Goal: Task Accomplishment & Management: Complete application form

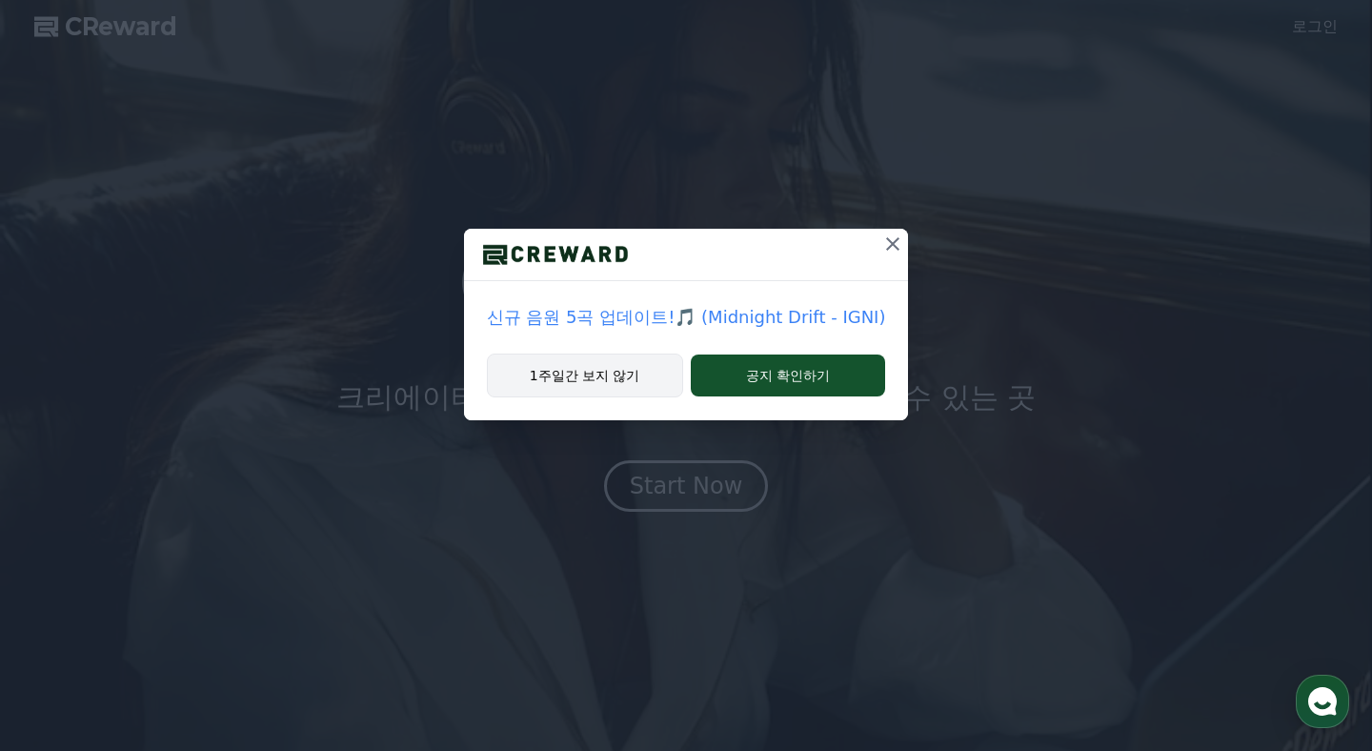
click at [615, 382] on button "1주일간 보지 않기" at bounding box center [585, 375] width 196 height 44
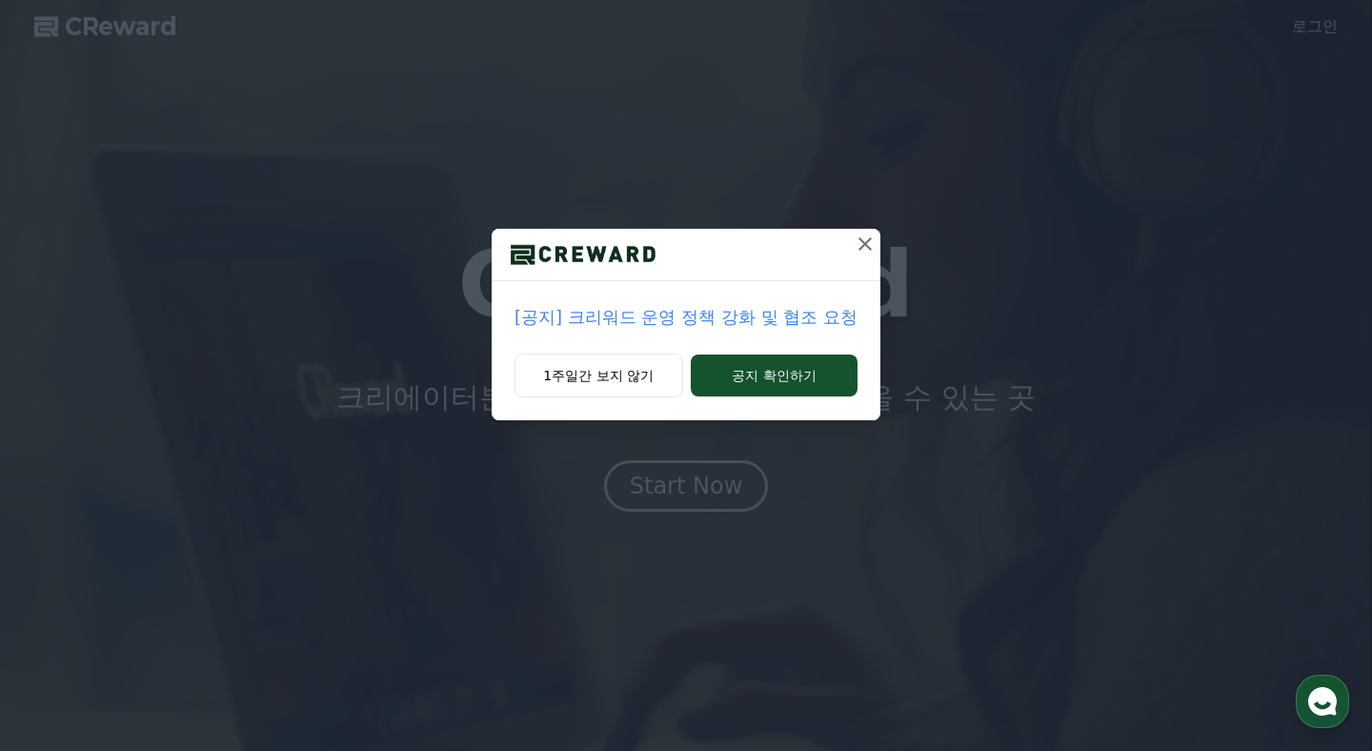
click at [706, 312] on p "[공지] 크리워드 운영 정책 강화 및 협조 요청" at bounding box center [685, 317] width 343 height 27
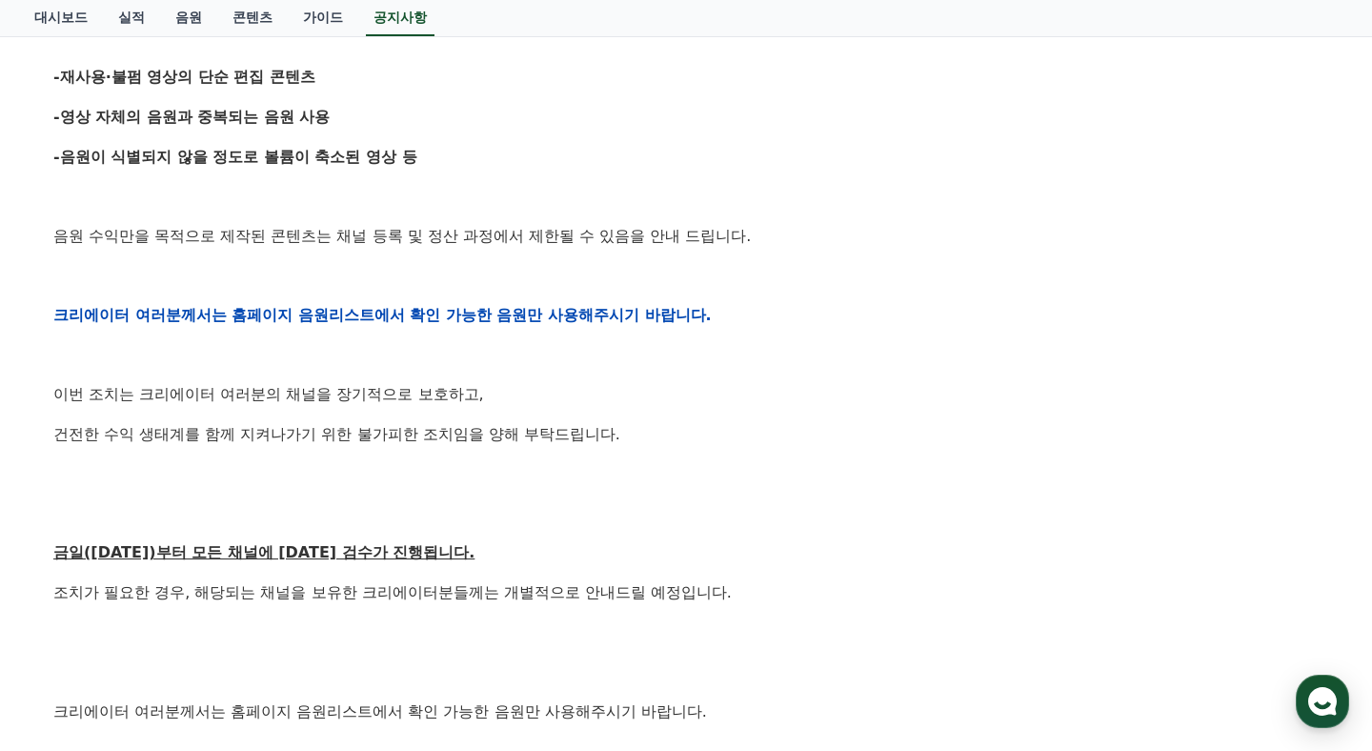
scroll to position [573, 0]
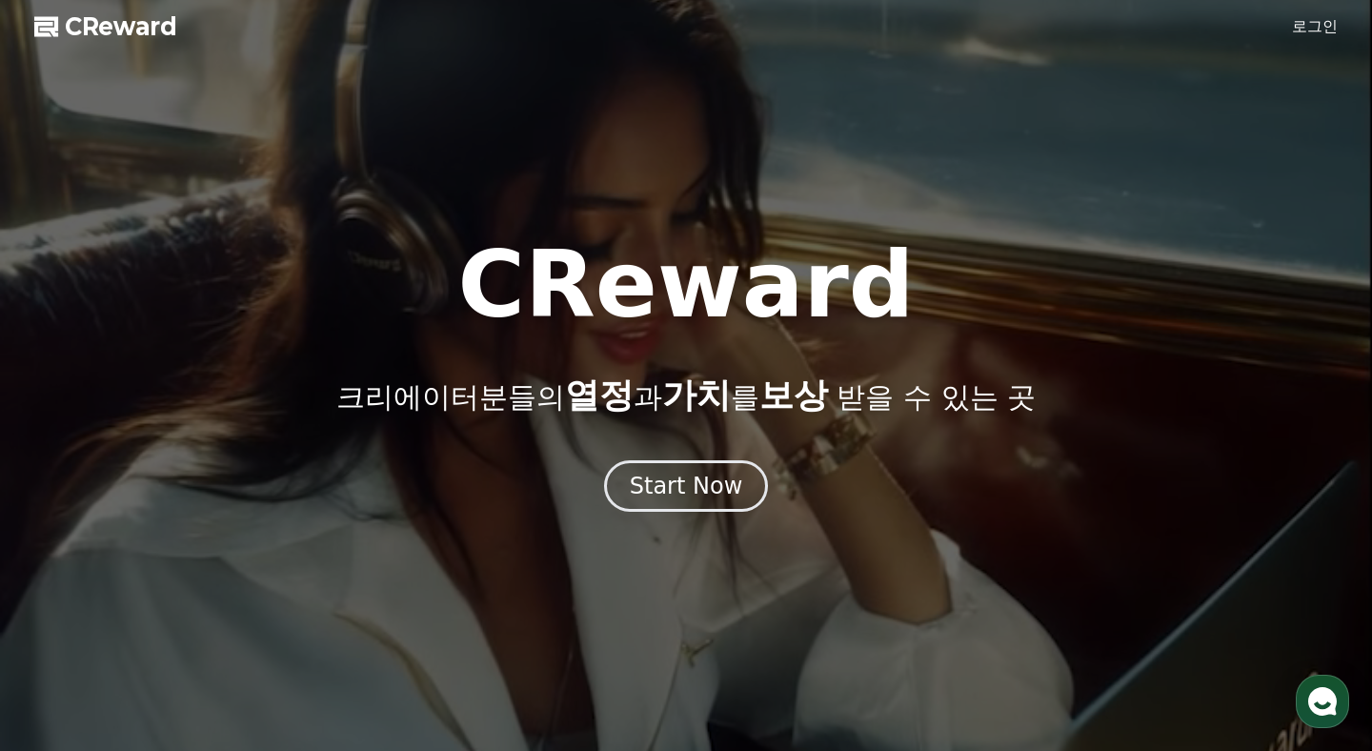
click at [1337, 32] on link "로그인" at bounding box center [1315, 26] width 46 height 23
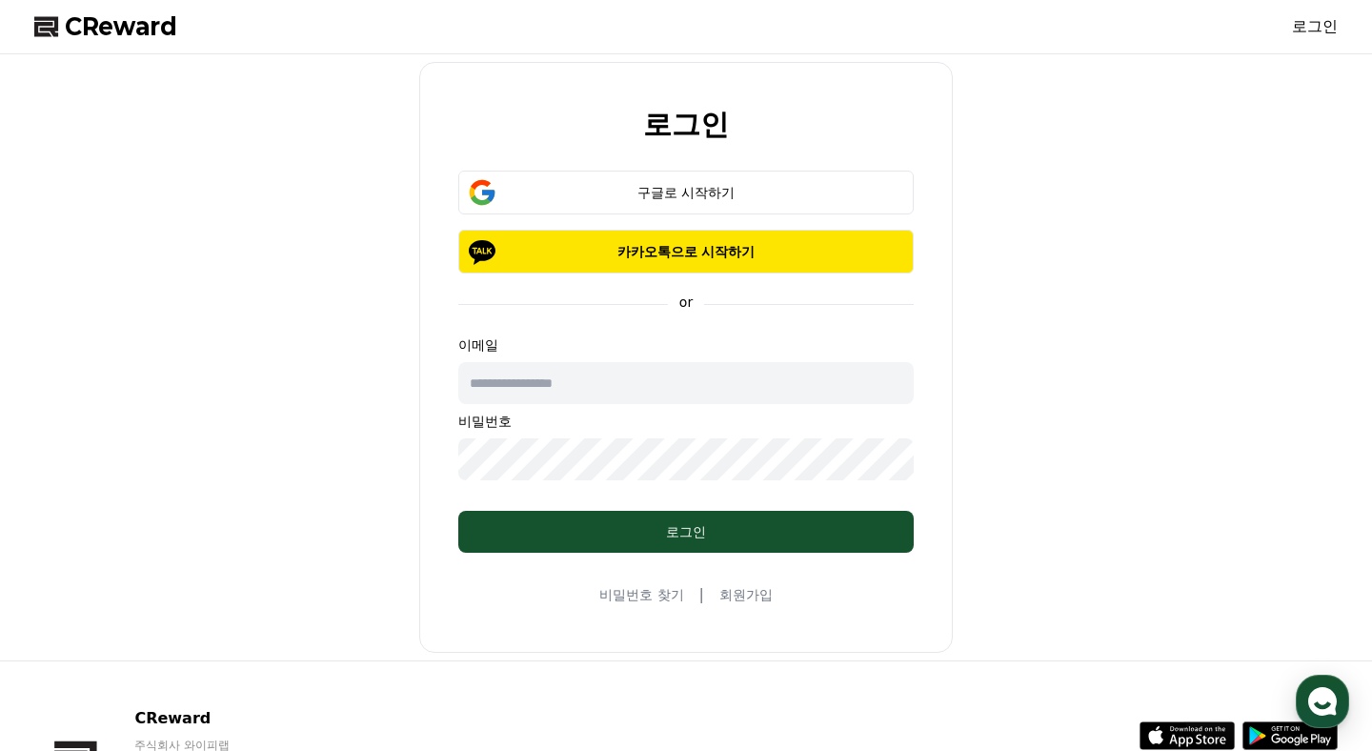
click at [662, 395] on input "text" at bounding box center [685, 383] width 455 height 42
click at [752, 605] on div "비밀번호 찾기 | 회원가입" at bounding box center [685, 594] width 173 height 23
click at [758, 594] on link "회원가입" at bounding box center [745, 594] width 53 height 19
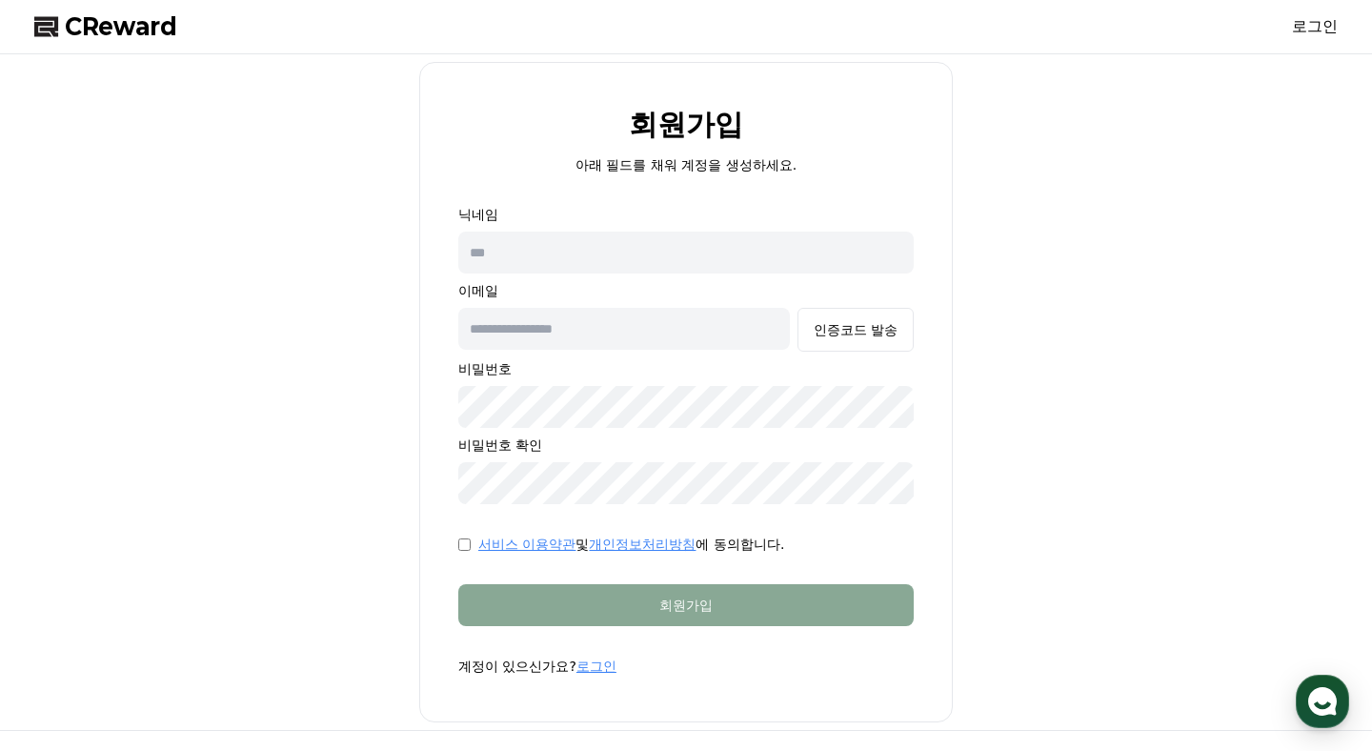
click at [655, 261] on input "text" at bounding box center [685, 253] width 455 height 42
type input "****"
click at [716, 318] on input "text" at bounding box center [624, 329] width 332 height 42
type input "*"
click at [659, 378] on div "닉네임 **** 이메일 인증코드 발송 비밀번호 비밀번호 확인" at bounding box center [685, 354] width 455 height 299
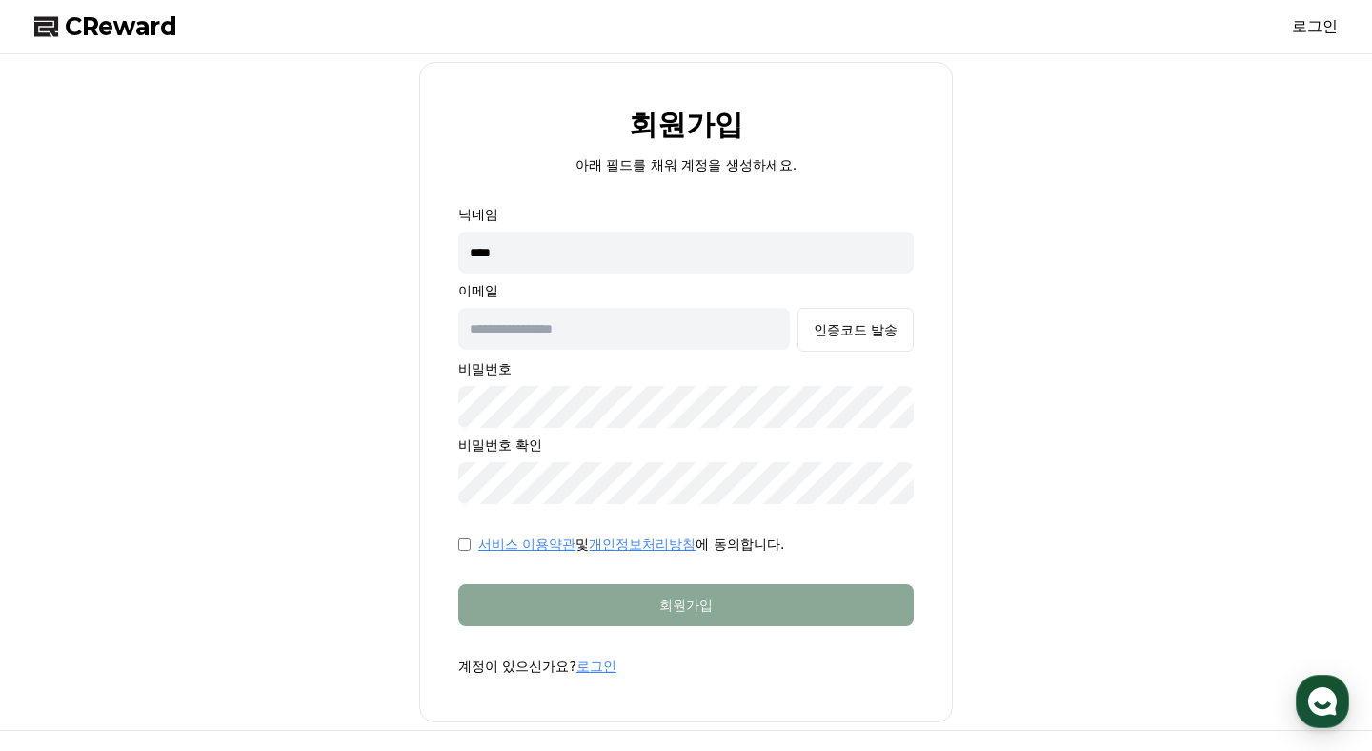
click at [655, 339] on input "text" at bounding box center [624, 329] width 332 height 42
type input "**********"
click at [865, 344] on button "인증코드 발송" at bounding box center [855, 330] width 116 height 44
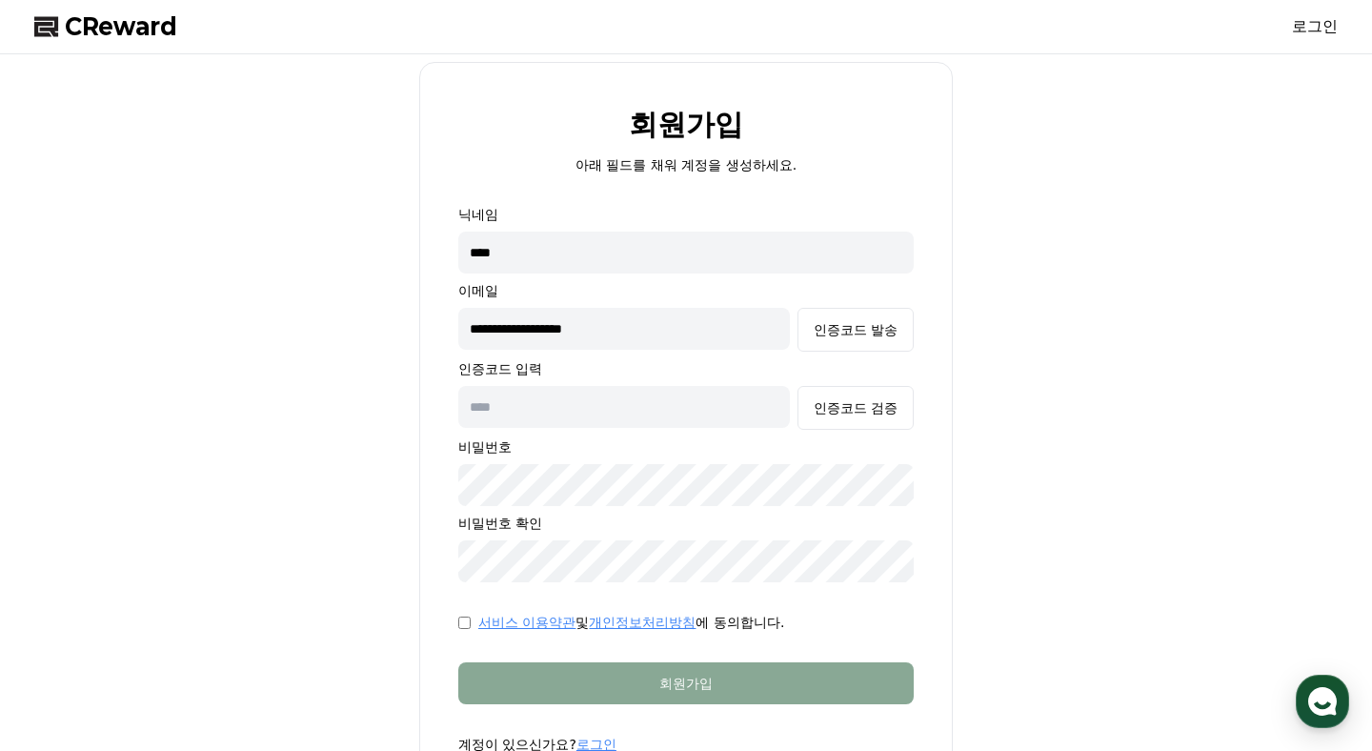
click at [743, 410] on input "text" at bounding box center [624, 407] width 332 height 42
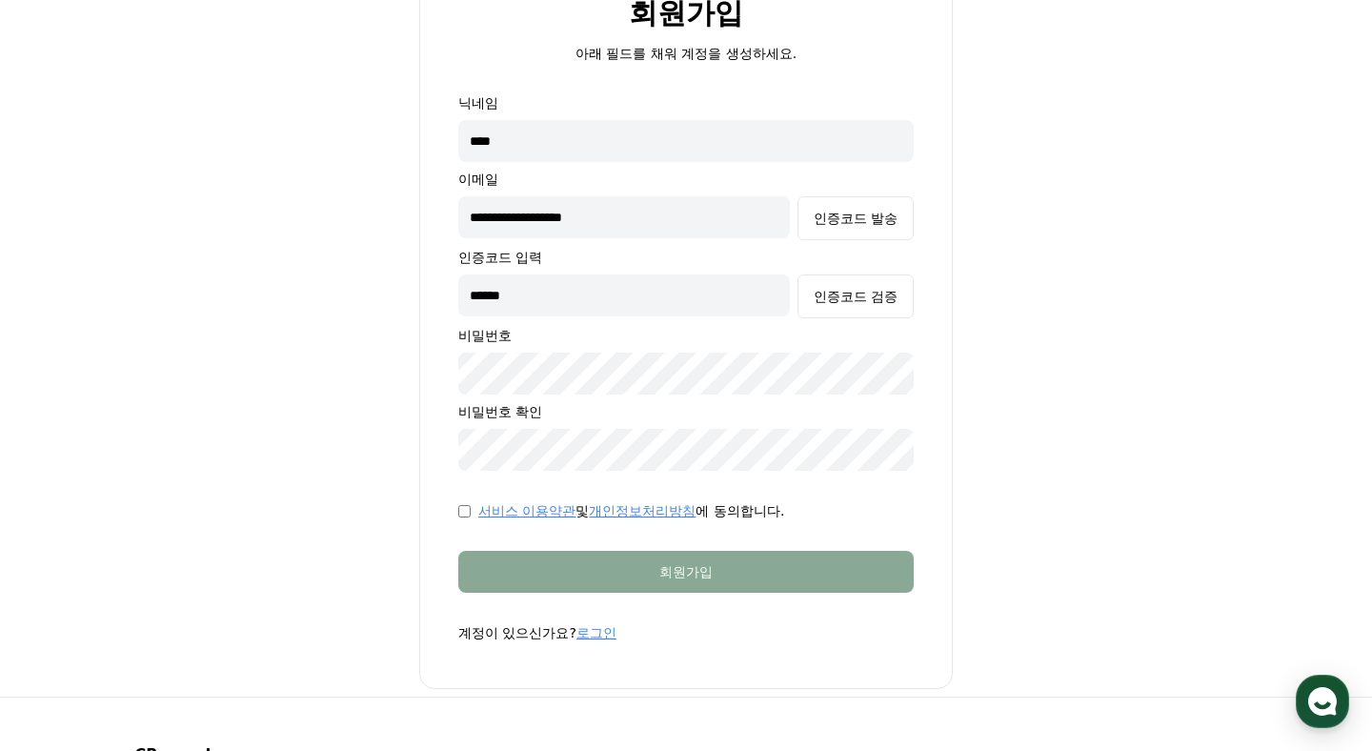
scroll to position [133, 0]
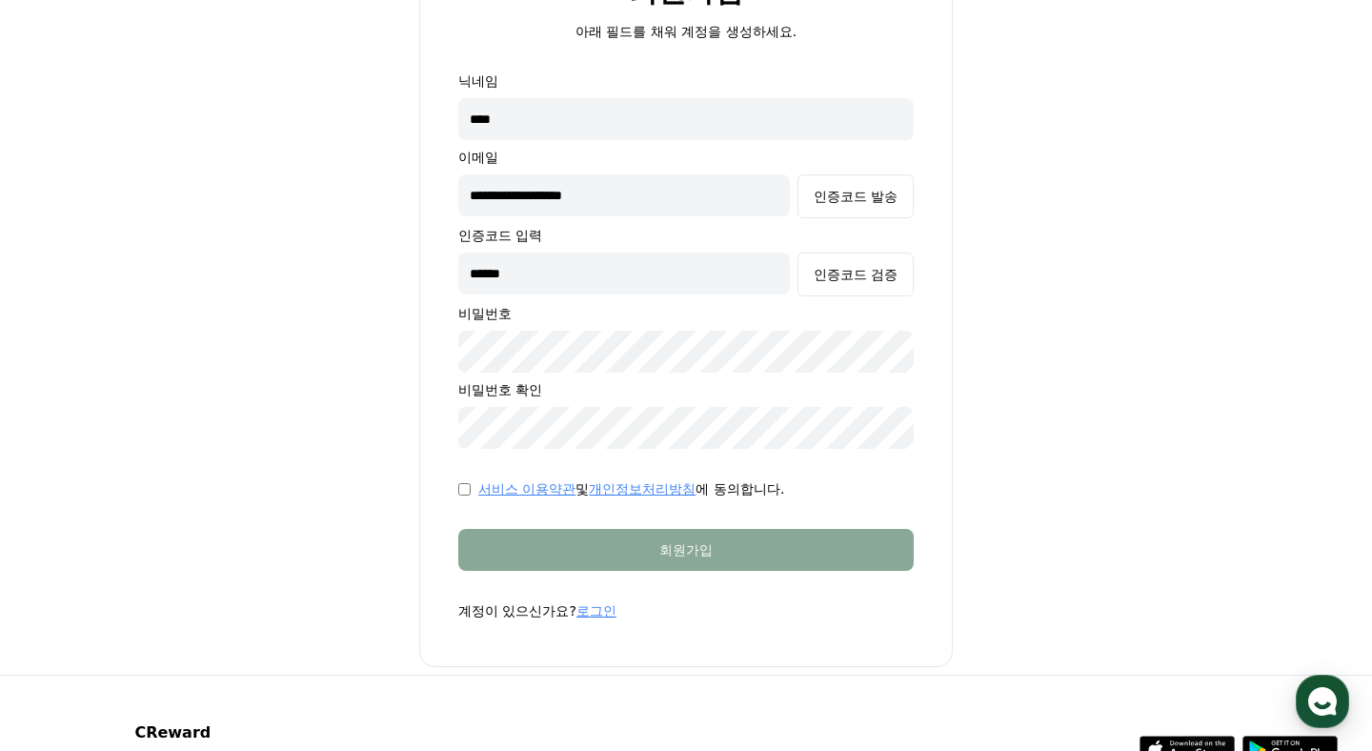
type input "******"
click at [879, 272] on div "인증코드 검증" at bounding box center [856, 274] width 84 height 19
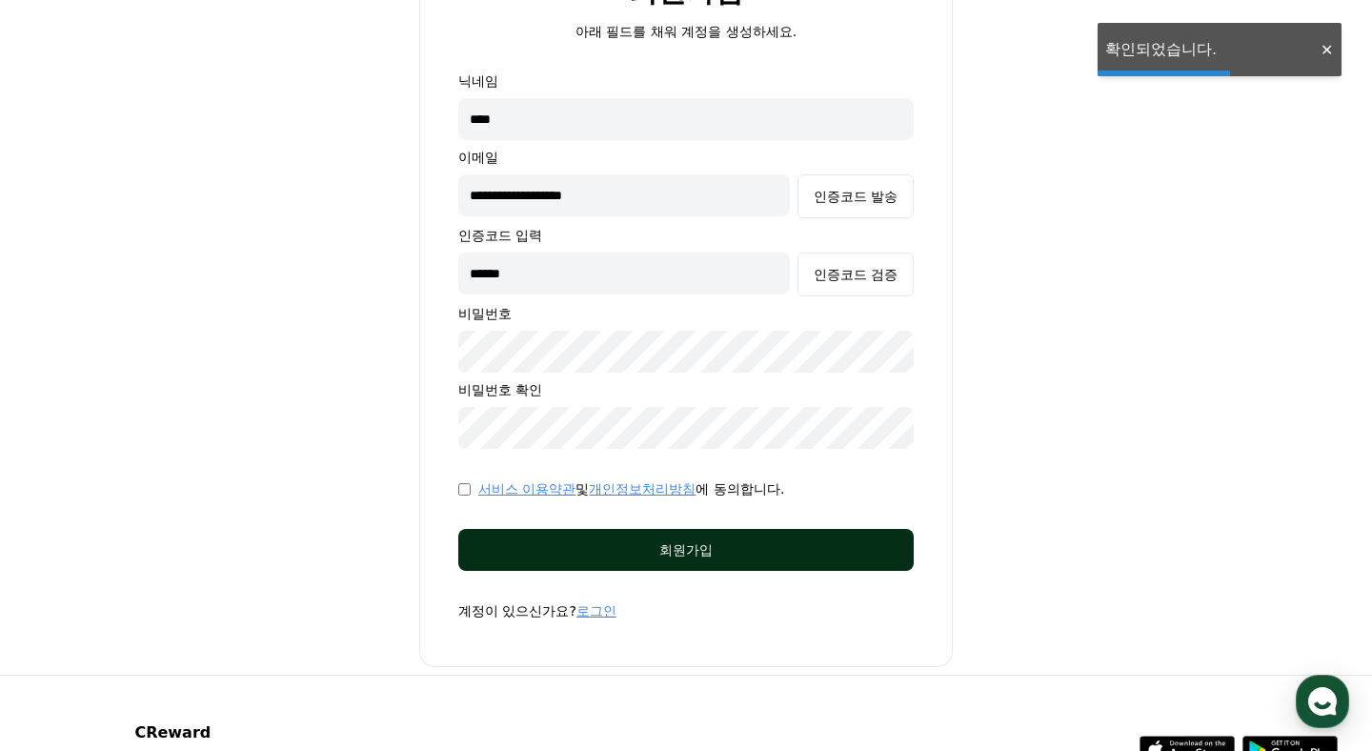
click at [715, 543] on div "회원가입" at bounding box center [685, 549] width 379 height 19
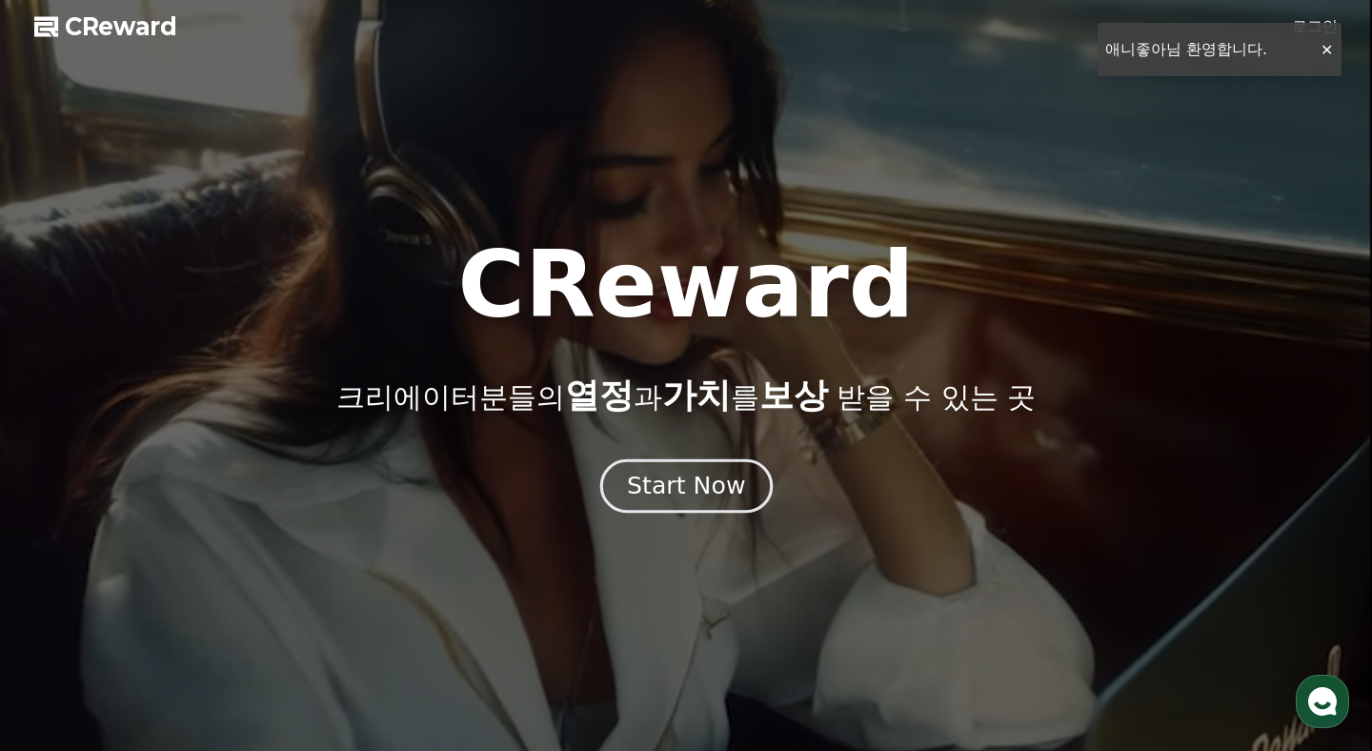
click at [713, 494] on div "Start Now" at bounding box center [686, 486] width 118 height 32
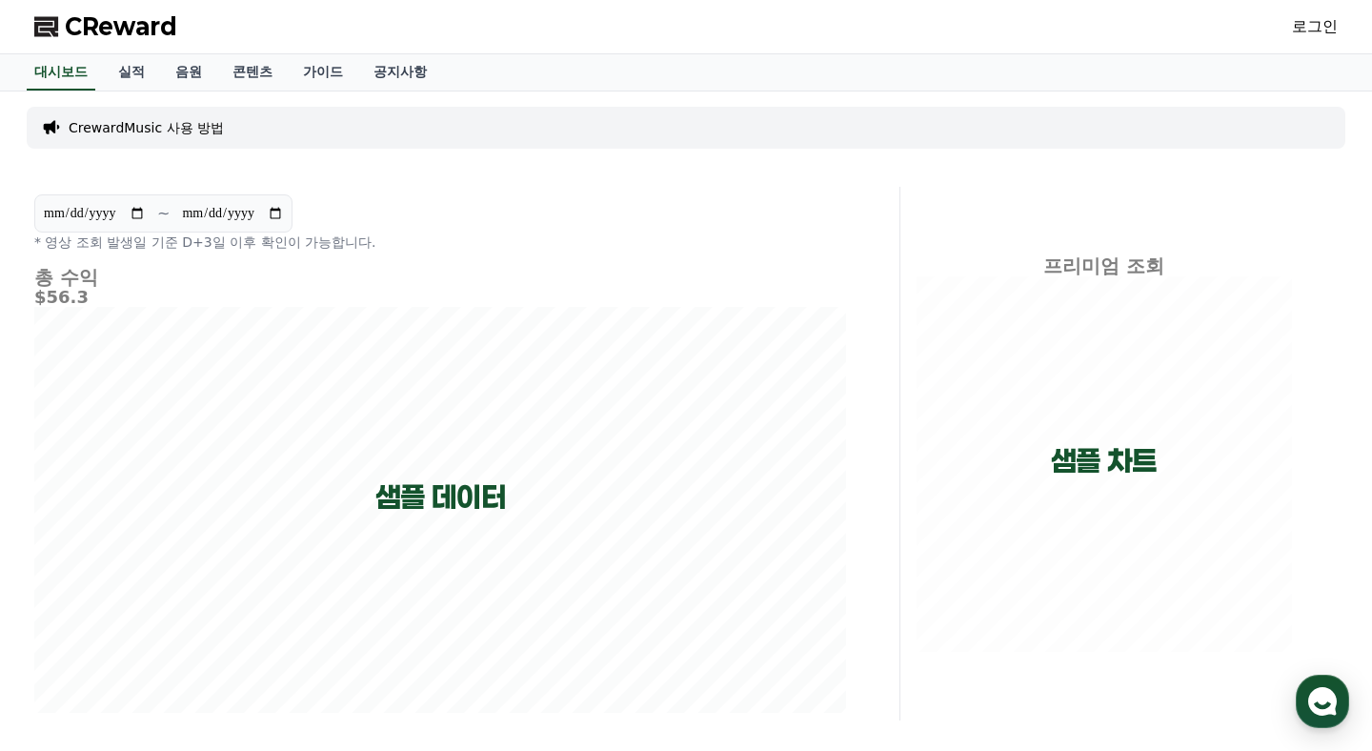
click at [1308, 30] on link "로그인" at bounding box center [1315, 26] width 46 height 23
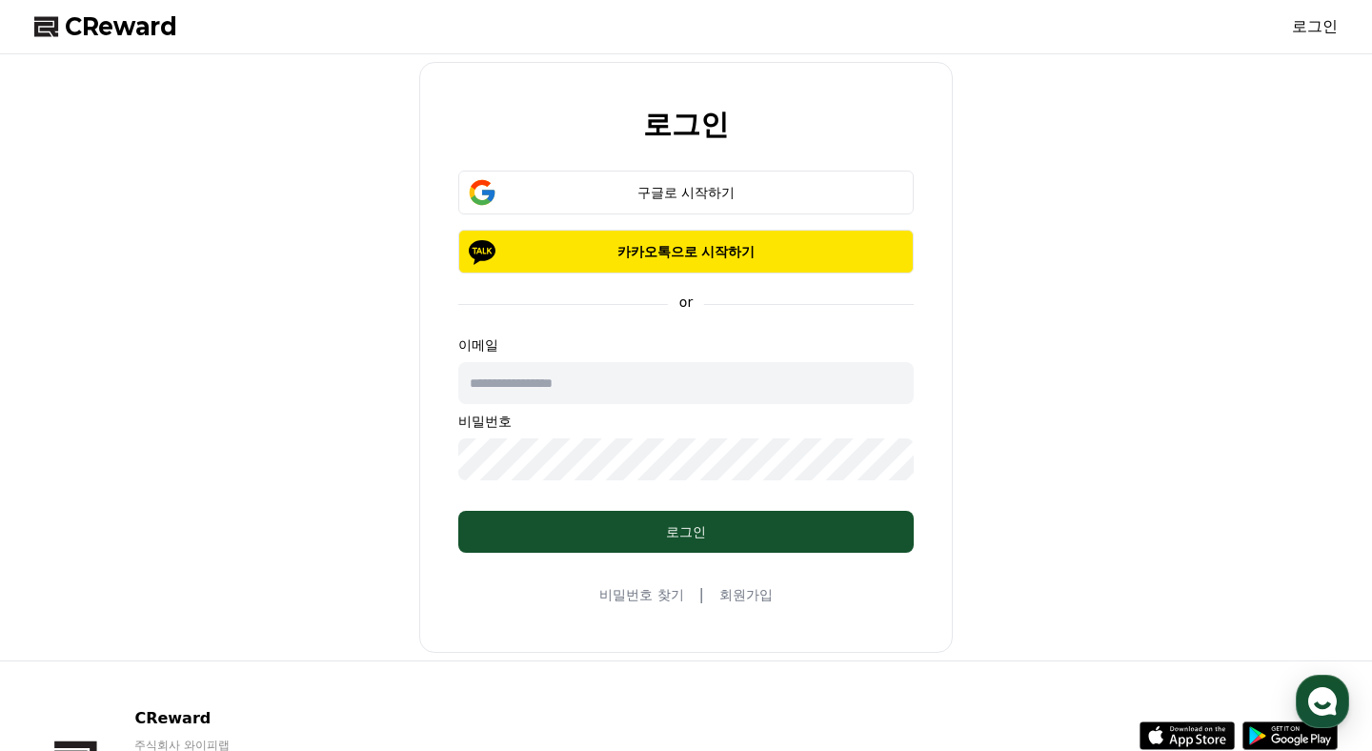
type input "**********"
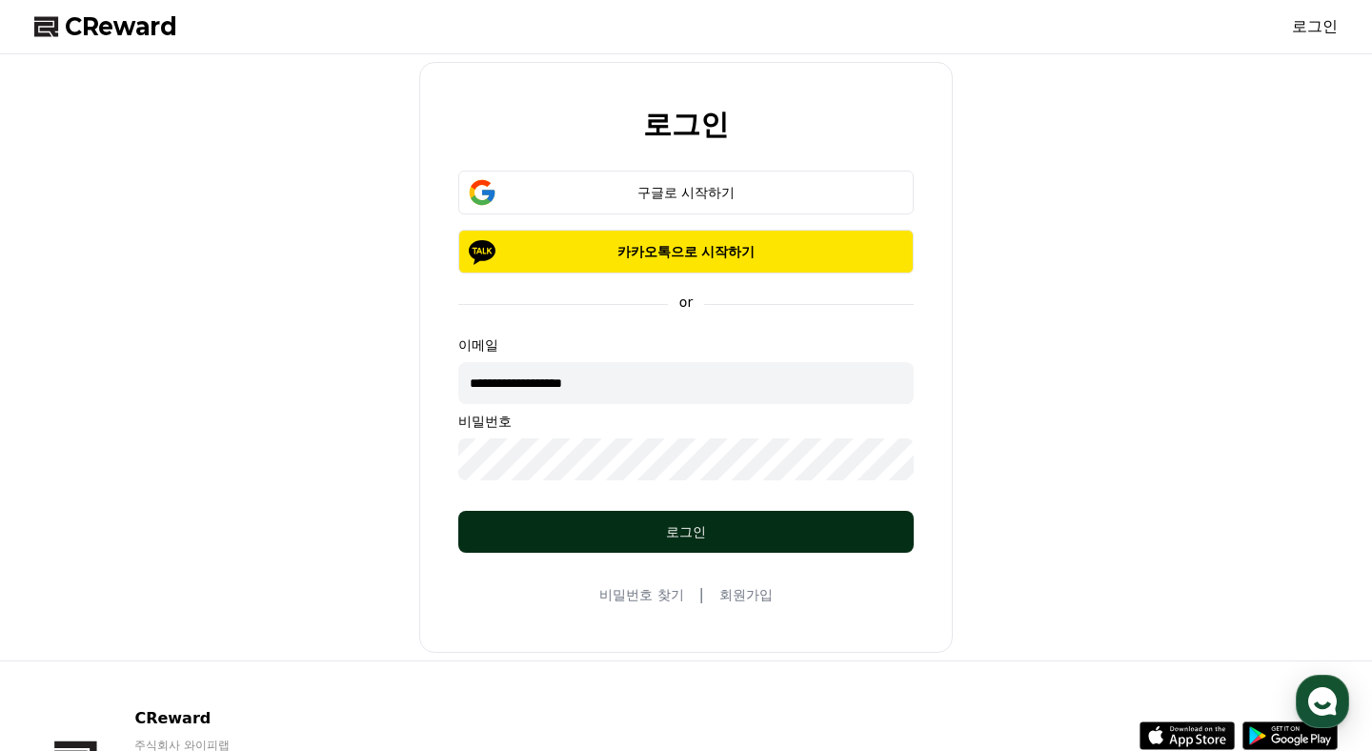
click at [624, 531] on div "로그인" at bounding box center [685, 531] width 379 height 19
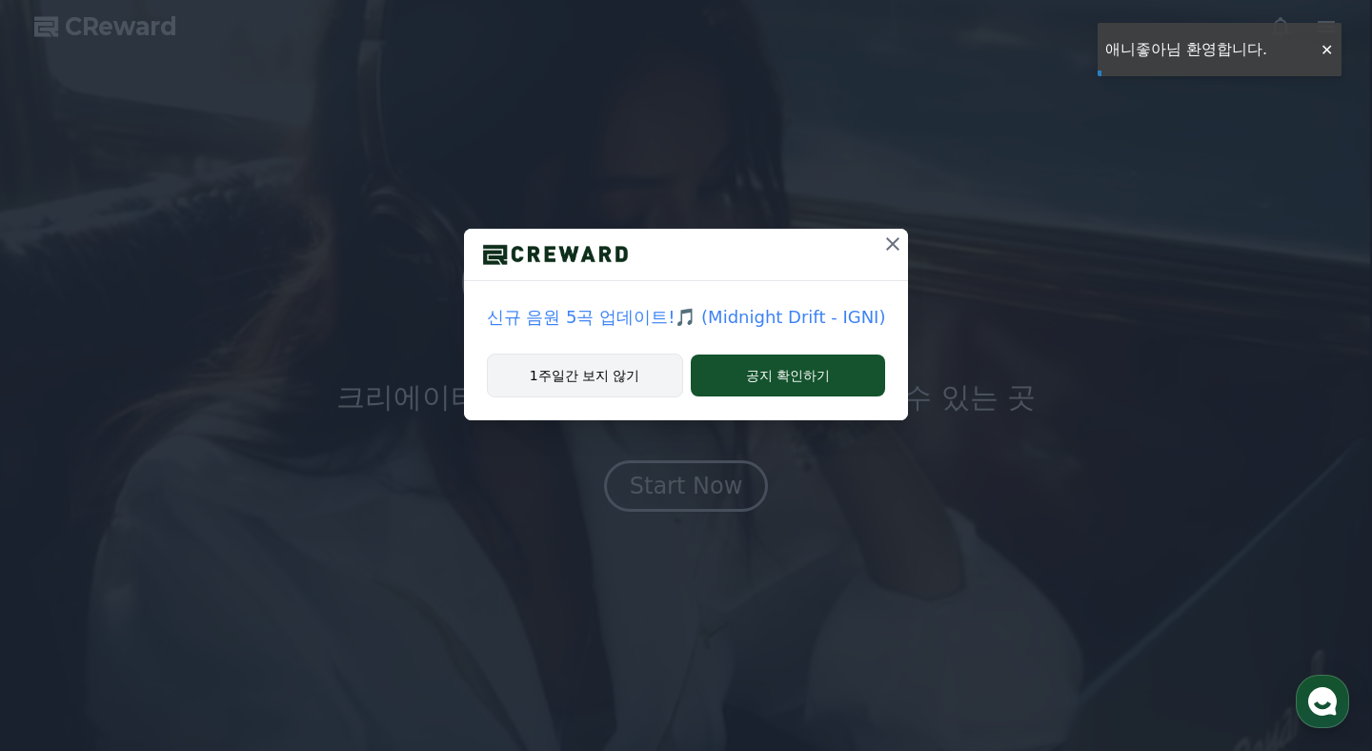
click at [654, 378] on button "1주일간 보지 않기" at bounding box center [585, 375] width 196 height 44
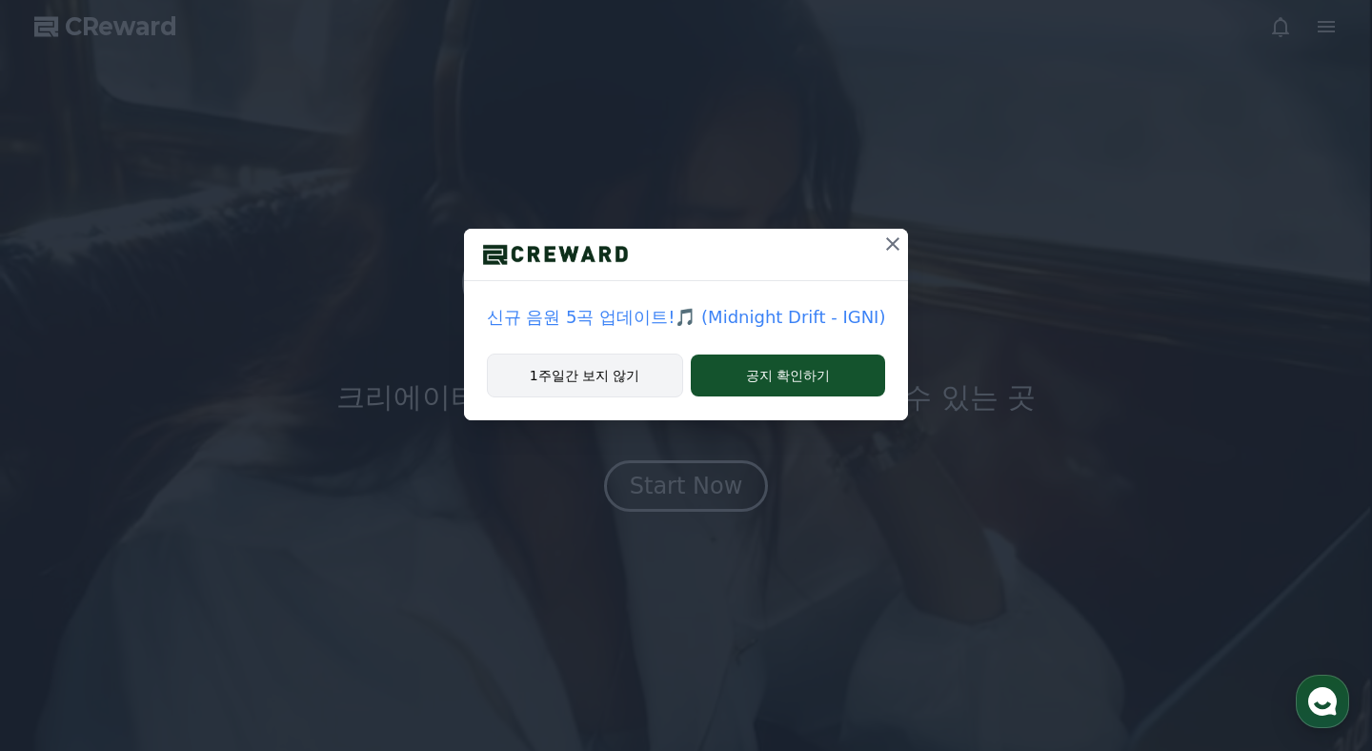
click at [634, 376] on button "1주일간 보지 않기" at bounding box center [585, 375] width 196 height 44
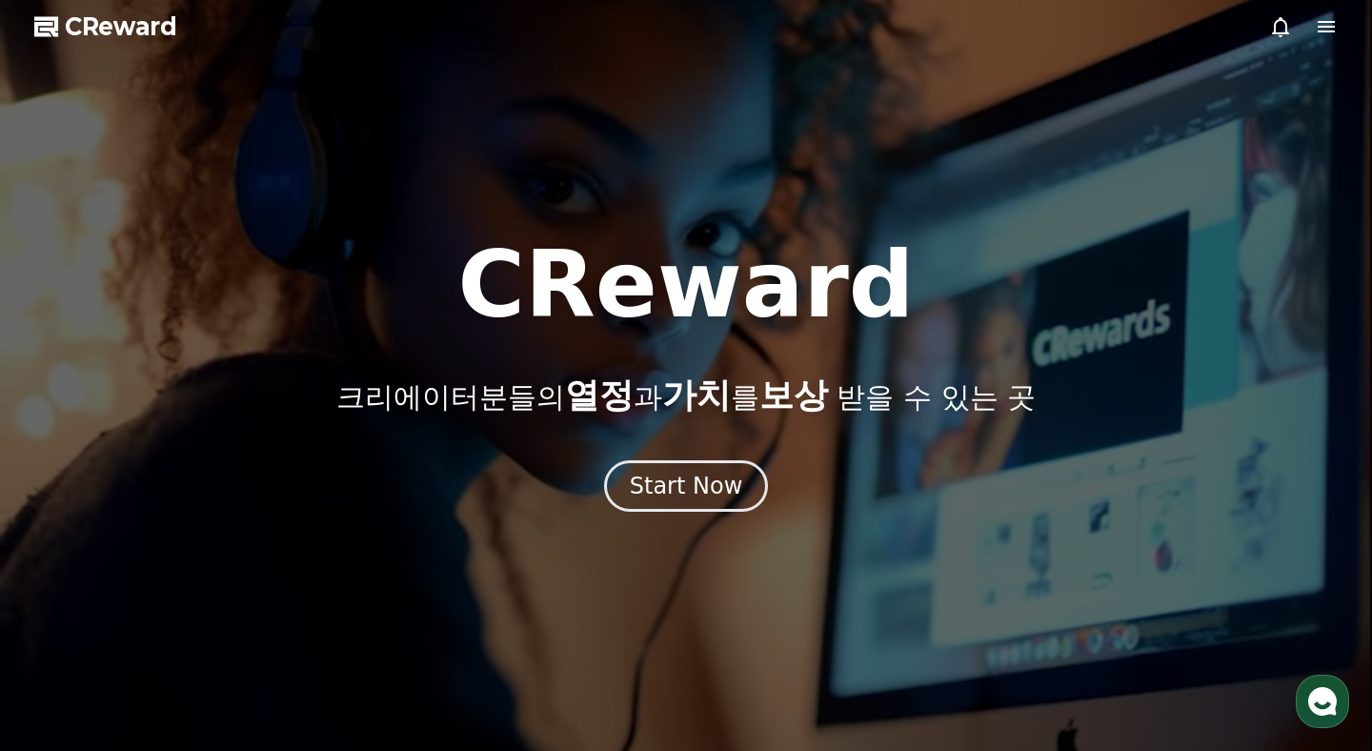
click at [634, 376] on span "열정" at bounding box center [599, 394] width 69 height 39
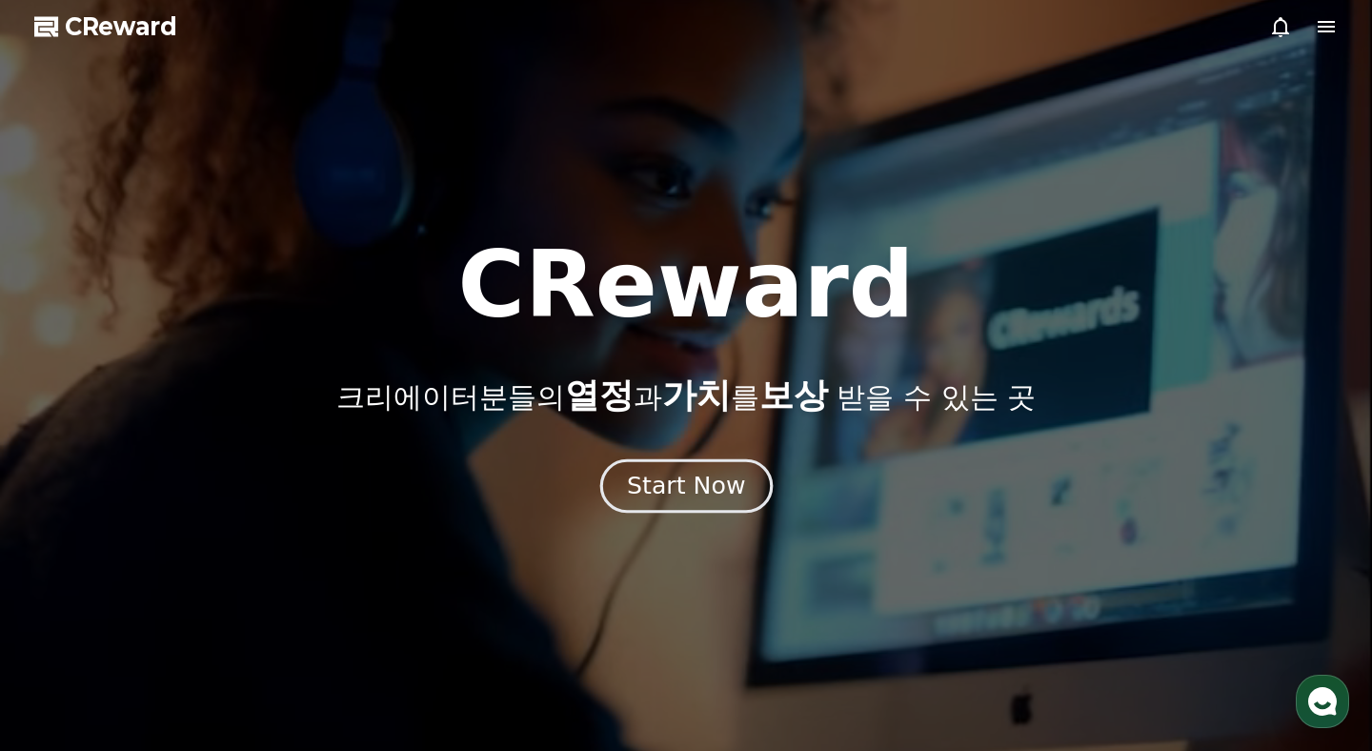
click at [648, 489] on div "Start Now" at bounding box center [686, 486] width 118 height 32
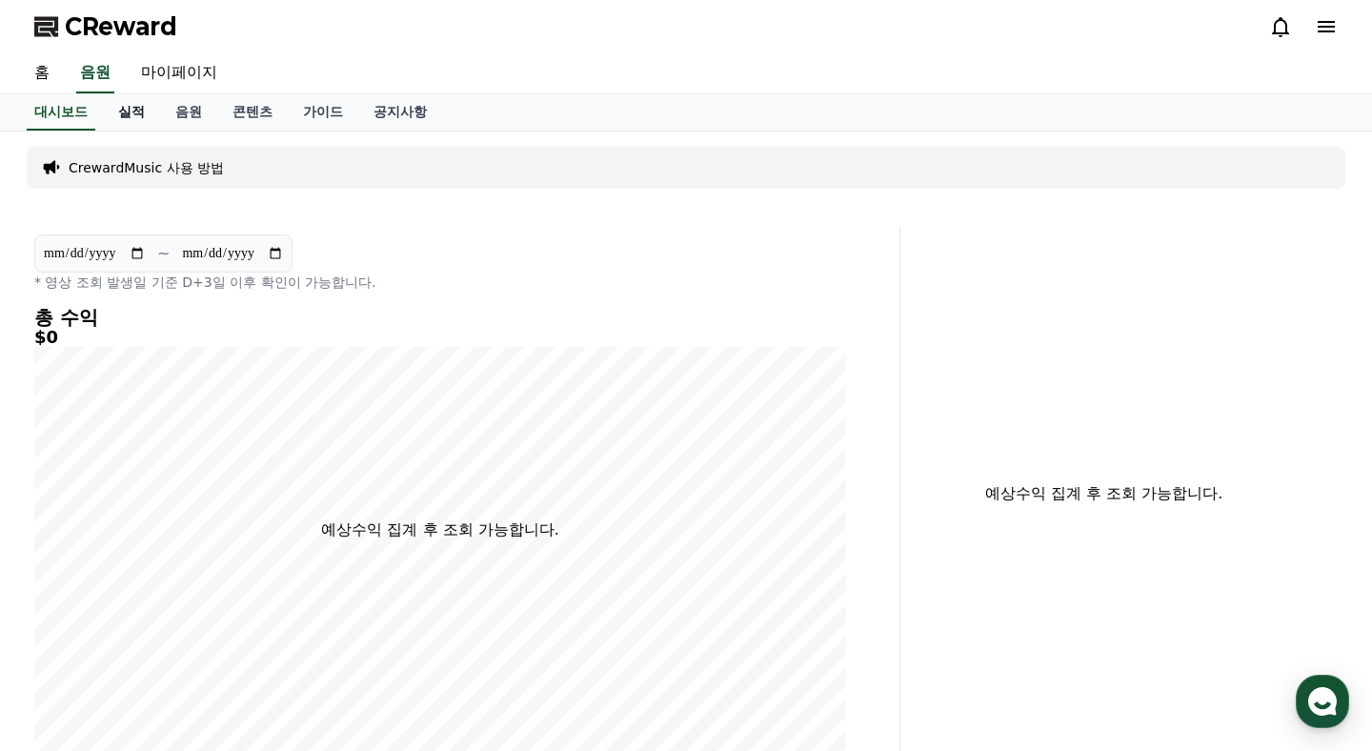
click at [131, 111] on link "실적" at bounding box center [131, 112] width 57 height 36
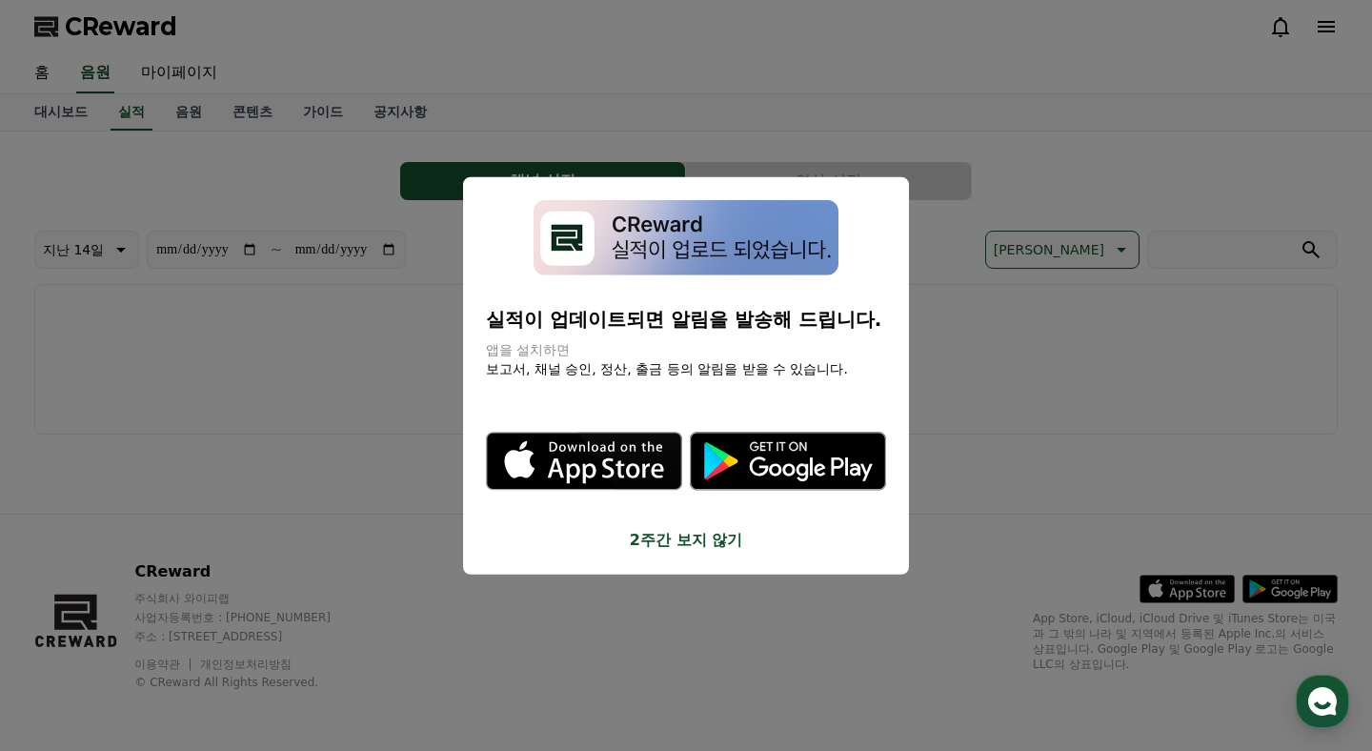
click at [175, 71] on button "close modal" at bounding box center [686, 375] width 1372 height 751
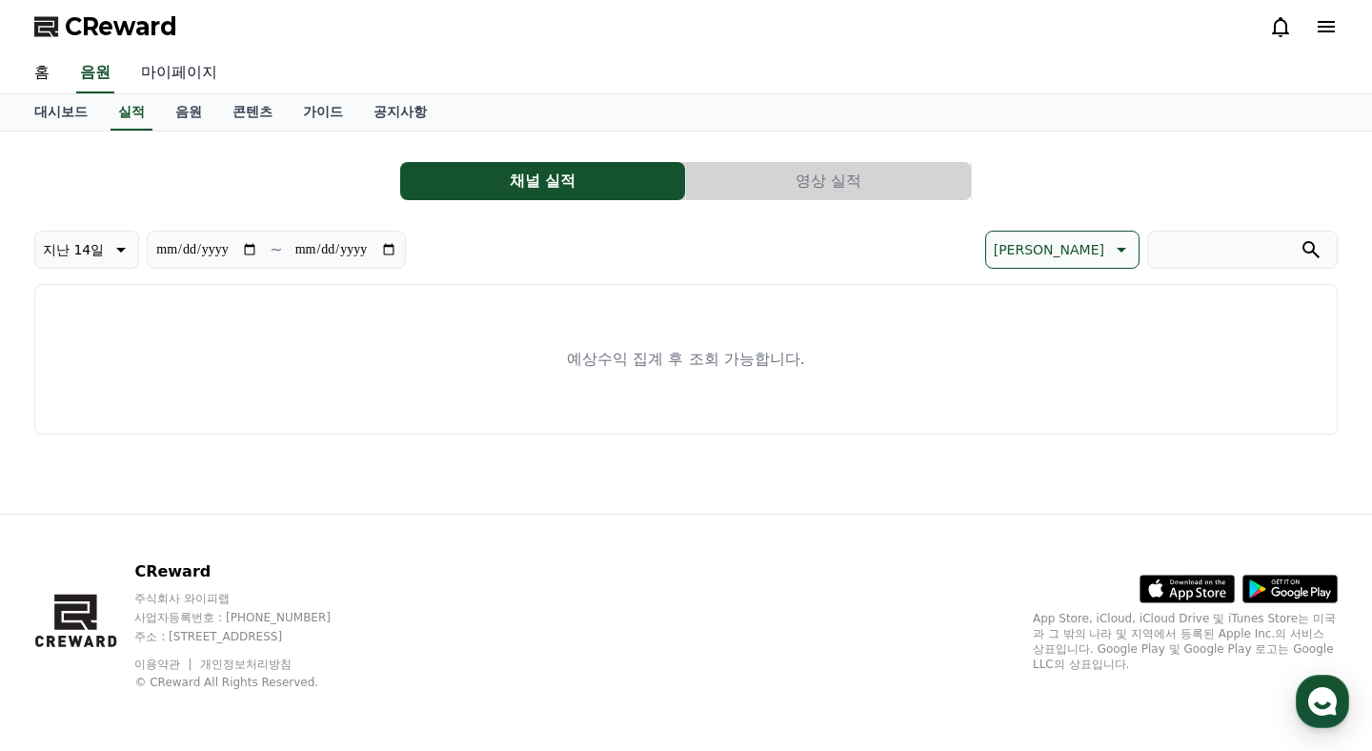
click at [183, 72] on link "마이페이지" at bounding box center [179, 73] width 107 height 40
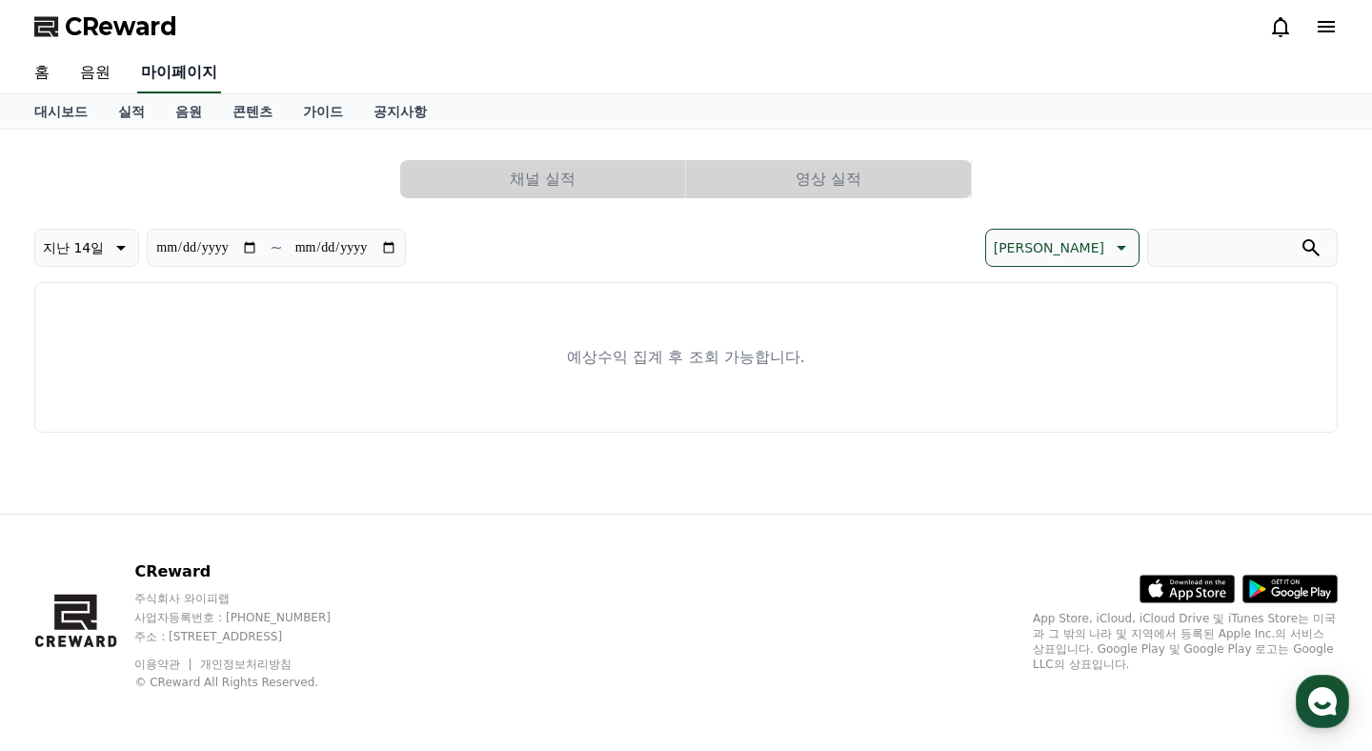
select select "**********"
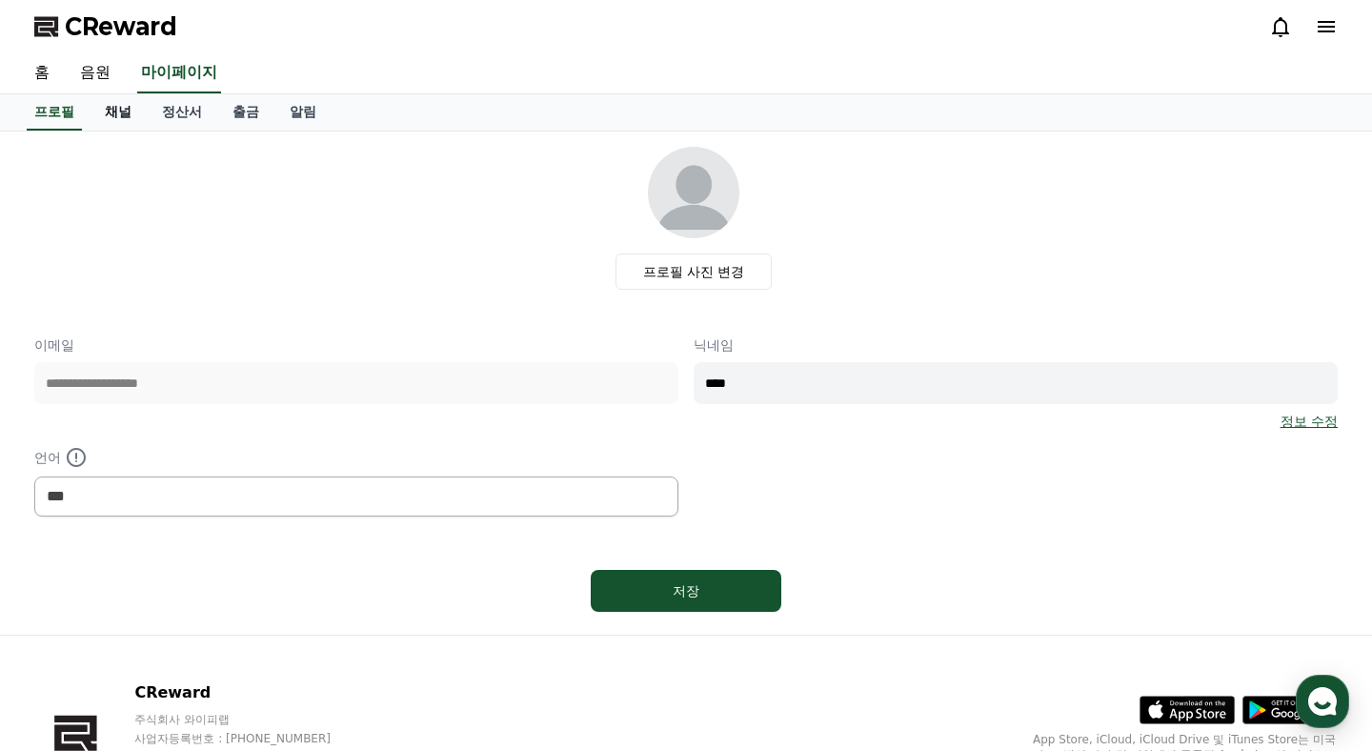
click at [112, 112] on link "채널" at bounding box center [118, 112] width 57 height 36
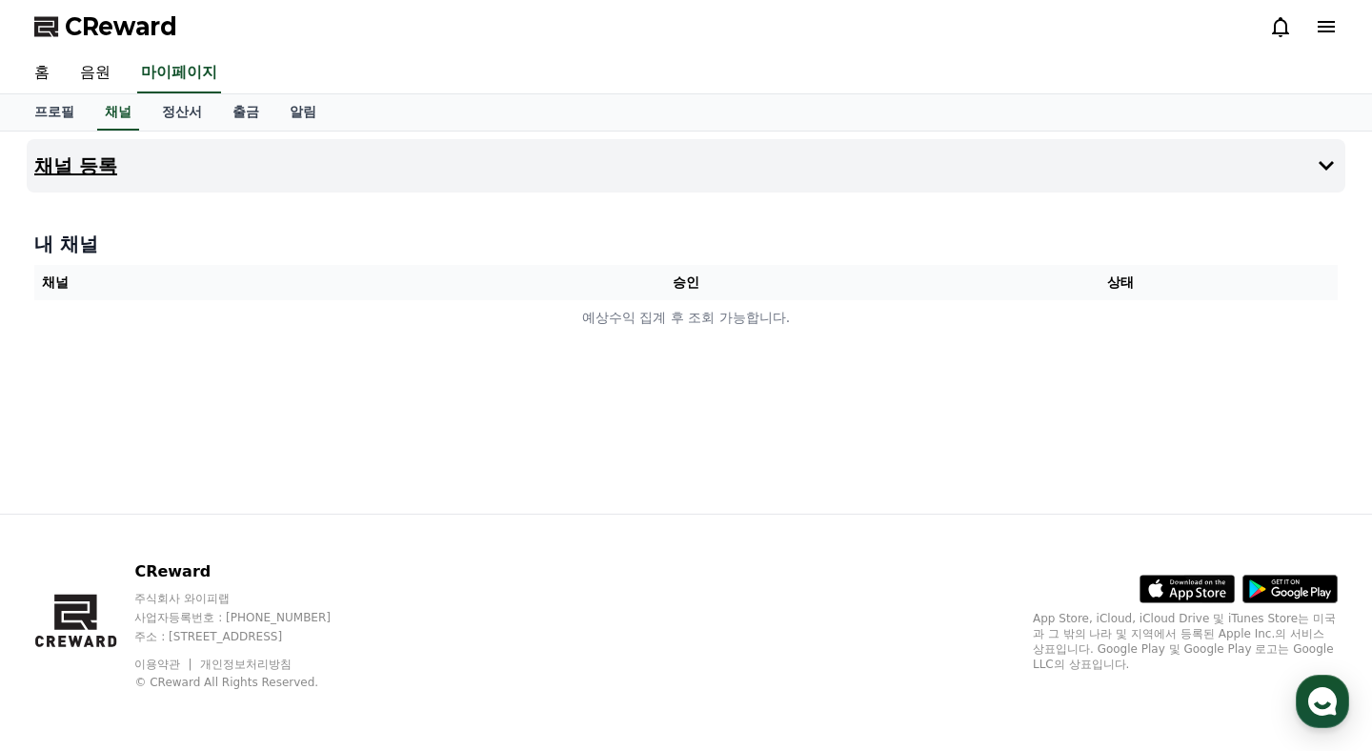
click at [151, 174] on button "채널 등록" at bounding box center [686, 165] width 1319 height 53
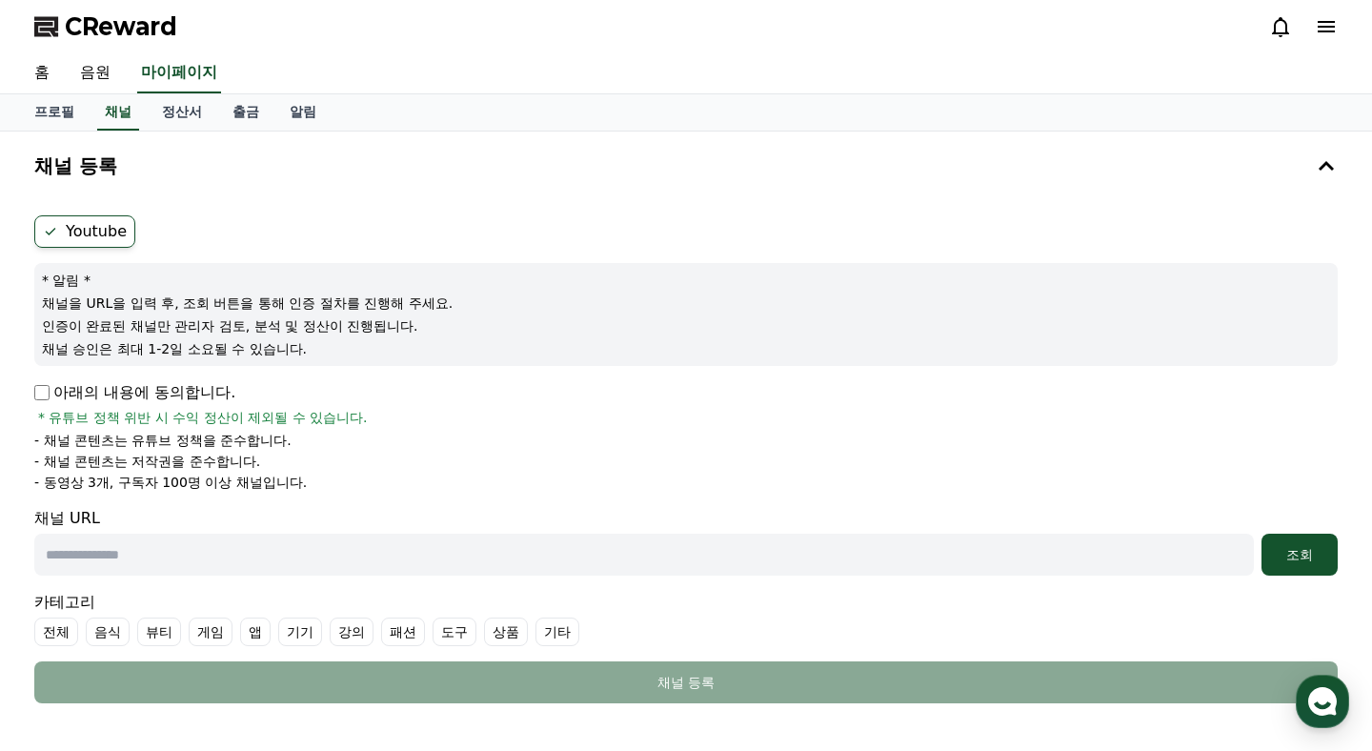
click at [110, 235] on label "Youtube" at bounding box center [84, 231] width 101 height 32
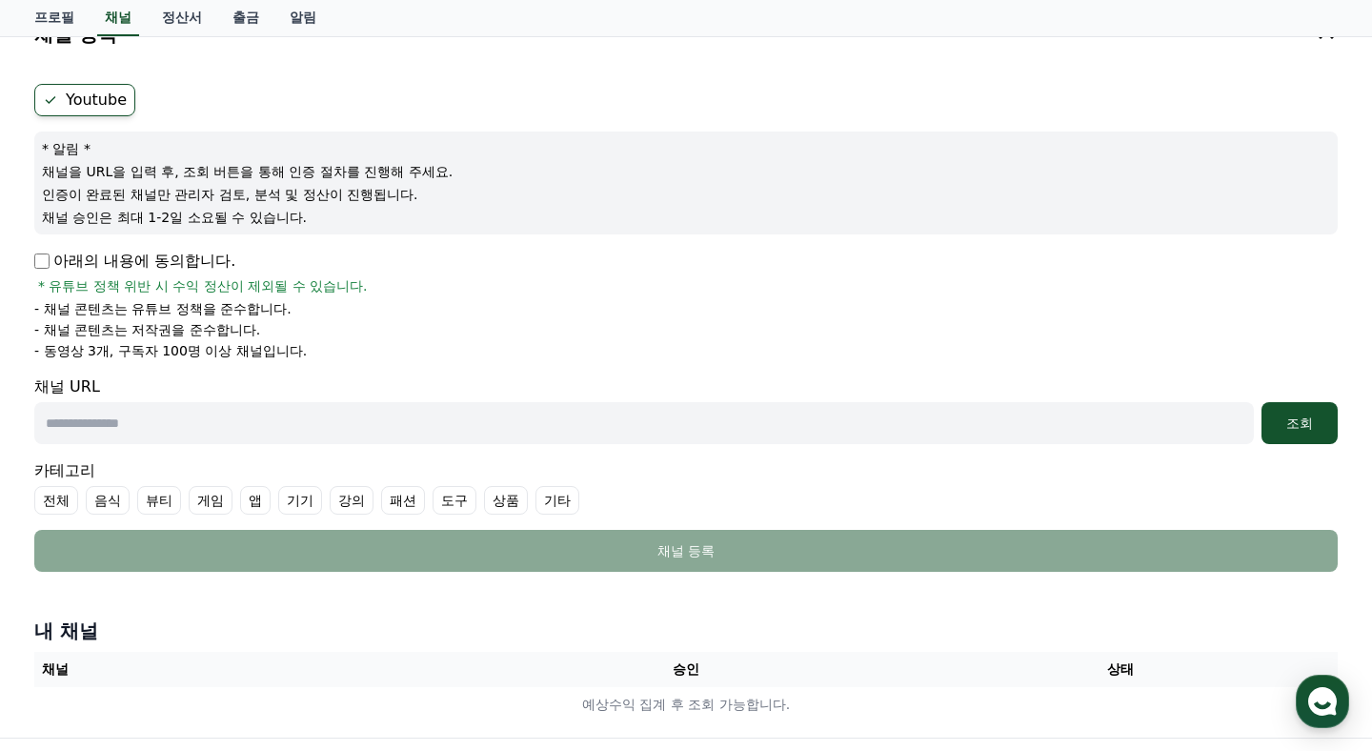
scroll to position [135, 0]
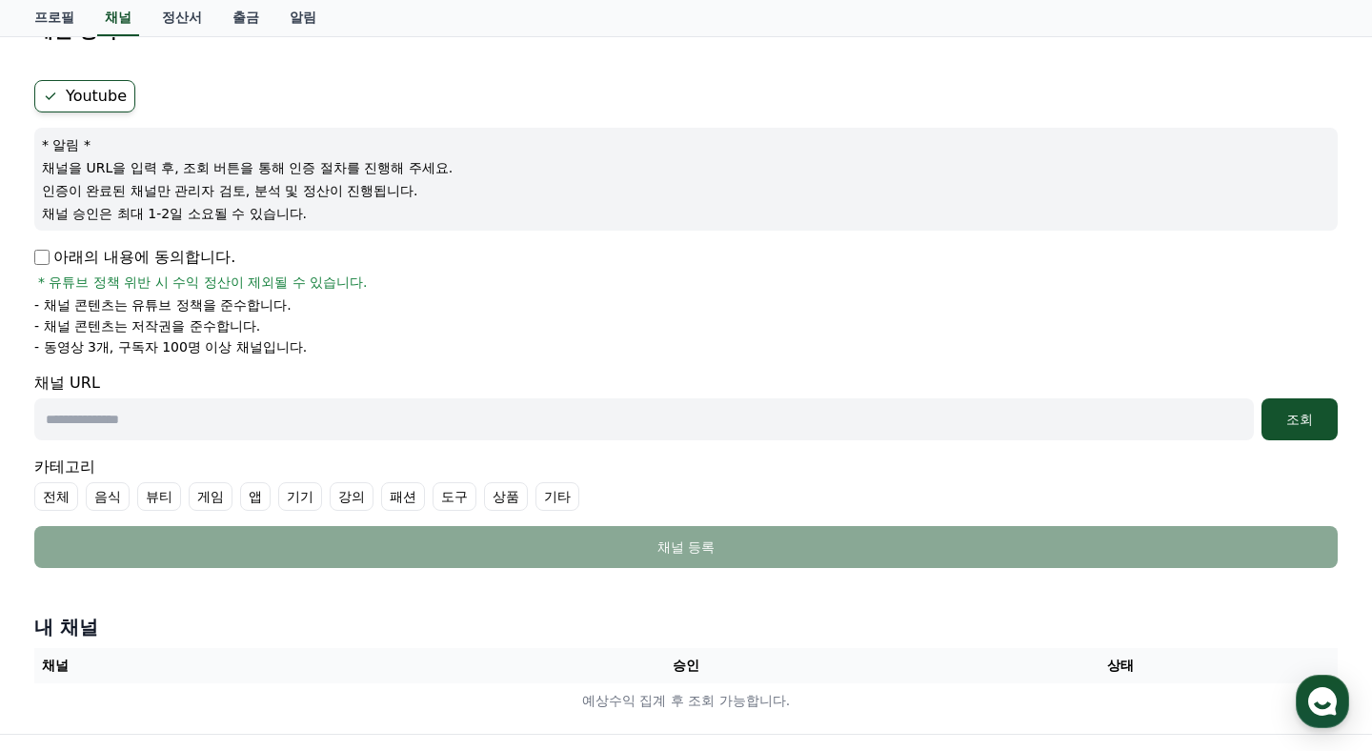
click at [1139, 426] on input "text" at bounding box center [644, 419] width 1220 height 42
paste input "**********"
type input "**********"
click at [861, 417] on input "text" at bounding box center [644, 419] width 1220 height 42
paste input "**********"
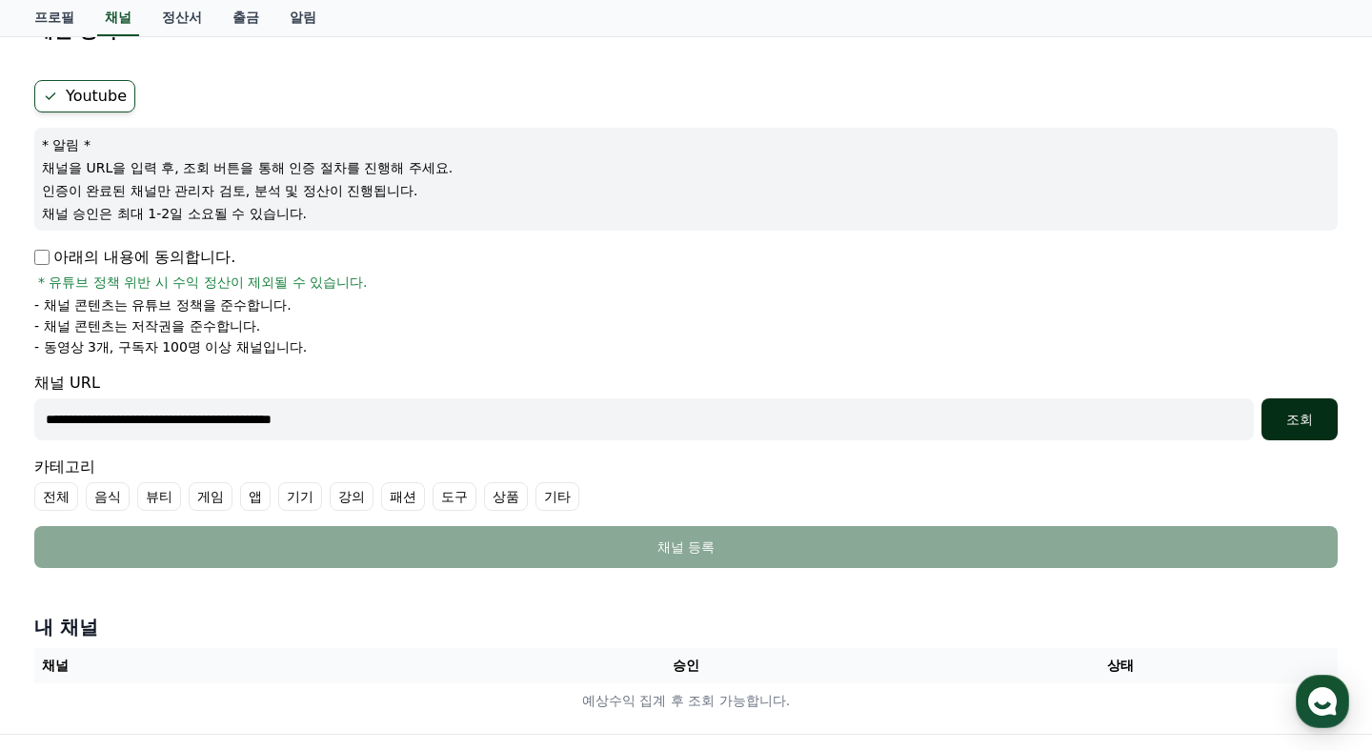
type input "**********"
click at [1300, 414] on div "조회" at bounding box center [1299, 419] width 61 height 19
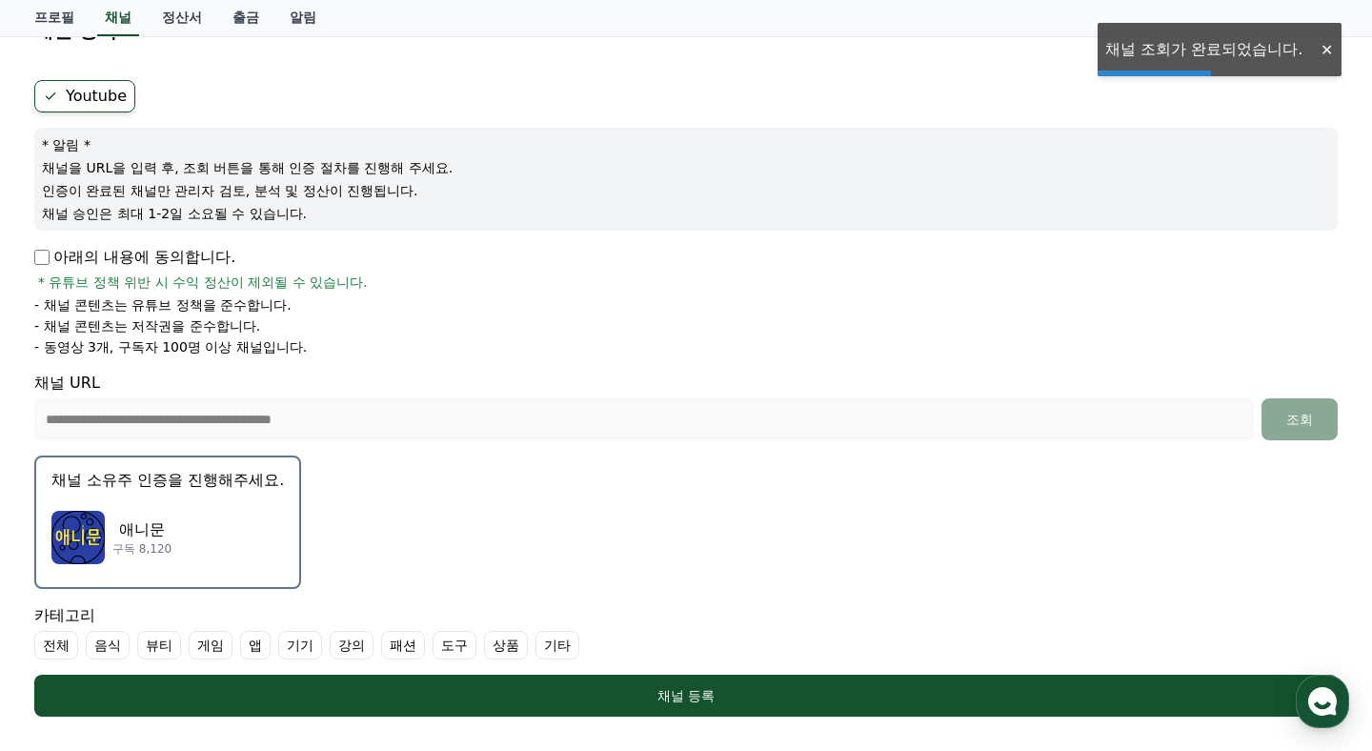
click at [203, 513] on div "애니문 구독 8,120" at bounding box center [167, 537] width 232 height 76
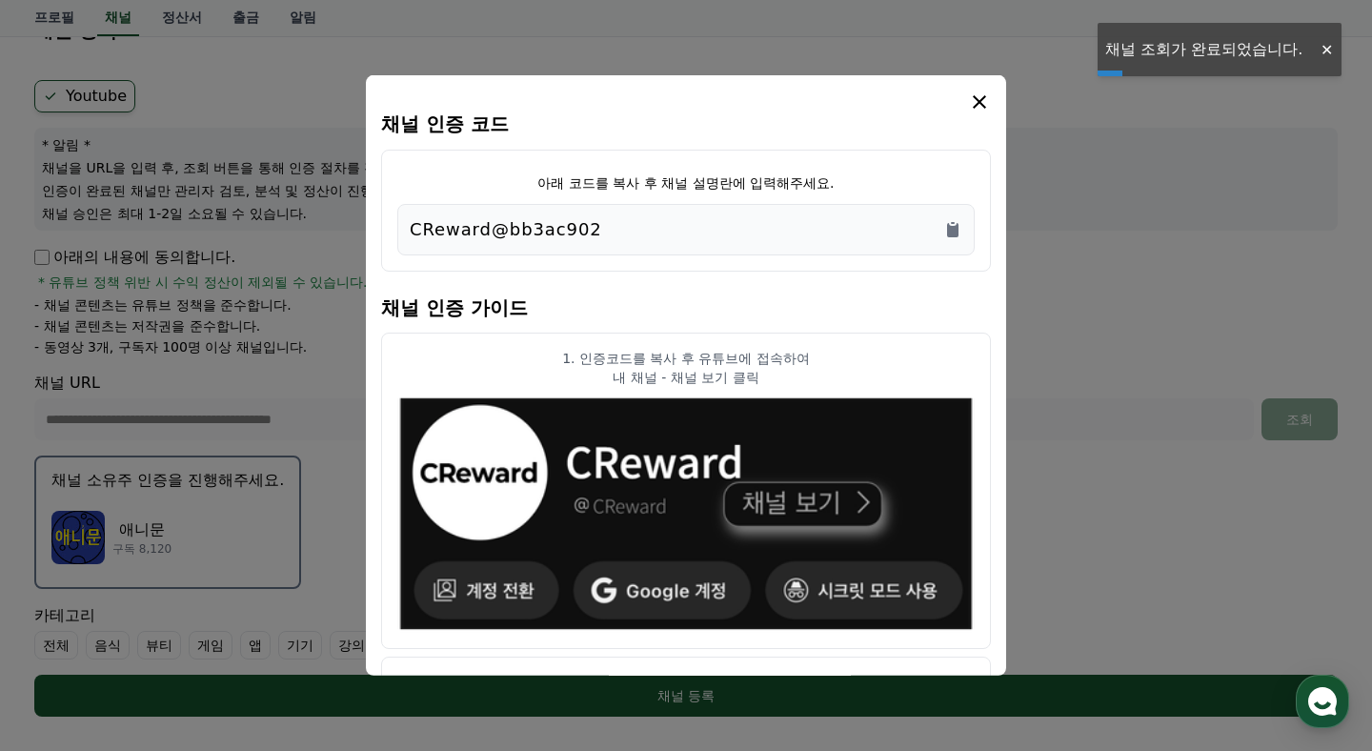
scroll to position [136, 0]
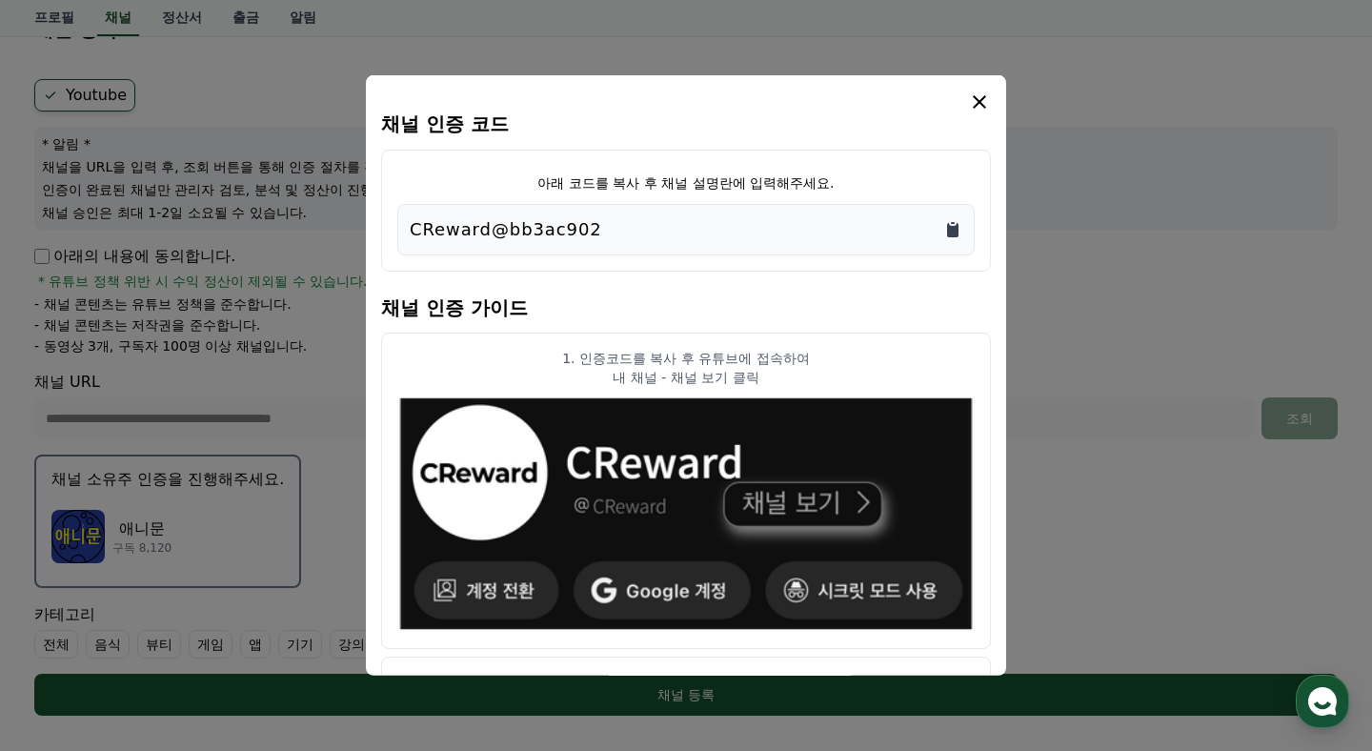
click at [947, 228] on icon "Copy to clipboard" at bounding box center [952, 230] width 11 height 14
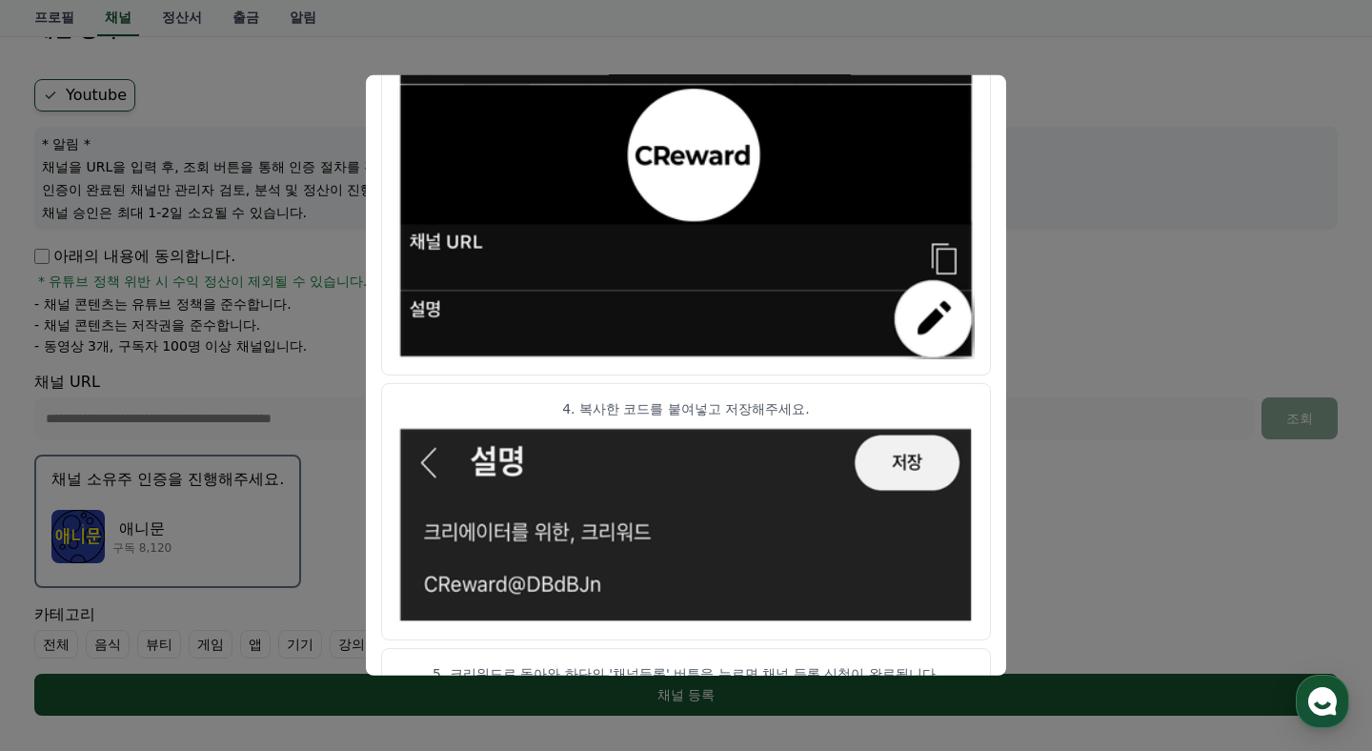
scroll to position [1044, 0]
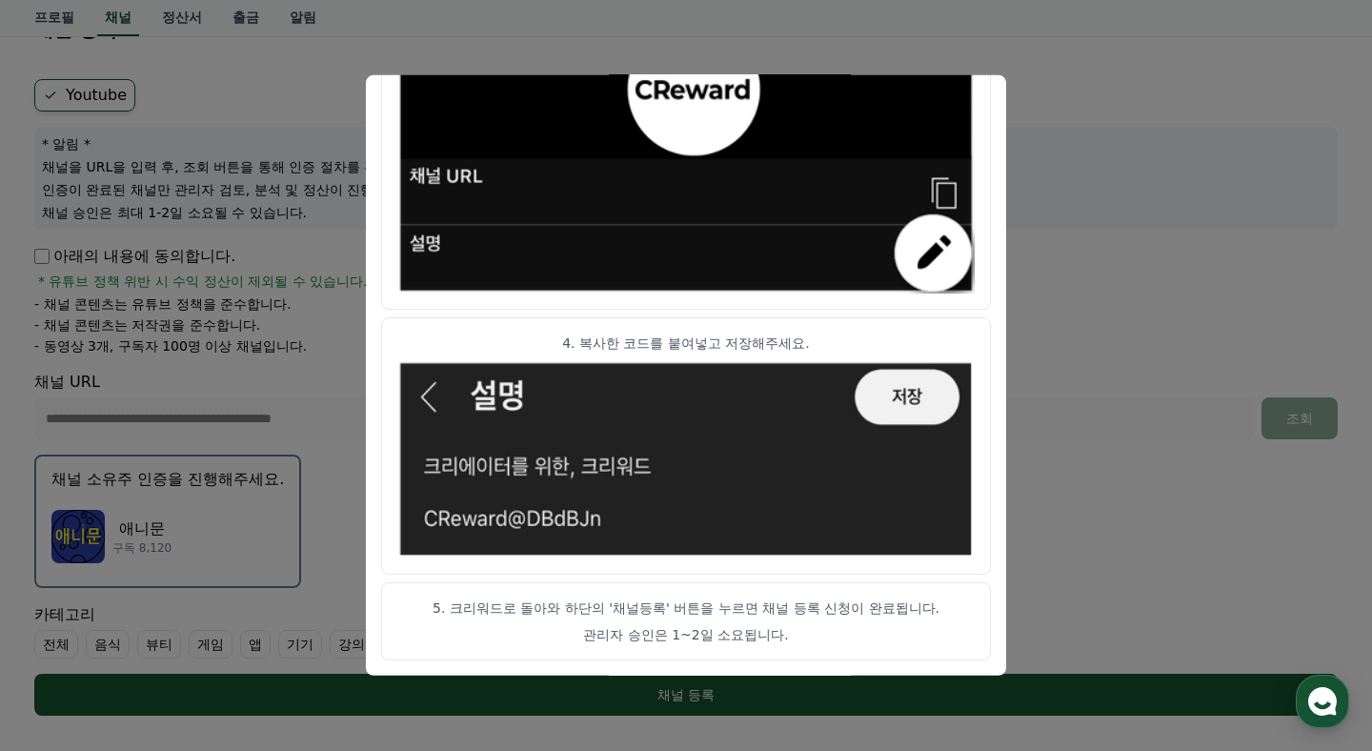
click at [1087, 260] on button "close modal" at bounding box center [686, 375] width 1372 height 751
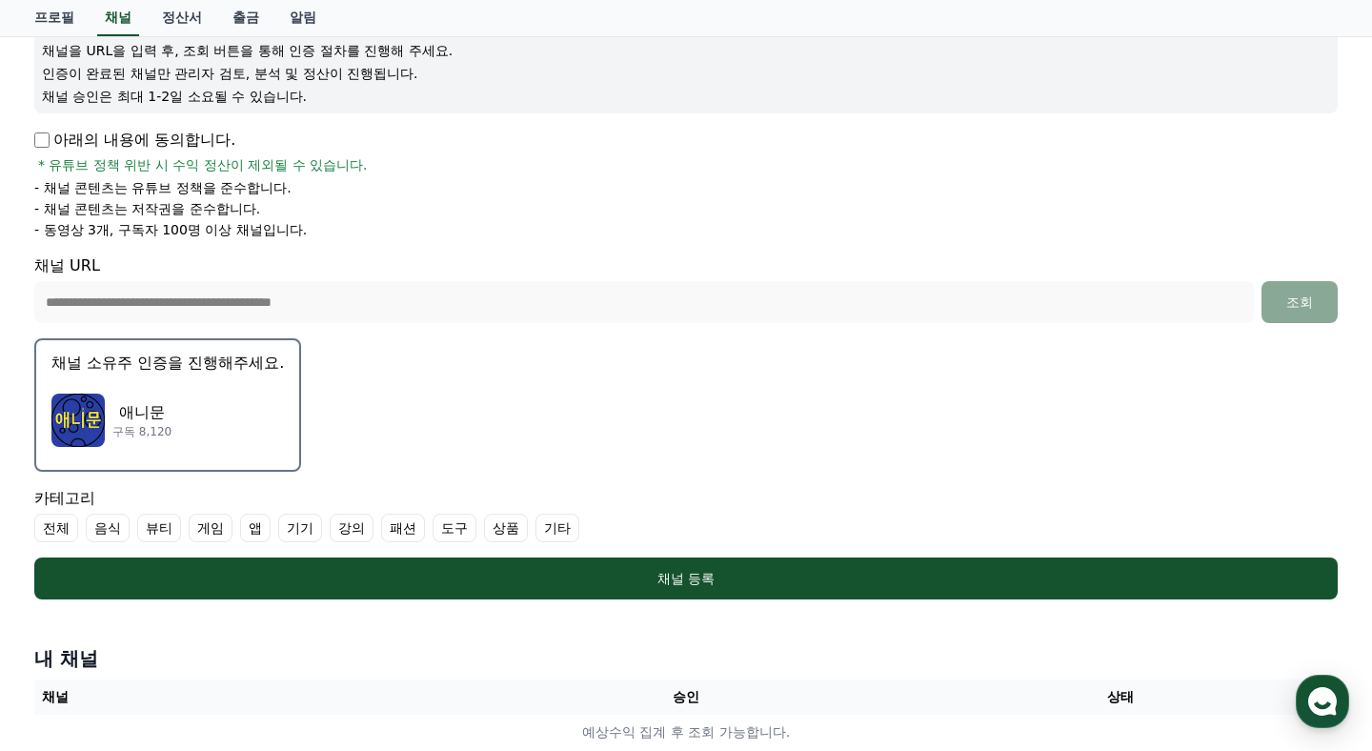
scroll to position [504, 0]
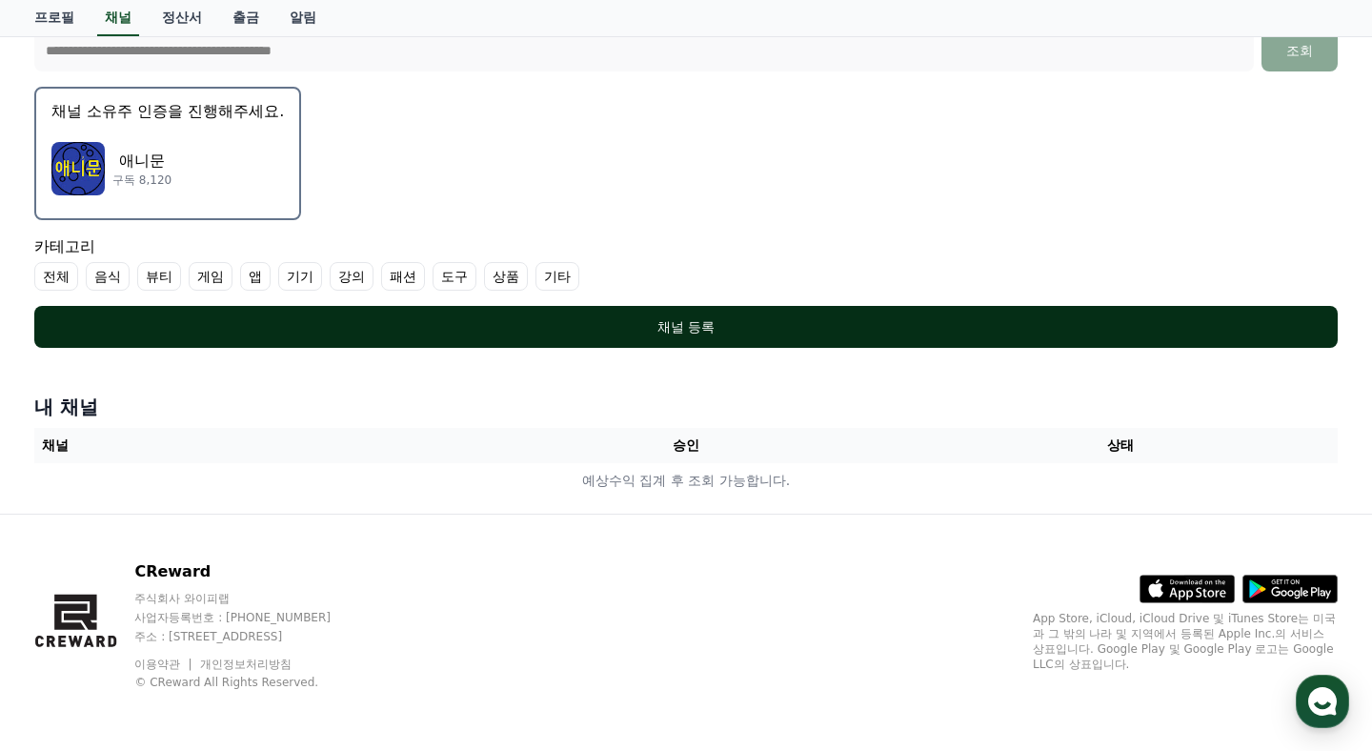
click at [814, 329] on div "채널 등록" at bounding box center [685, 326] width 1227 height 19
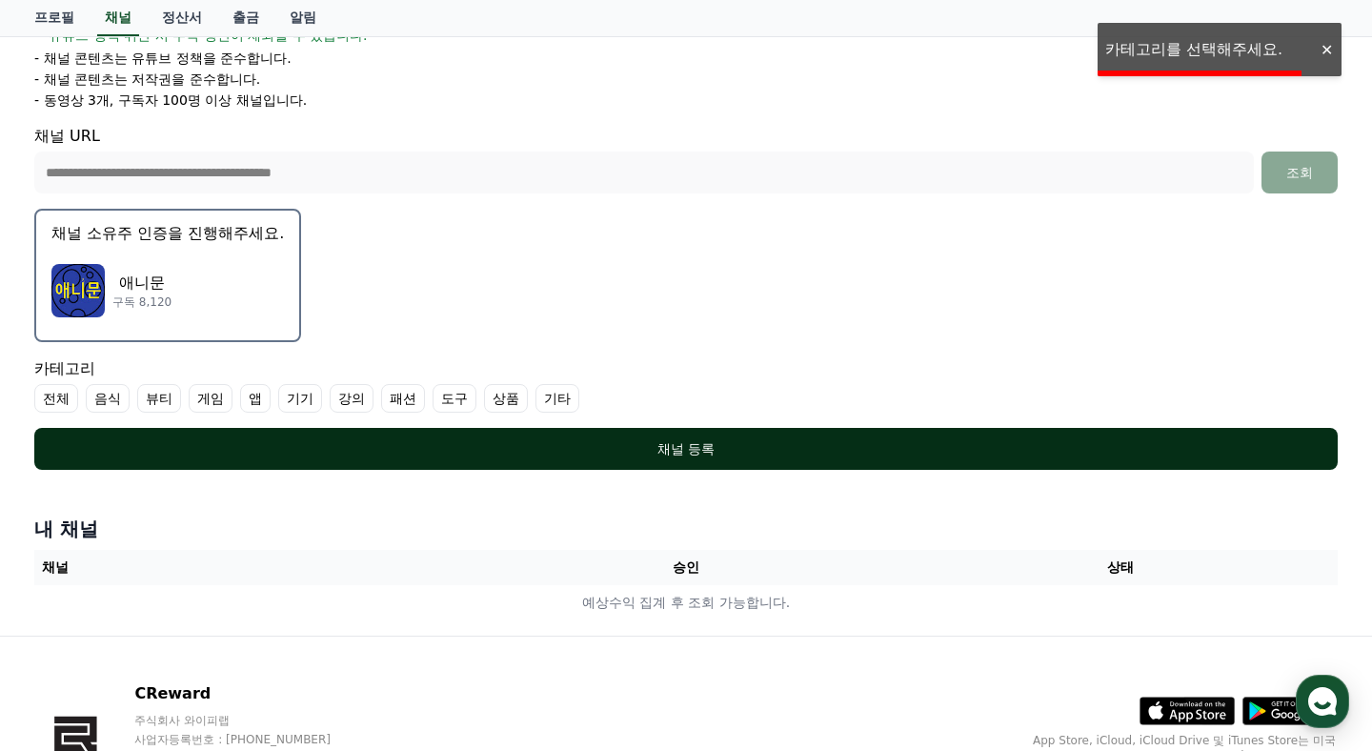
scroll to position [349, 0]
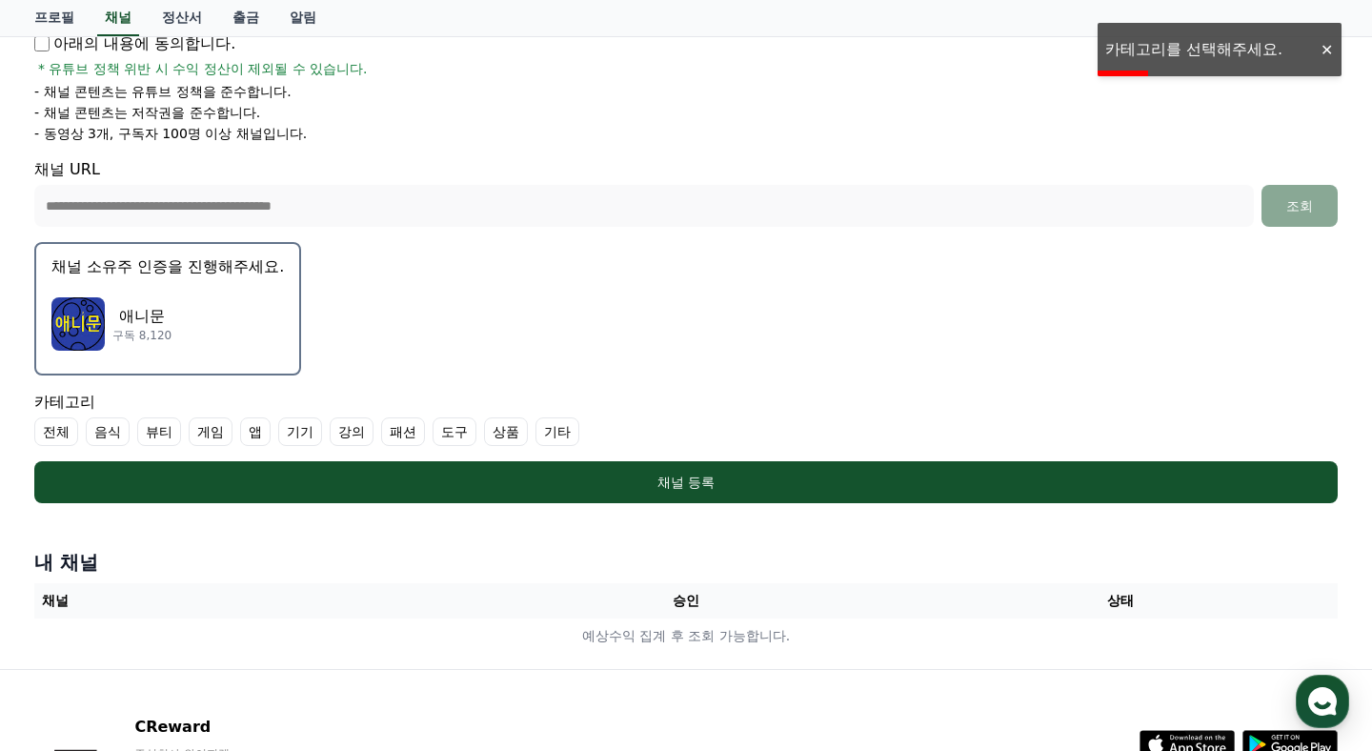
click at [538, 435] on label "기타" at bounding box center [557, 431] width 44 height 29
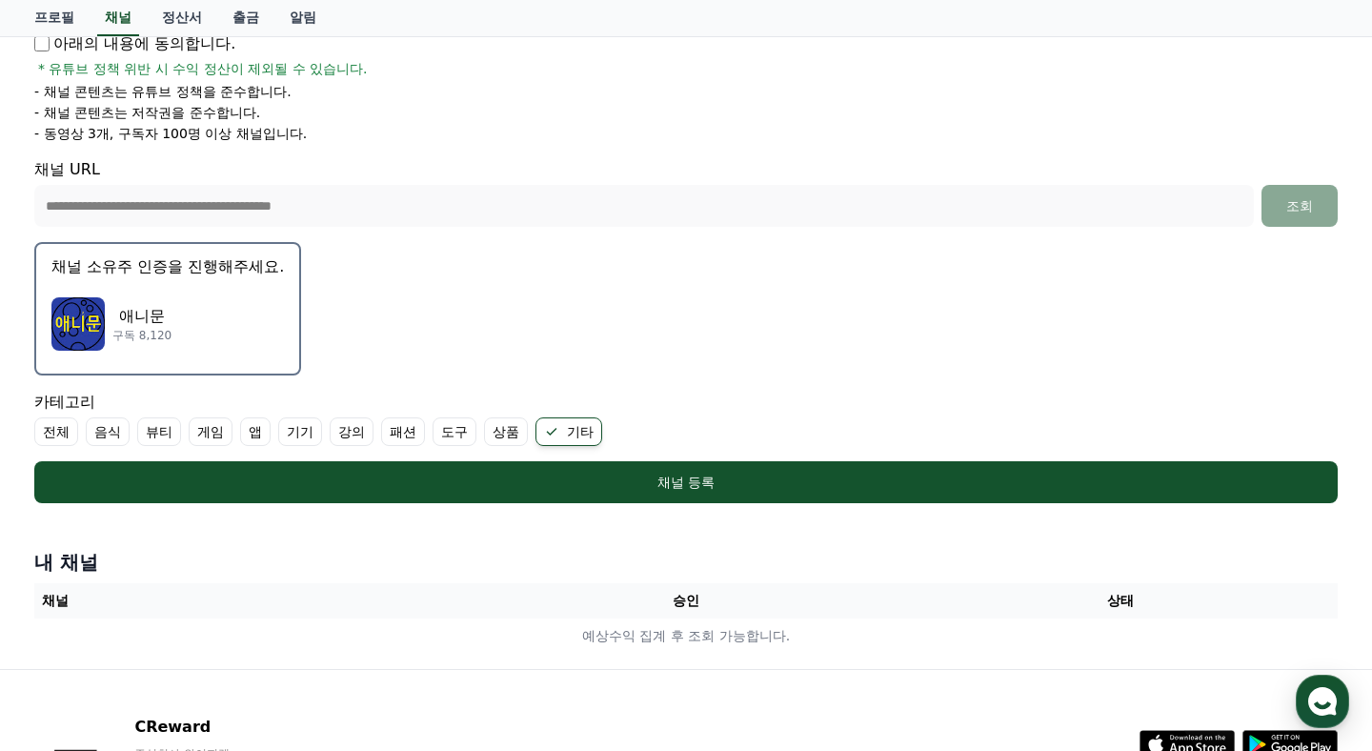
click at [65, 437] on label "전체" at bounding box center [56, 431] width 44 height 29
click at [567, 428] on icon at bounding box center [574, 431] width 15 height 15
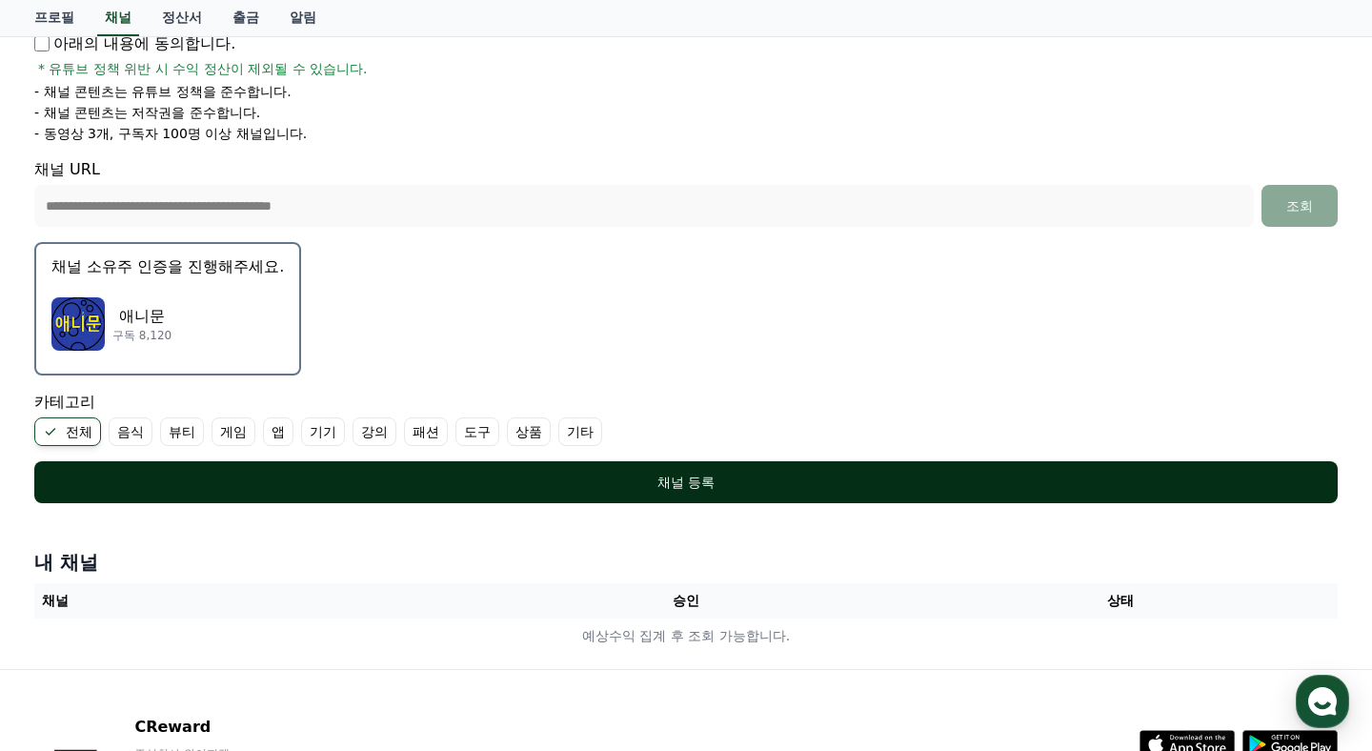
click at [574, 484] on div "채널 등록" at bounding box center [685, 482] width 1227 height 19
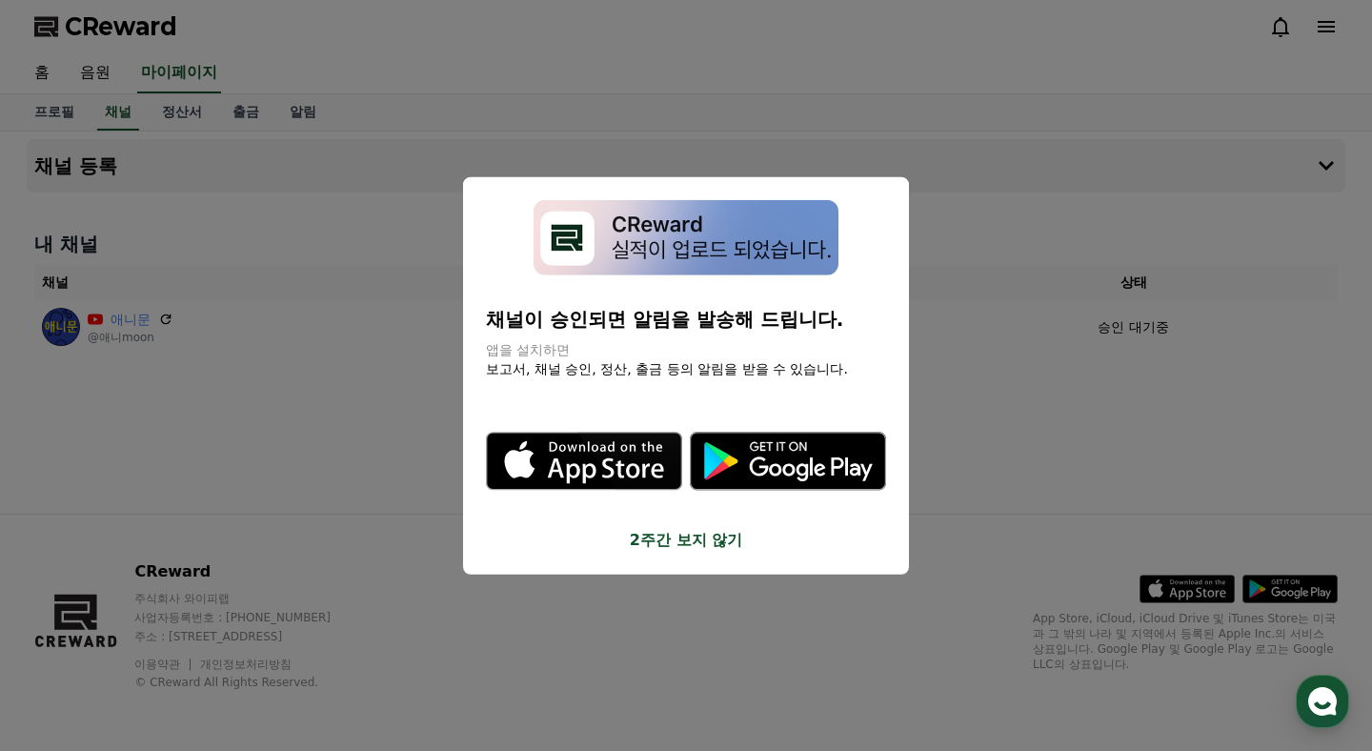
click at [661, 537] on button "2주간 보지 않기" at bounding box center [686, 539] width 400 height 23
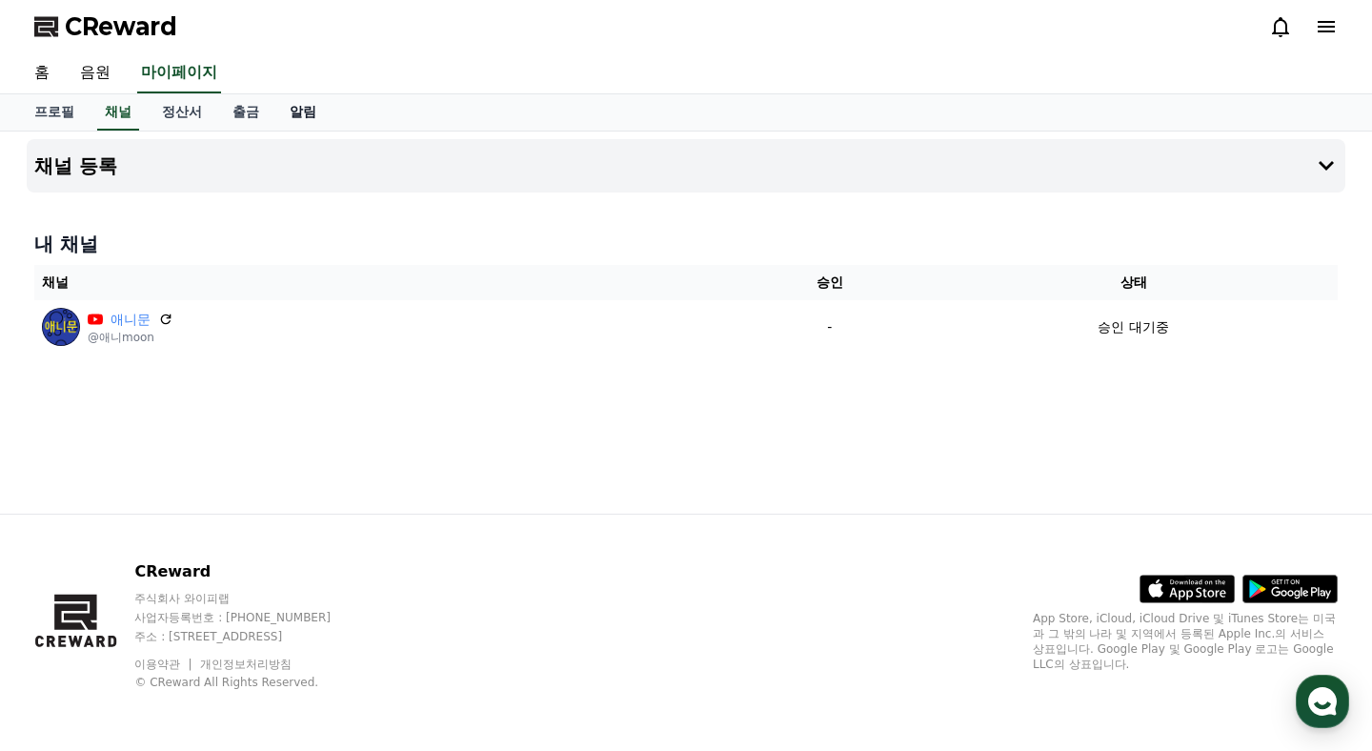
click at [278, 115] on link "알림" at bounding box center [302, 112] width 57 height 36
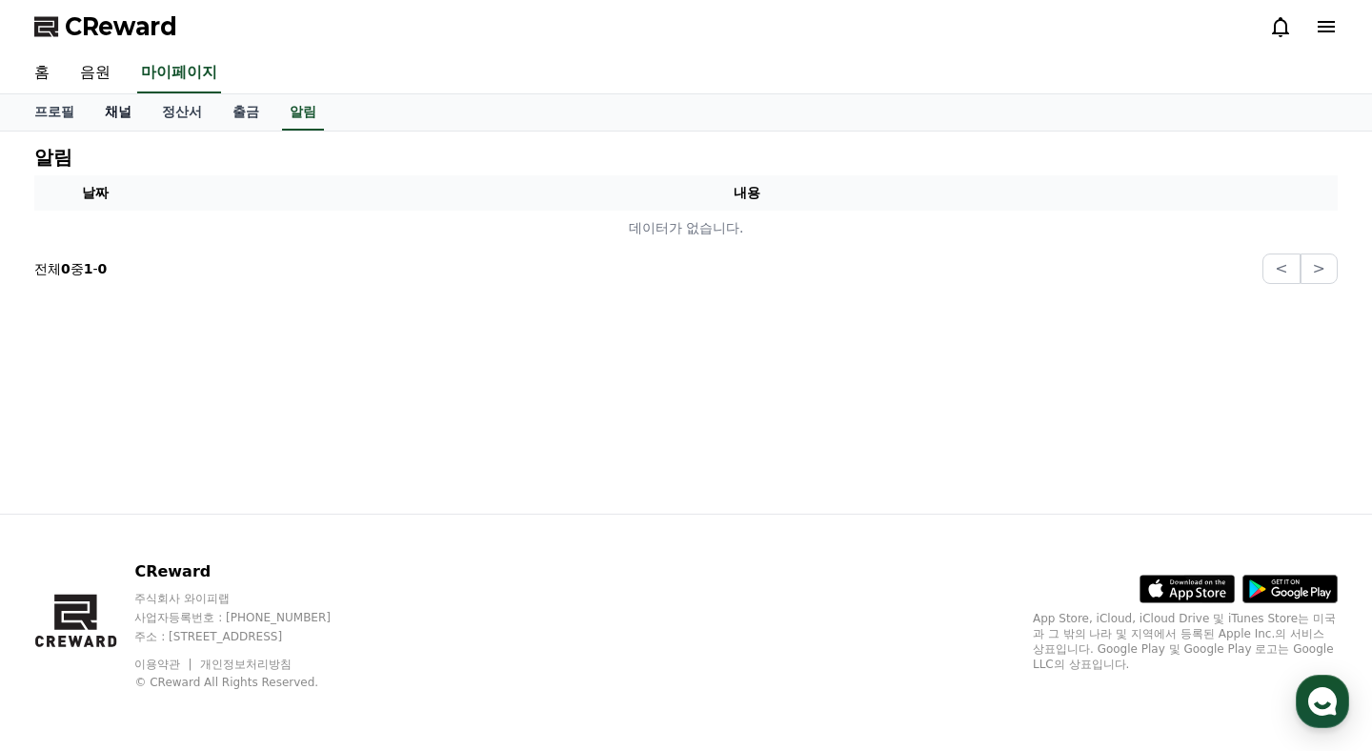
click at [128, 107] on link "채널" at bounding box center [118, 112] width 57 height 36
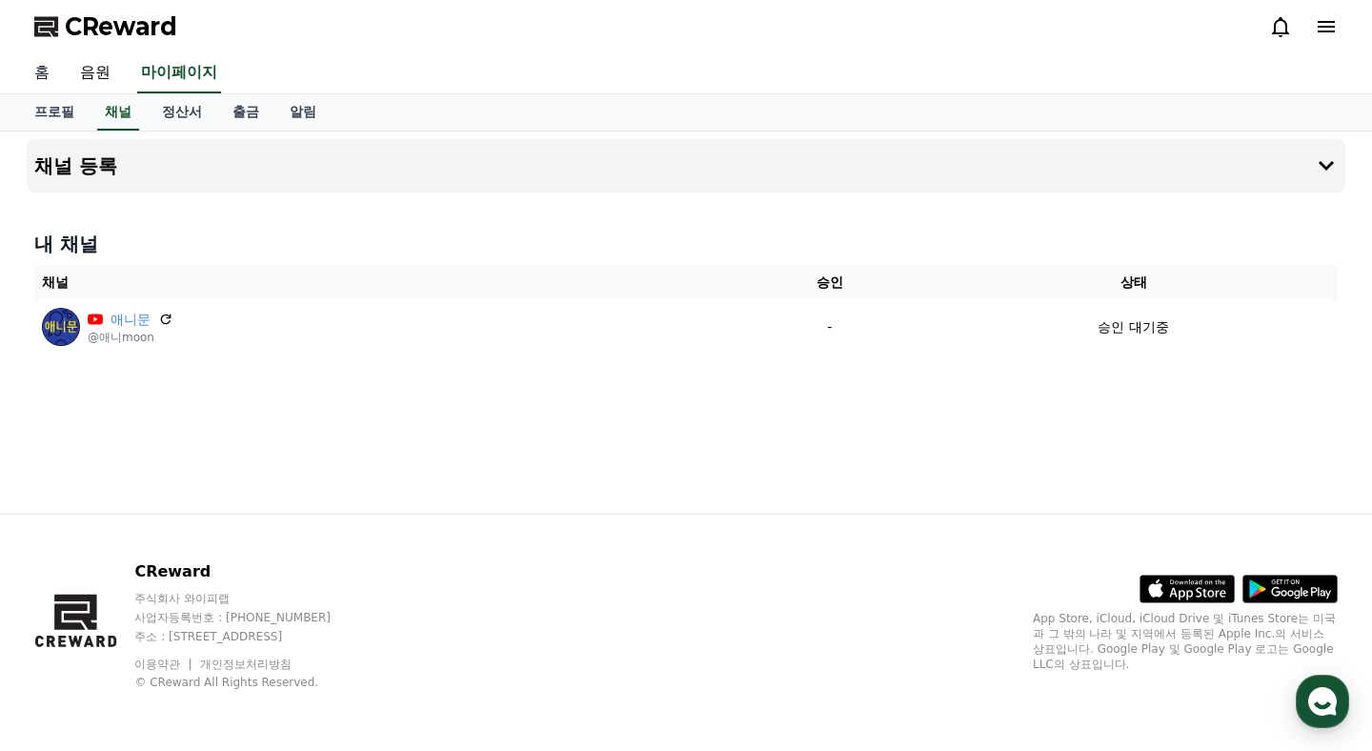
click at [44, 77] on link "홈" at bounding box center [42, 73] width 46 height 40
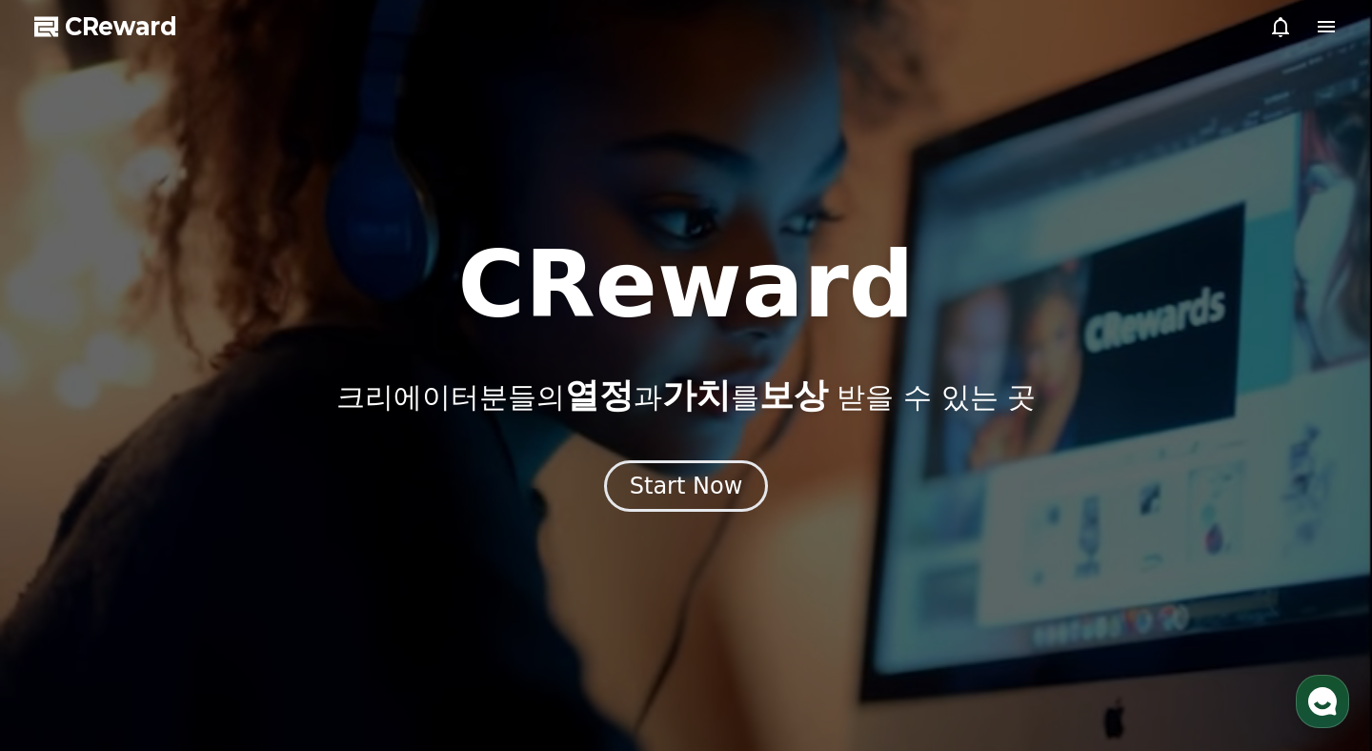
click at [1325, 25] on icon at bounding box center [1326, 26] width 23 height 23
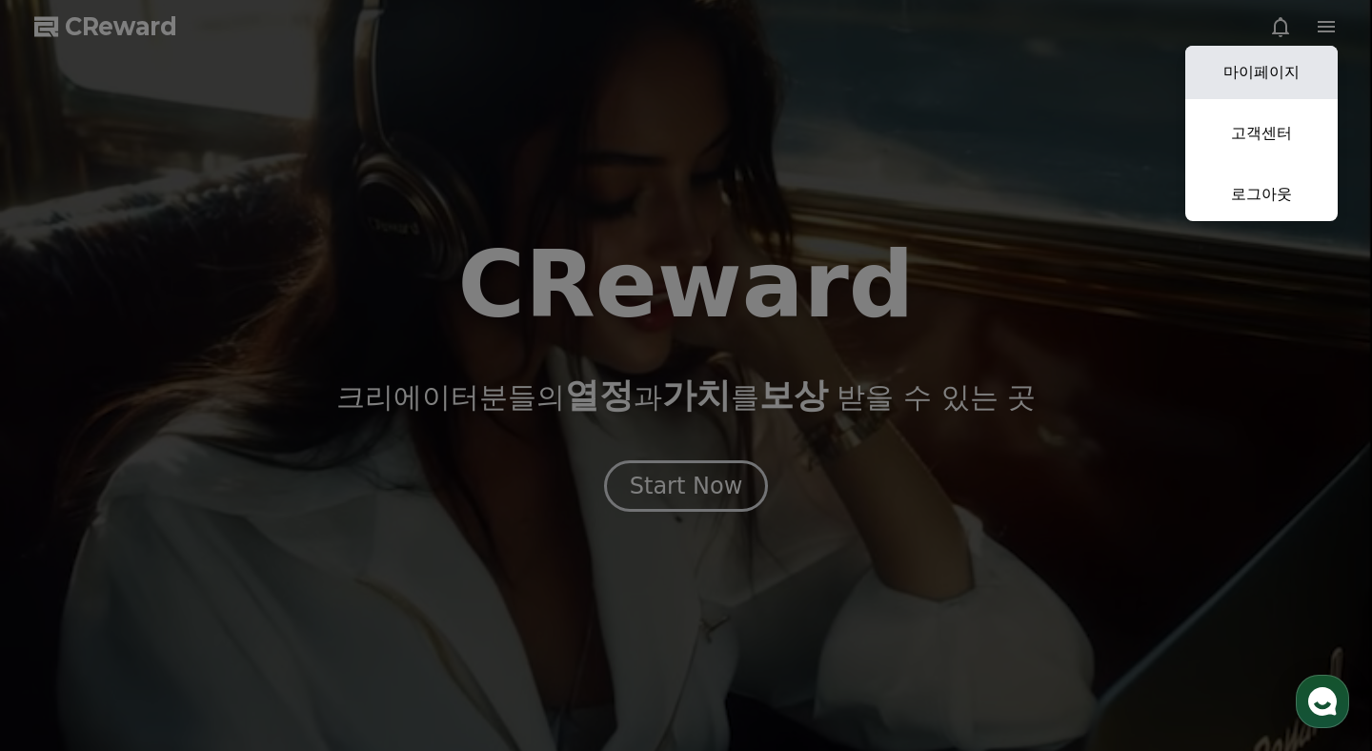
click at [1274, 85] on link "마이페이지" at bounding box center [1261, 72] width 152 height 53
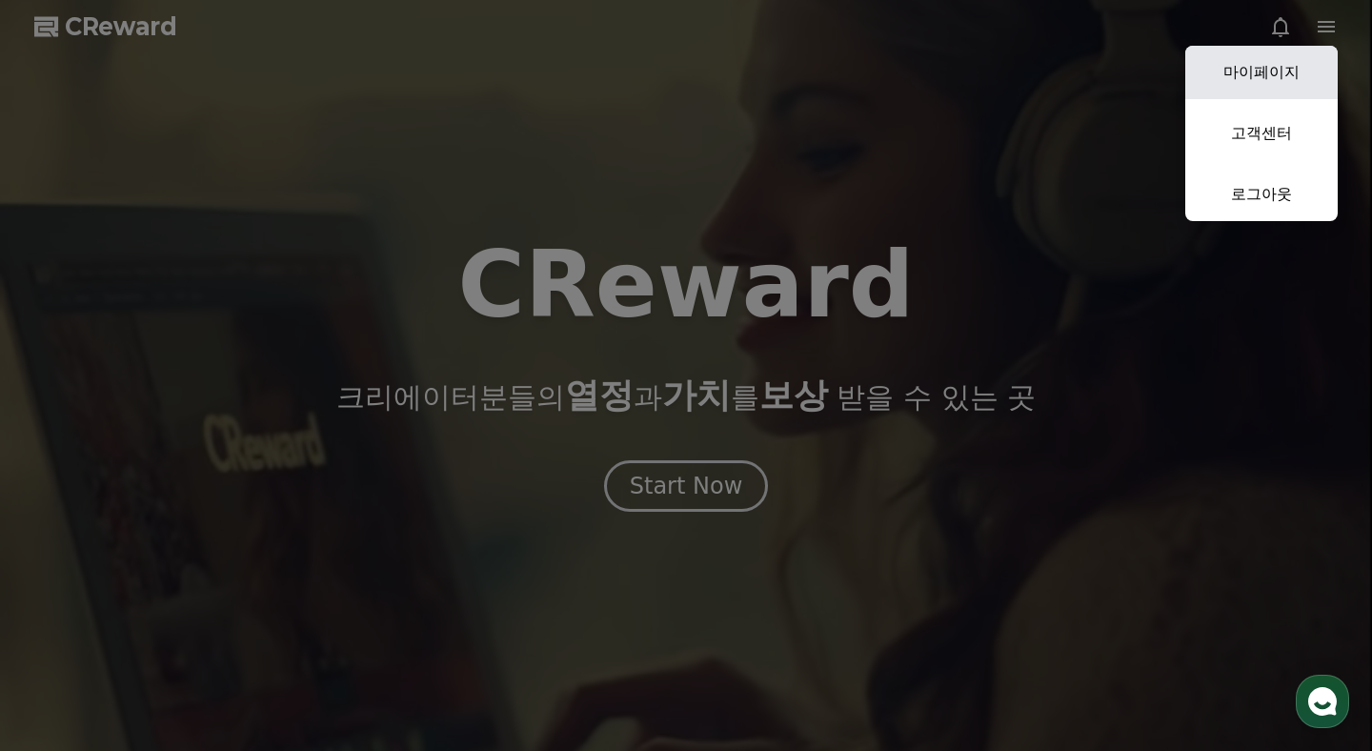
select select "**********"
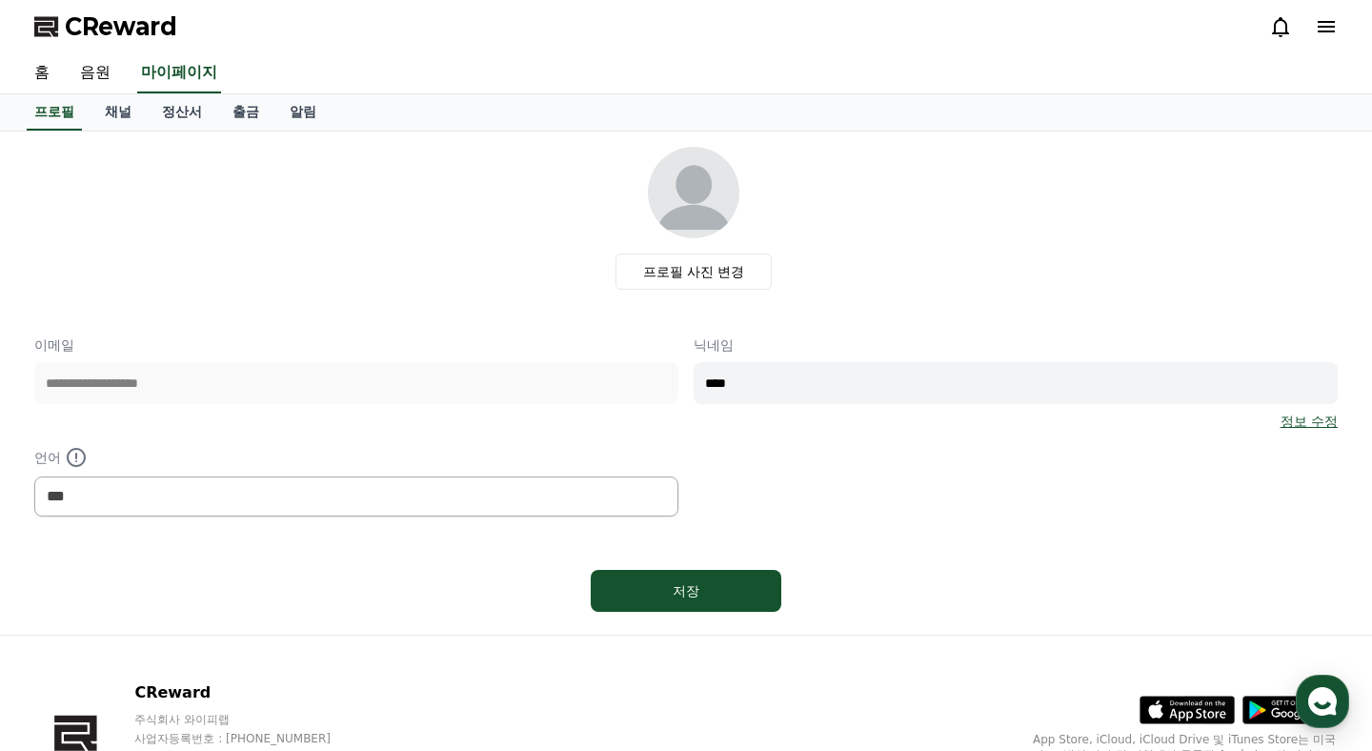
click at [1287, 33] on icon at bounding box center [1280, 27] width 17 height 20
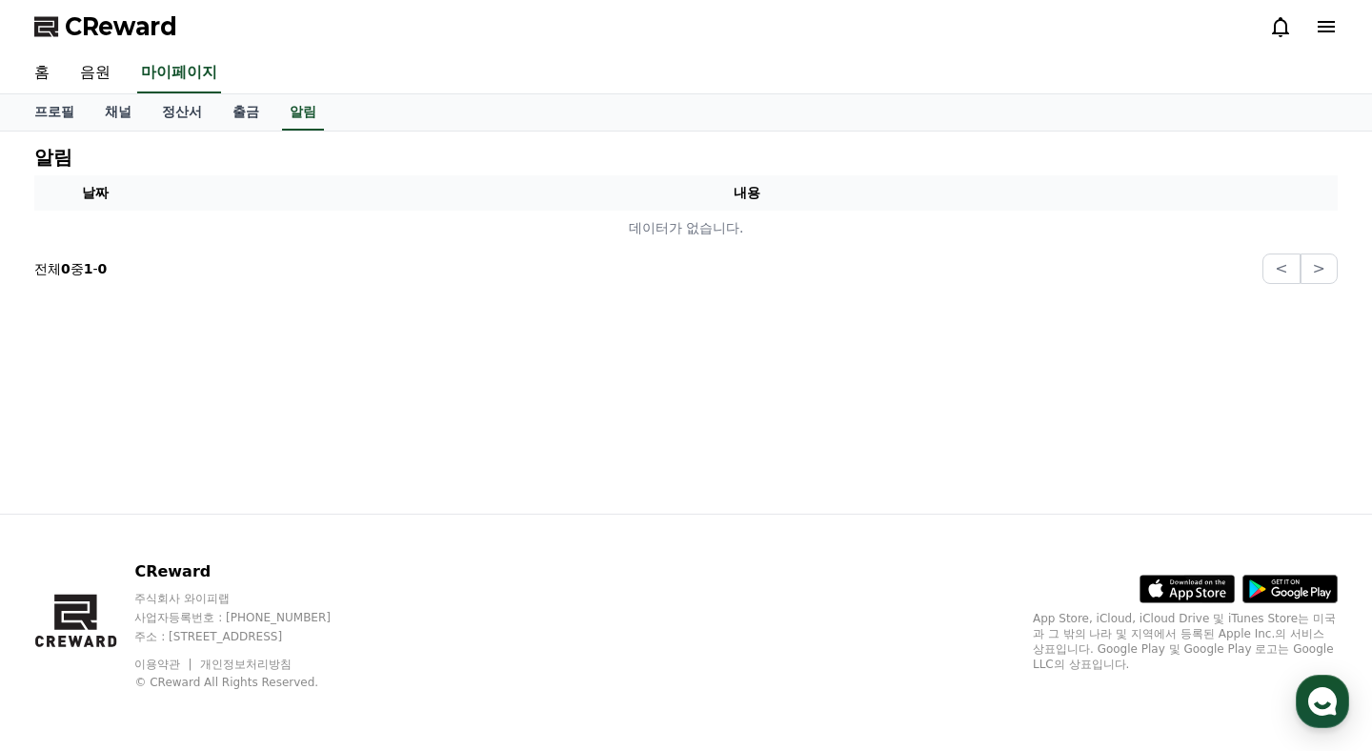
click at [1321, 25] on icon at bounding box center [1326, 26] width 23 height 23
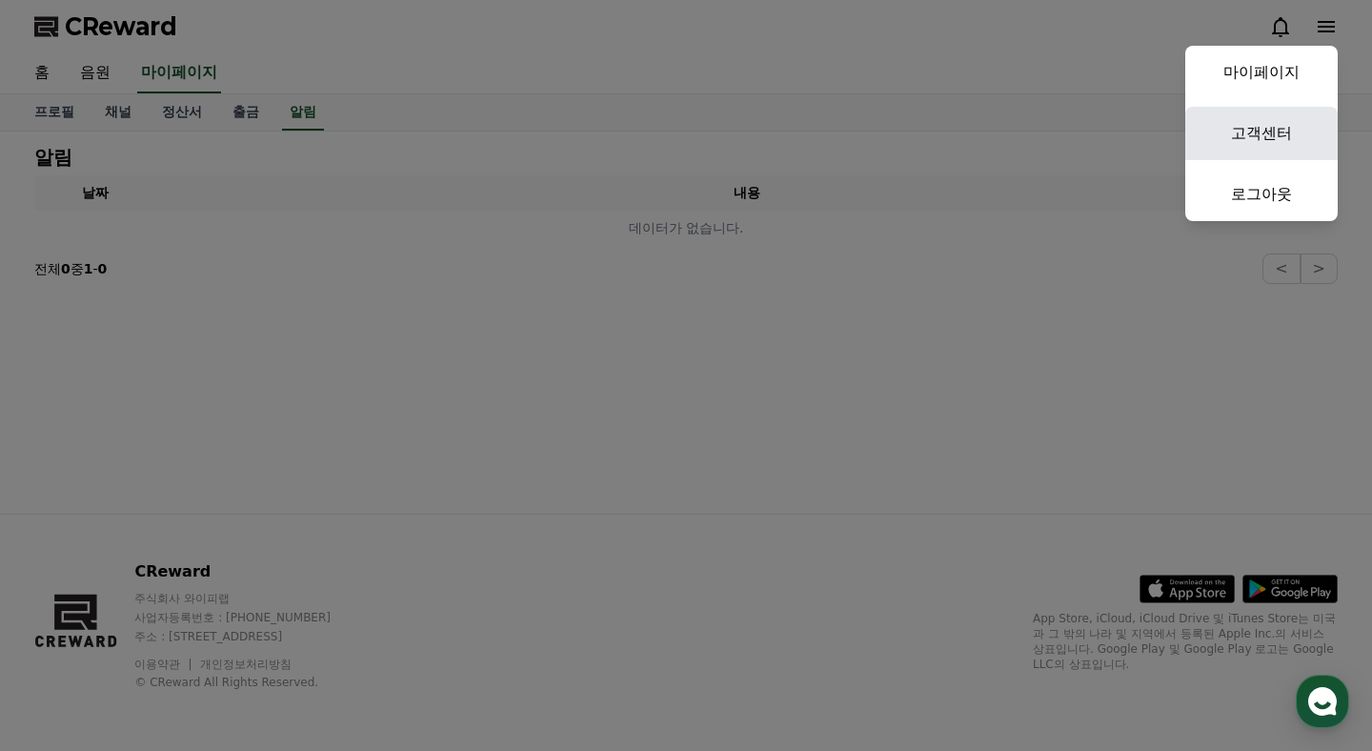
click at [1250, 151] on link "고객센터" at bounding box center [1261, 133] width 152 height 53
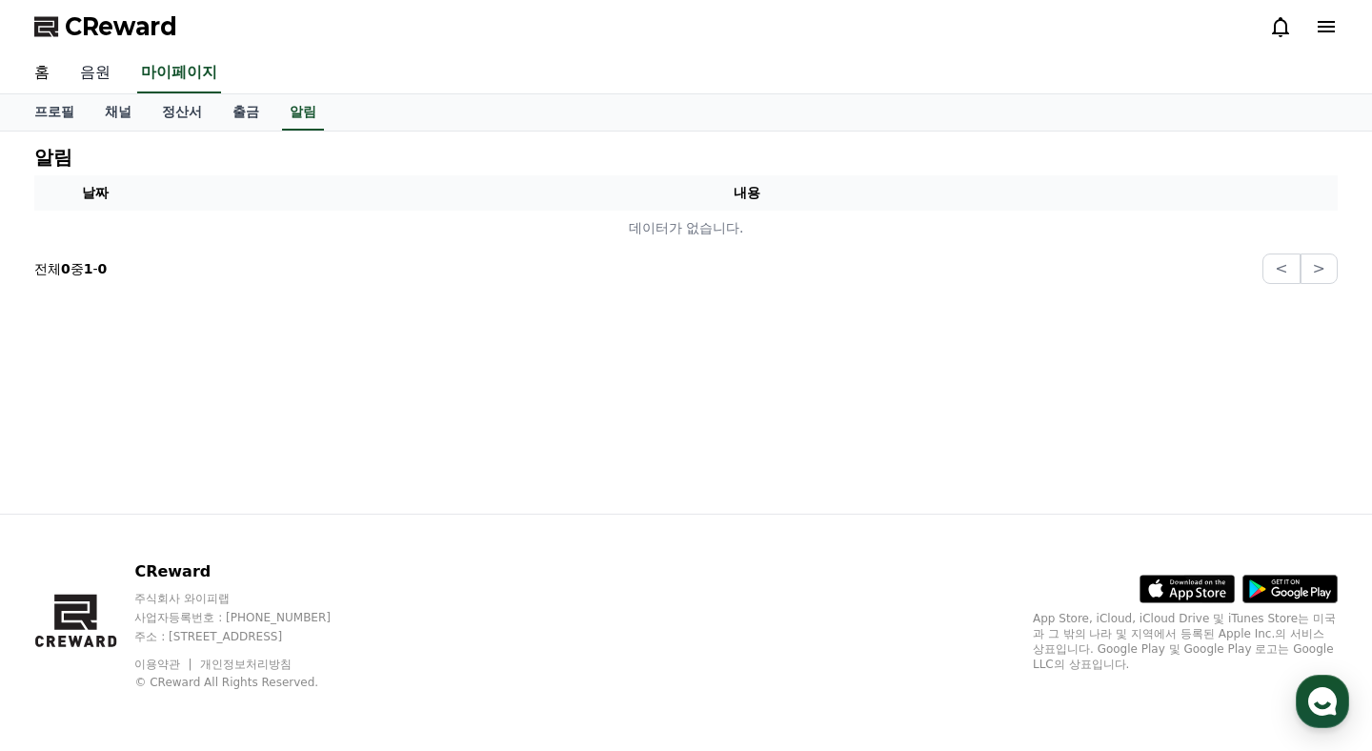
click at [91, 72] on link "음원" at bounding box center [95, 73] width 61 height 40
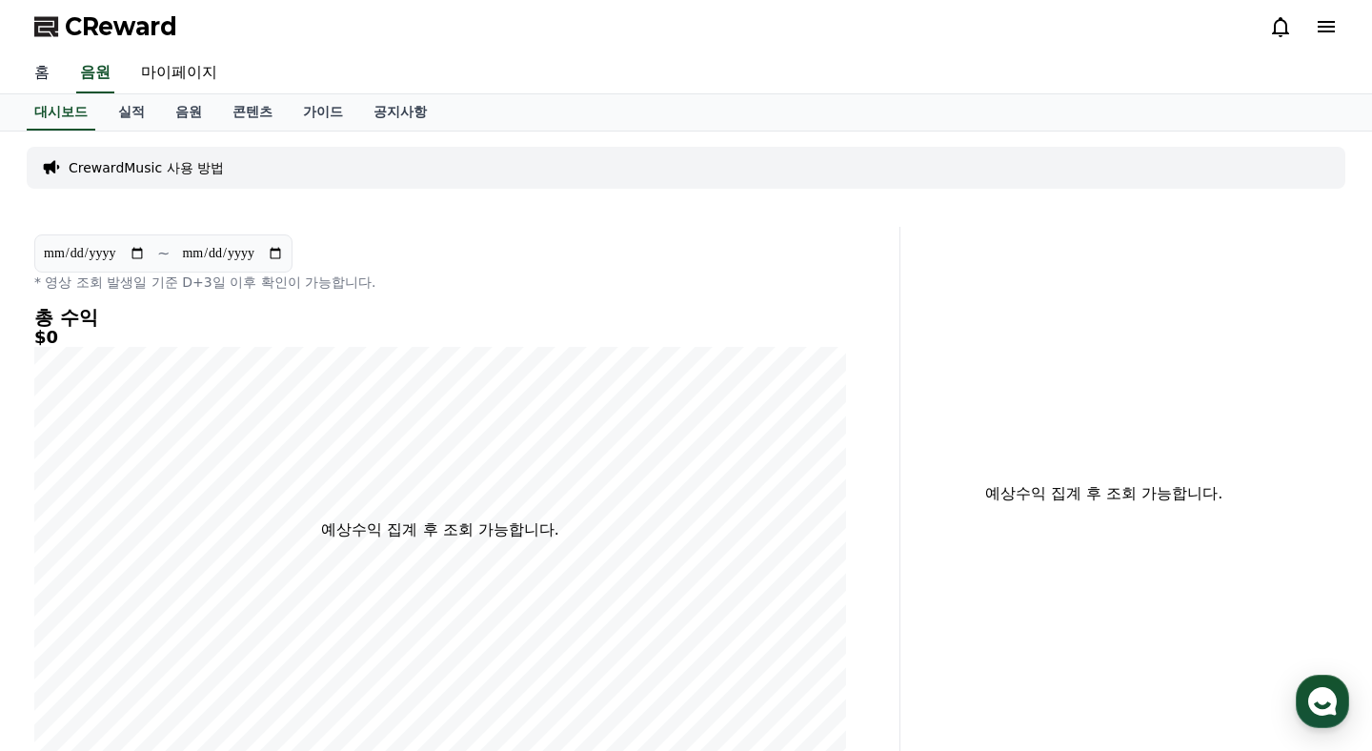
click at [45, 72] on link "홈" at bounding box center [42, 73] width 46 height 40
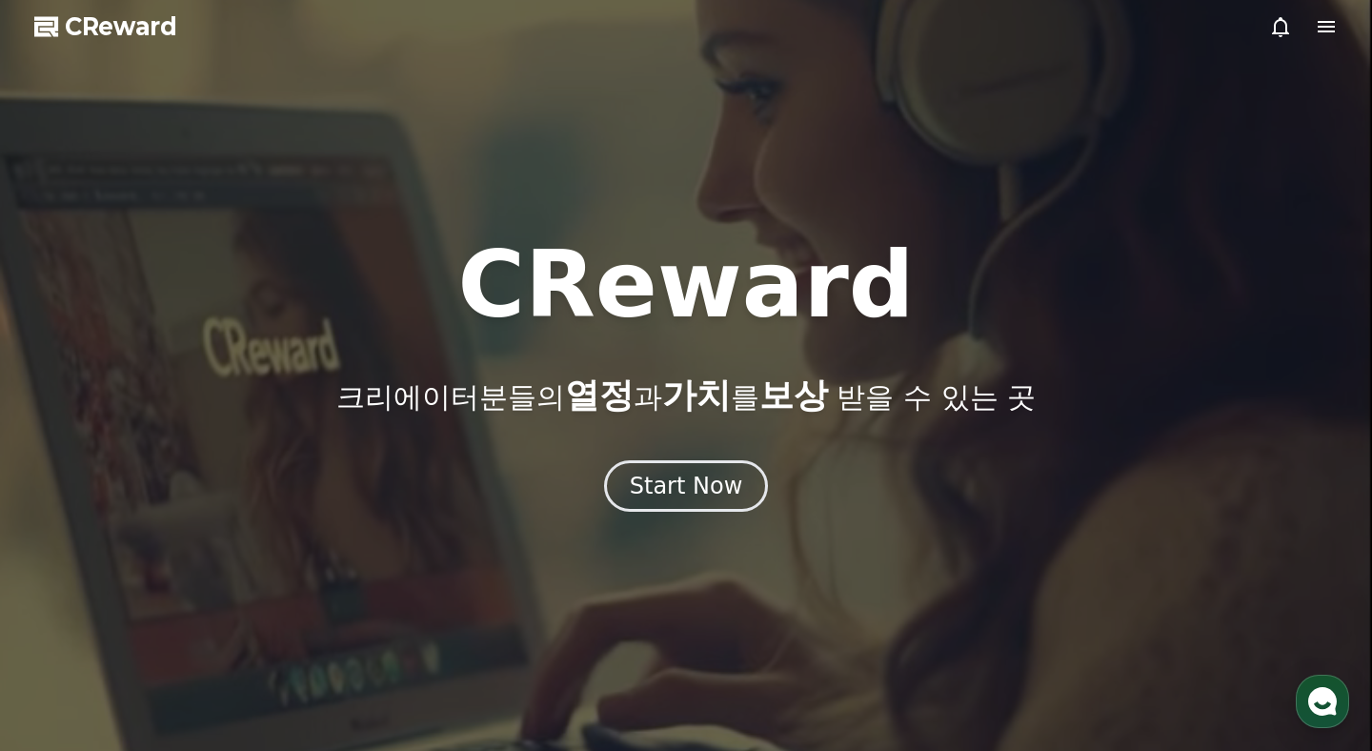
click at [1336, 25] on icon at bounding box center [1326, 26] width 23 height 23
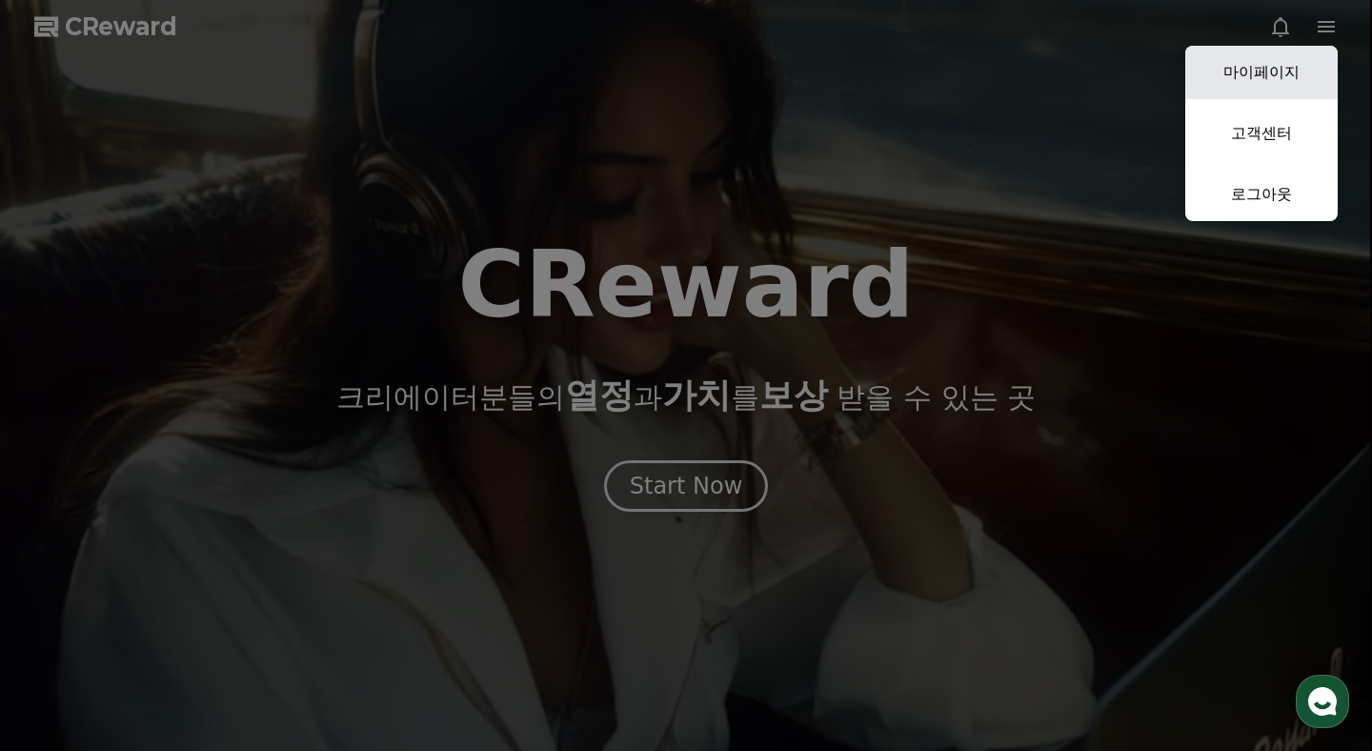
click at [1256, 85] on link "마이페이지" at bounding box center [1261, 72] width 152 height 53
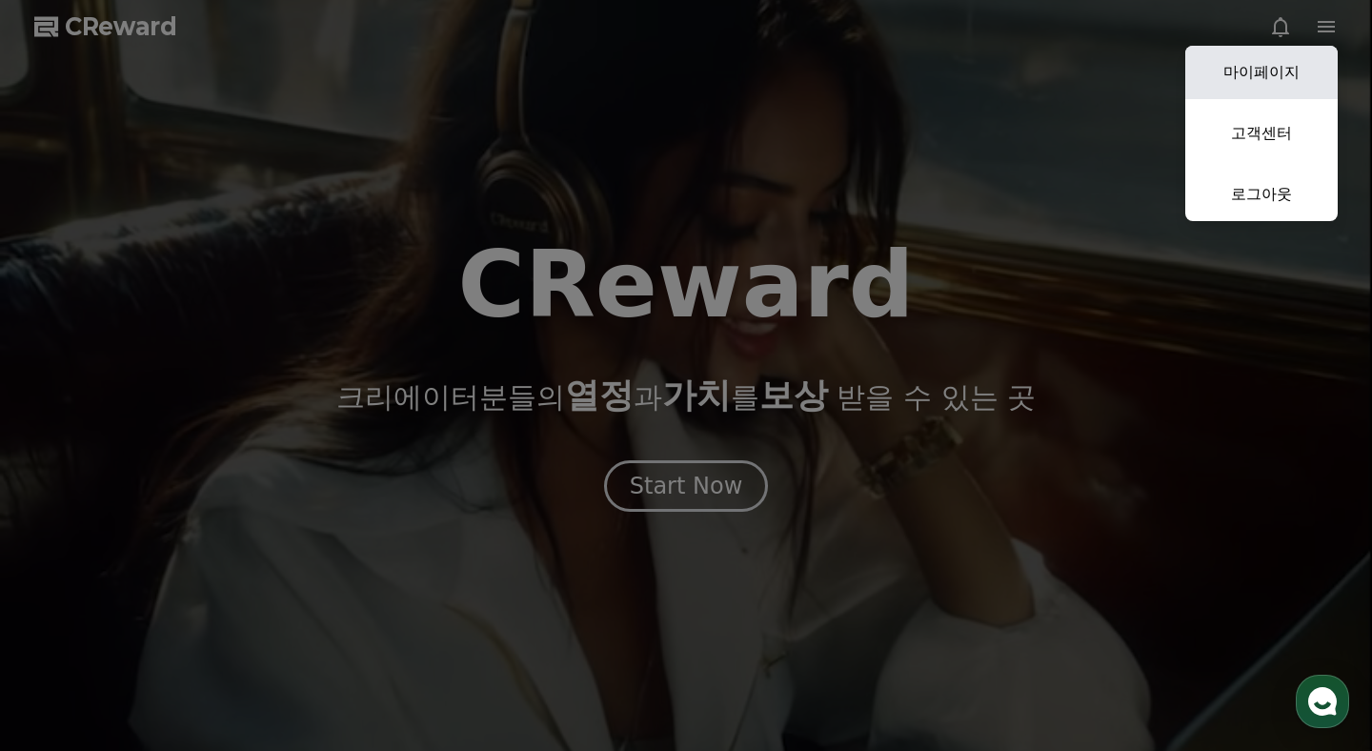
select select "**********"
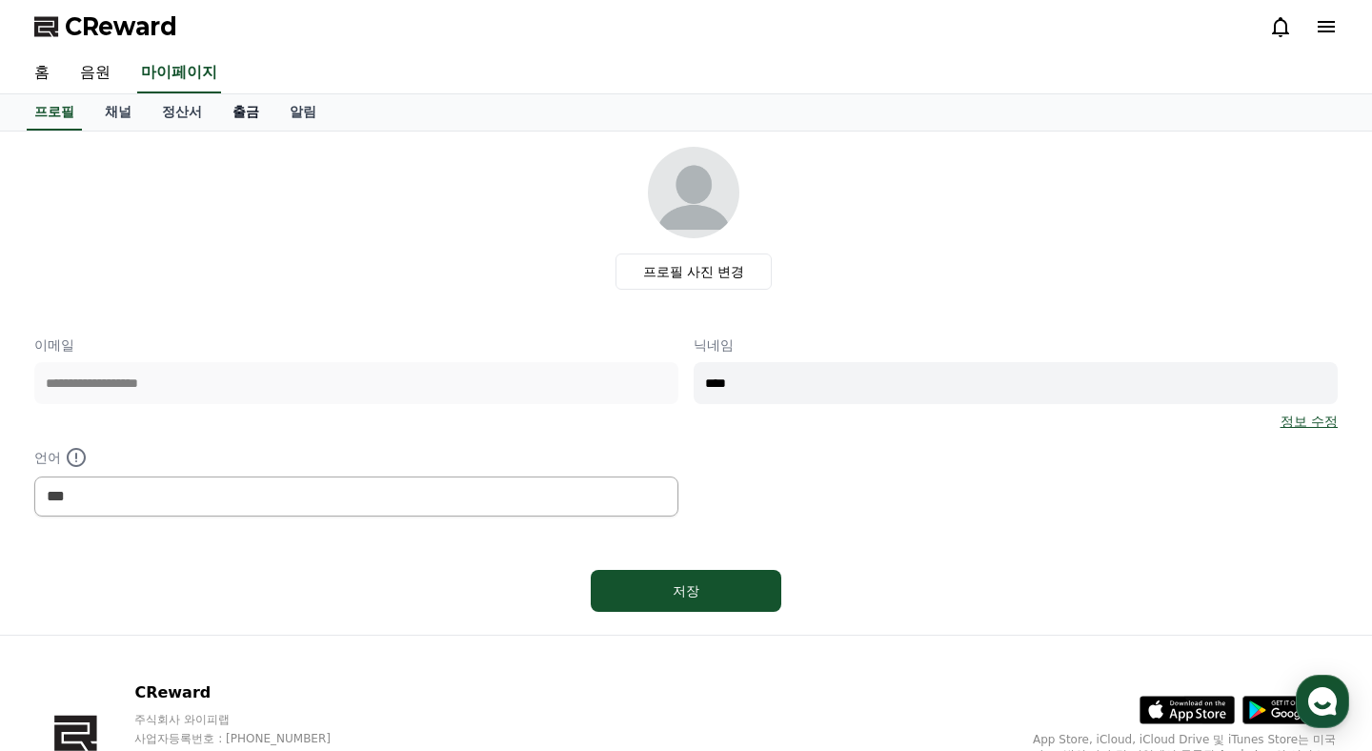
click at [227, 118] on link "출금" at bounding box center [245, 112] width 57 height 36
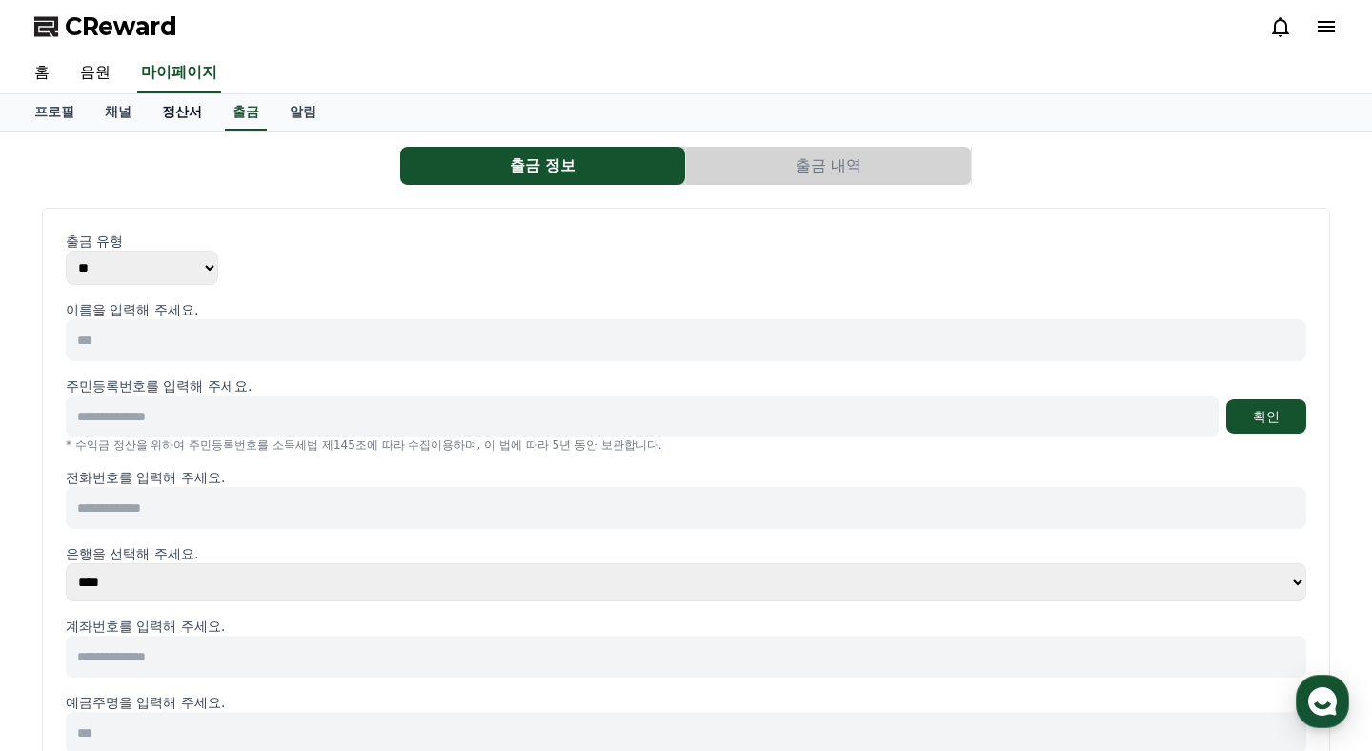
click at [183, 113] on link "정산서" at bounding box center [182, 112] width 71 height 36
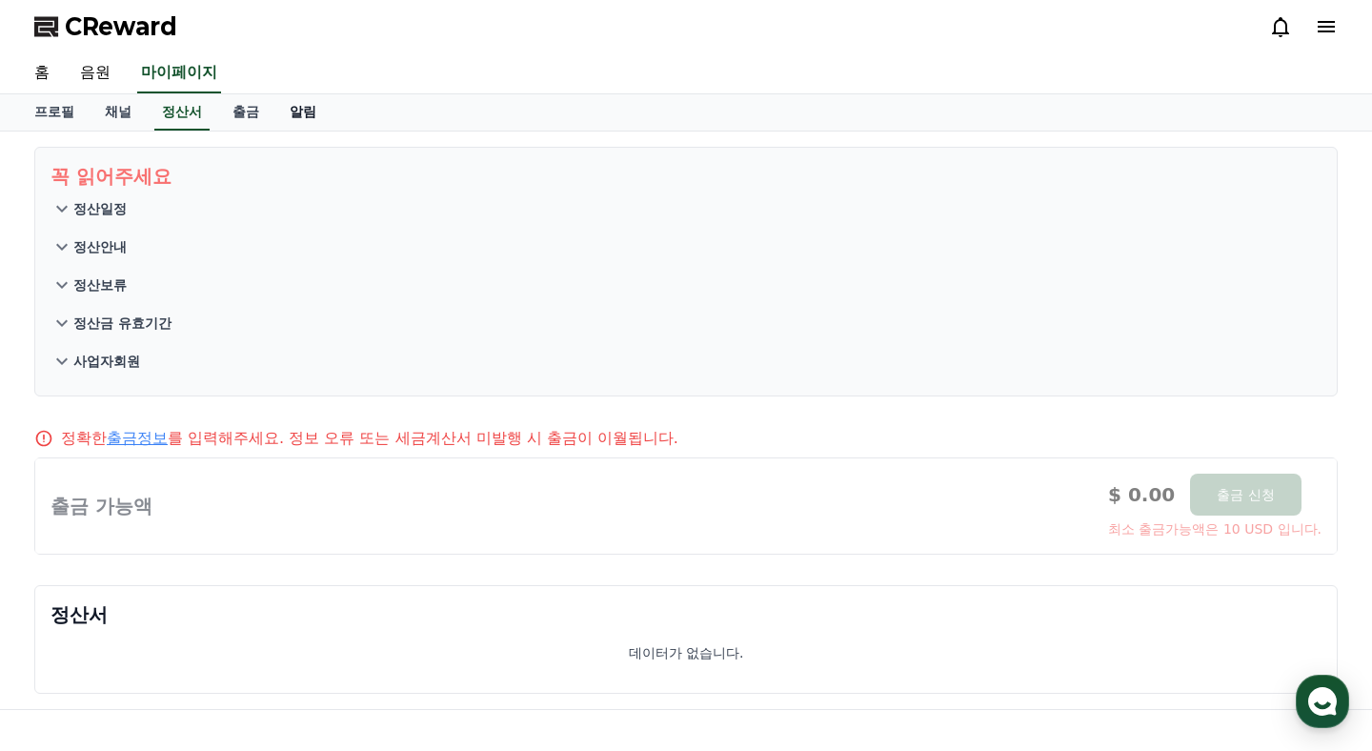
click at [274, 111] on link "알림" at bounding box center [302, 112] width 57 height 36
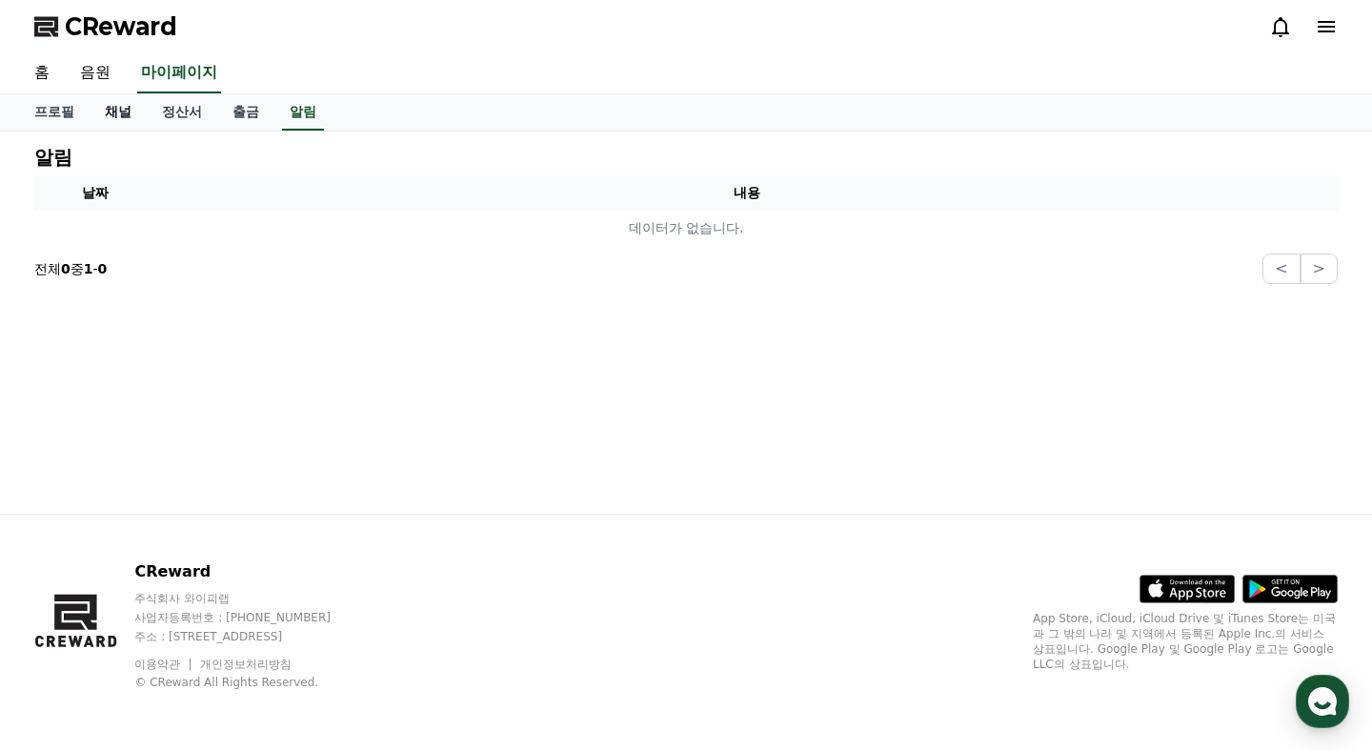
click at [121, 111] on link "채널" at bounding box center [118, 112] width 57 height 36
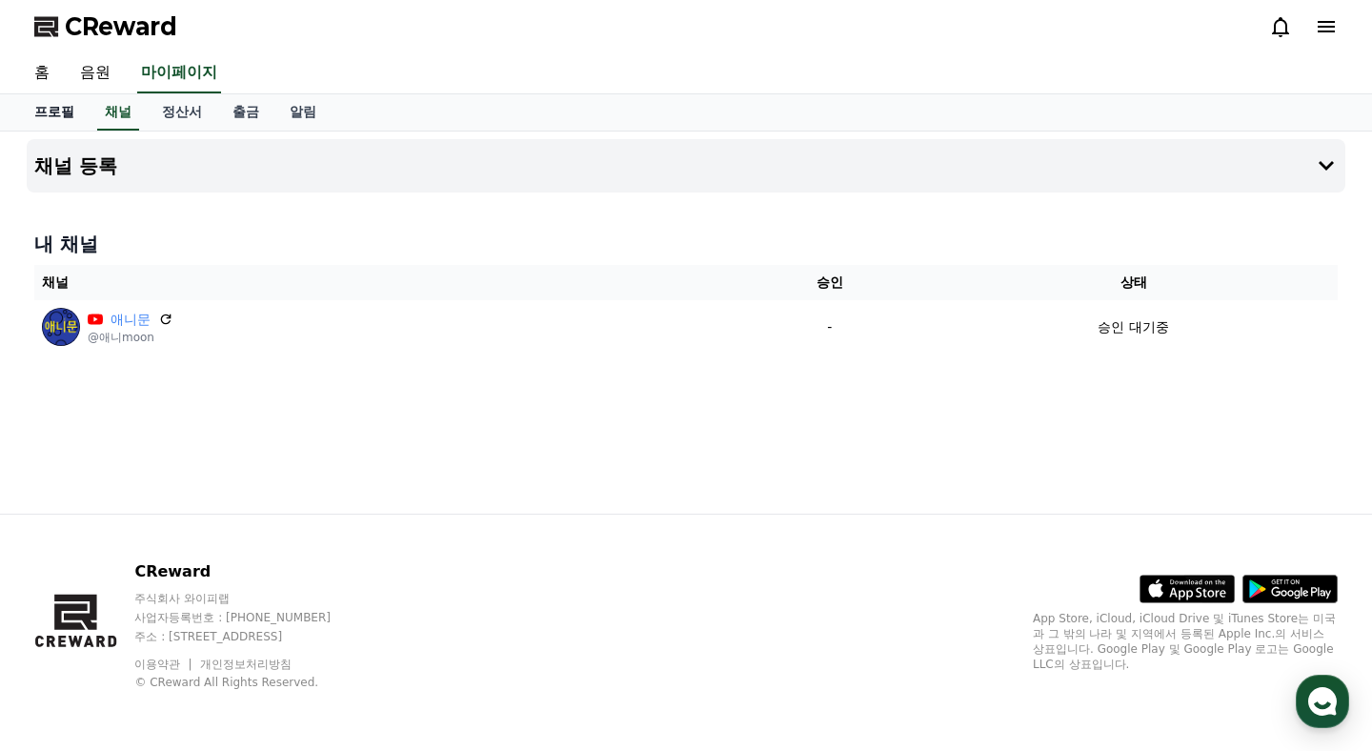
click at [50, 107] on link "프로필" at bounding box center [54, 112] width 71 height 36
select select "**********"
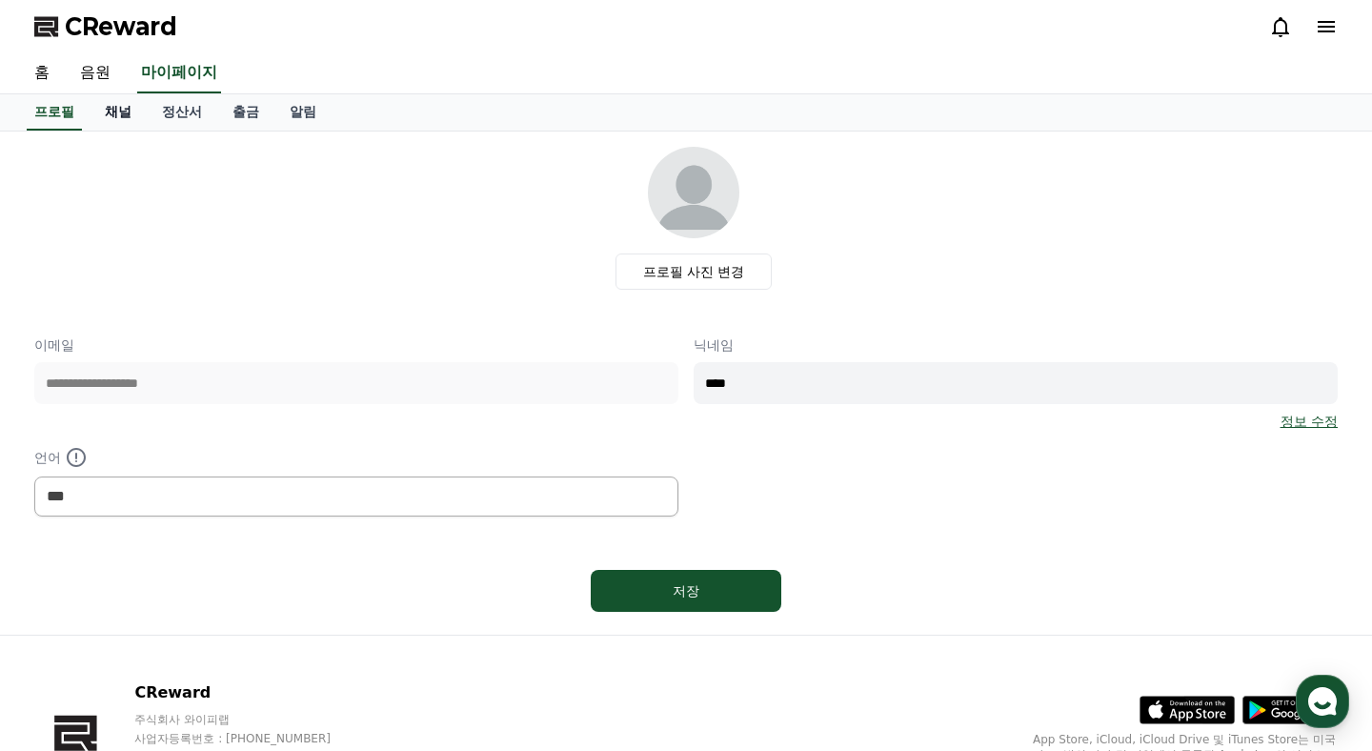
click at [110, 114] on link "채널" at bounding box center [118, 112] width 57 height 36
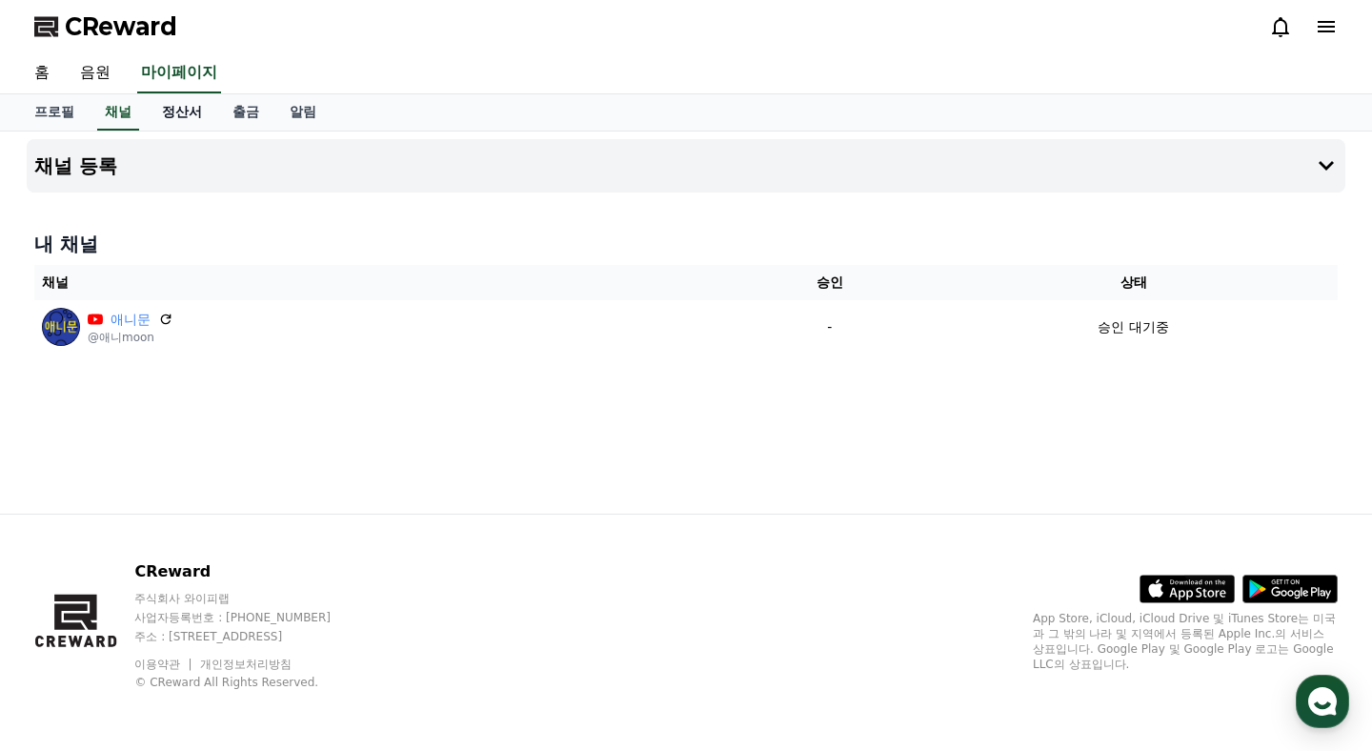
click at [185, 114] on link "정산서" at bounding box center [182, 112] width 71 height 36
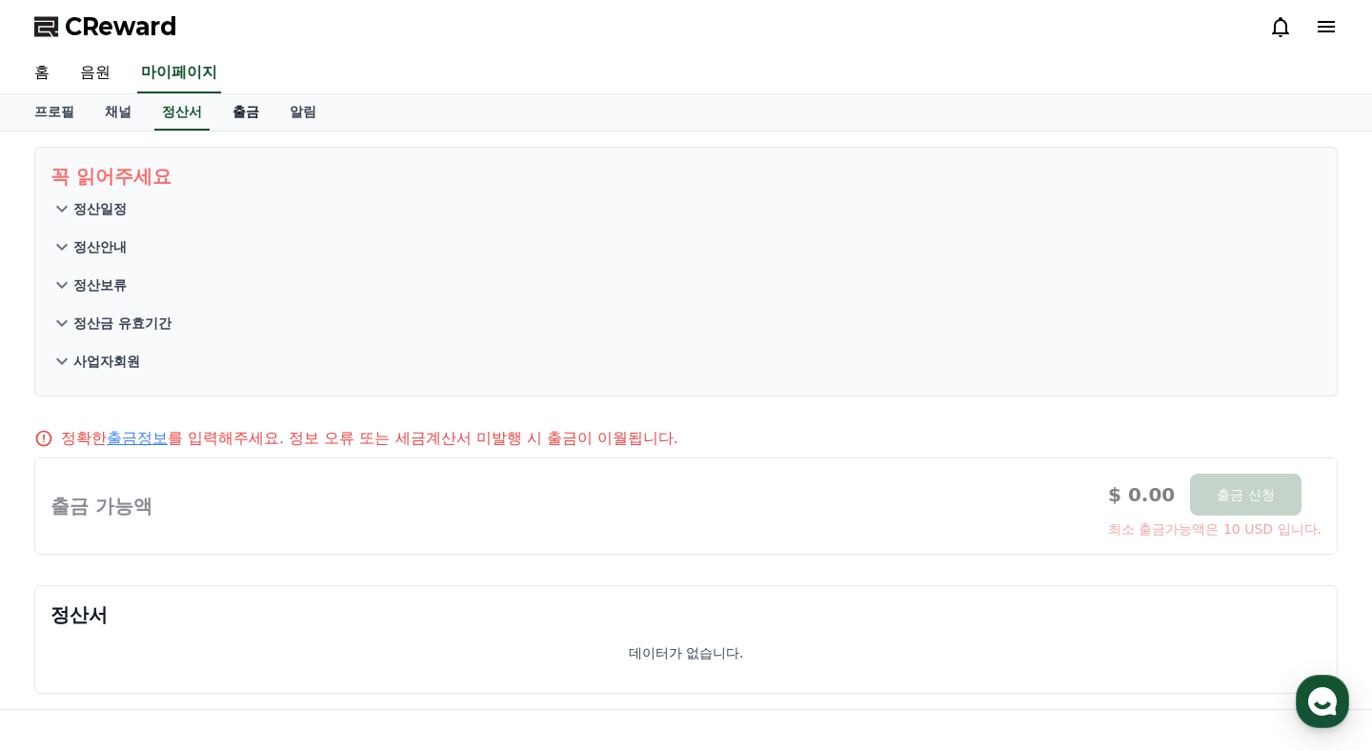
click at [233, 111] on link "출금" at bounding box center [245, 112] width 57 height 36
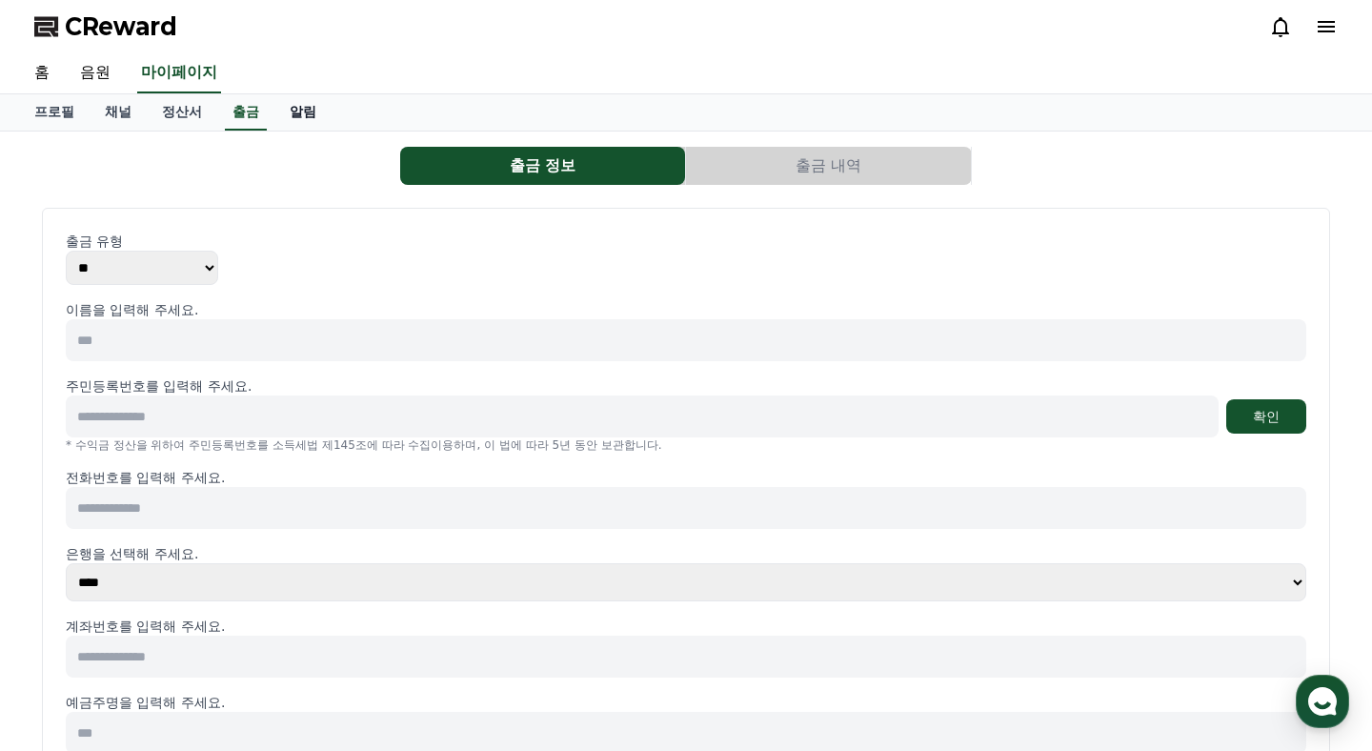
click at [276, 115] on link "알림" at bounding box center [302, 112] width 57 height 36
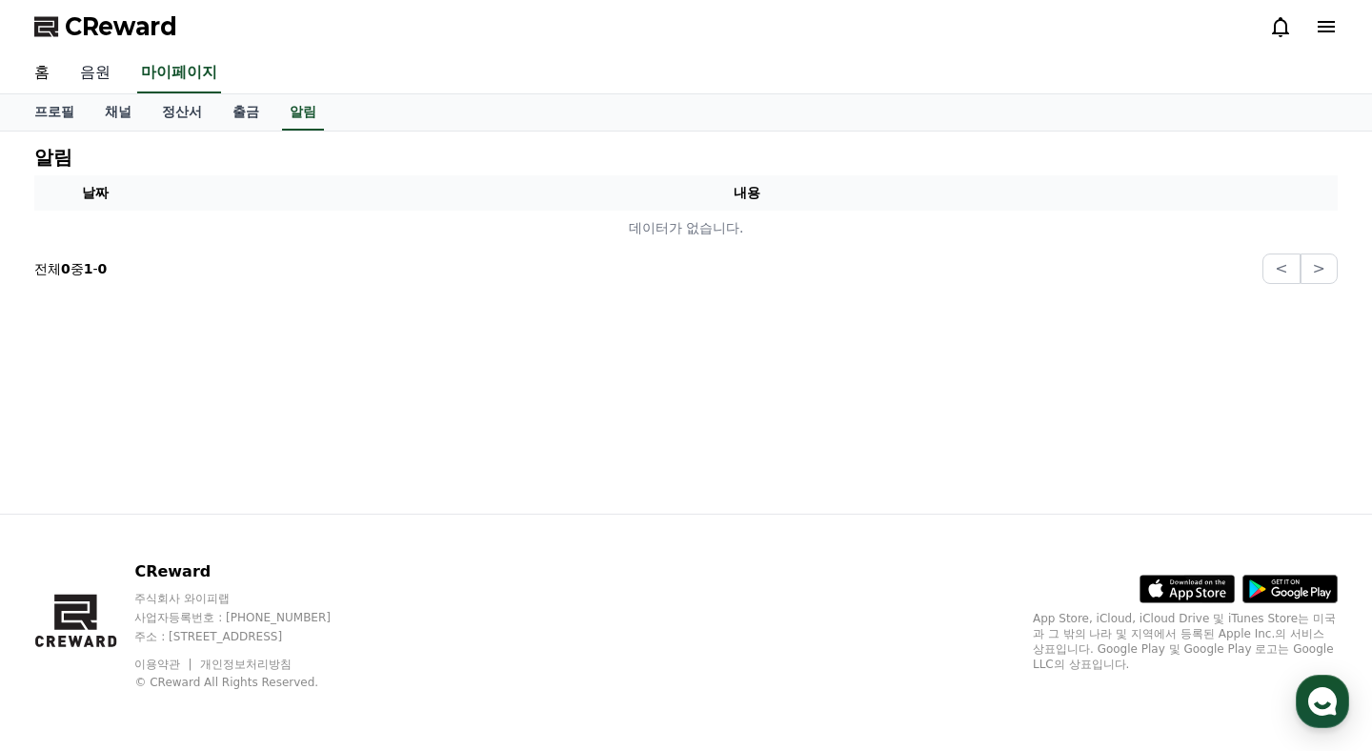
click at [100, 77] on link "음원" at bounding box center [95, 73] width 61 height 40
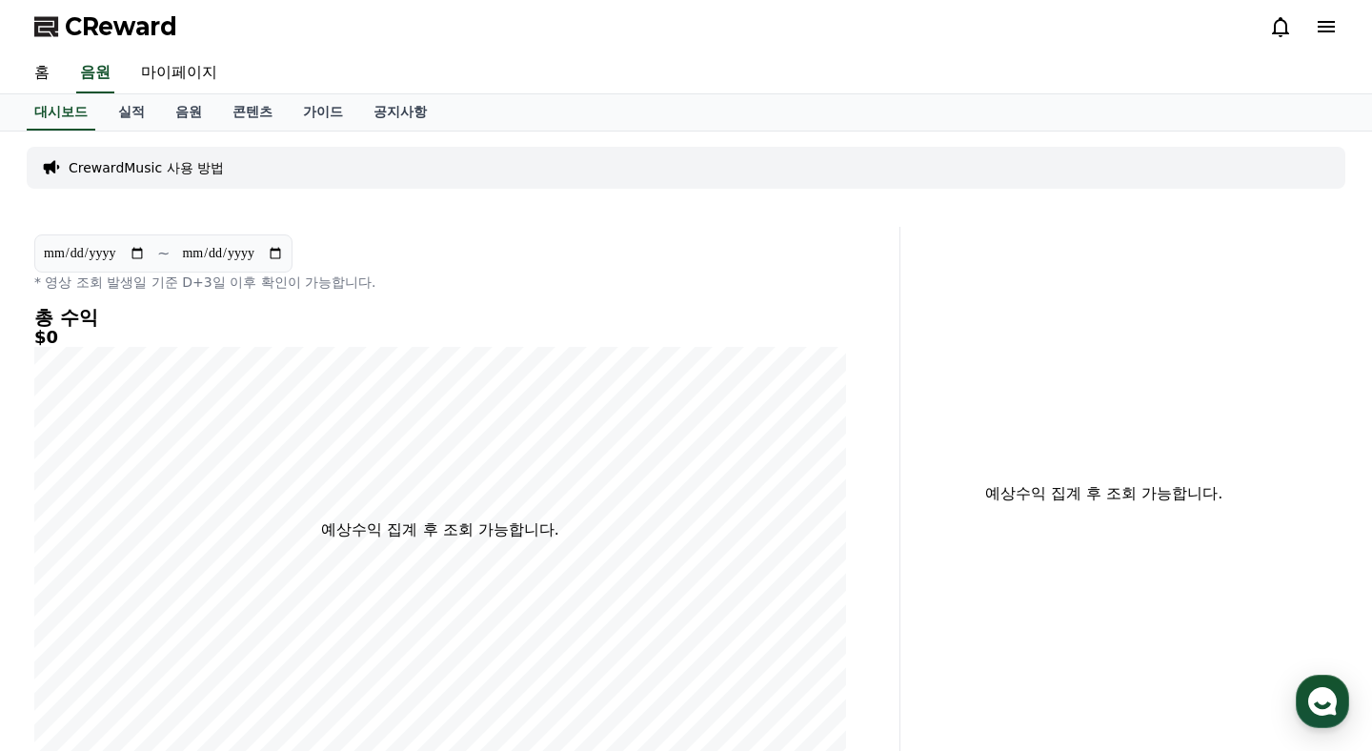
click at [152, 174] on p "CrewardMusic 사용 방법" at bounding box center [146, 167] width 155 height 19
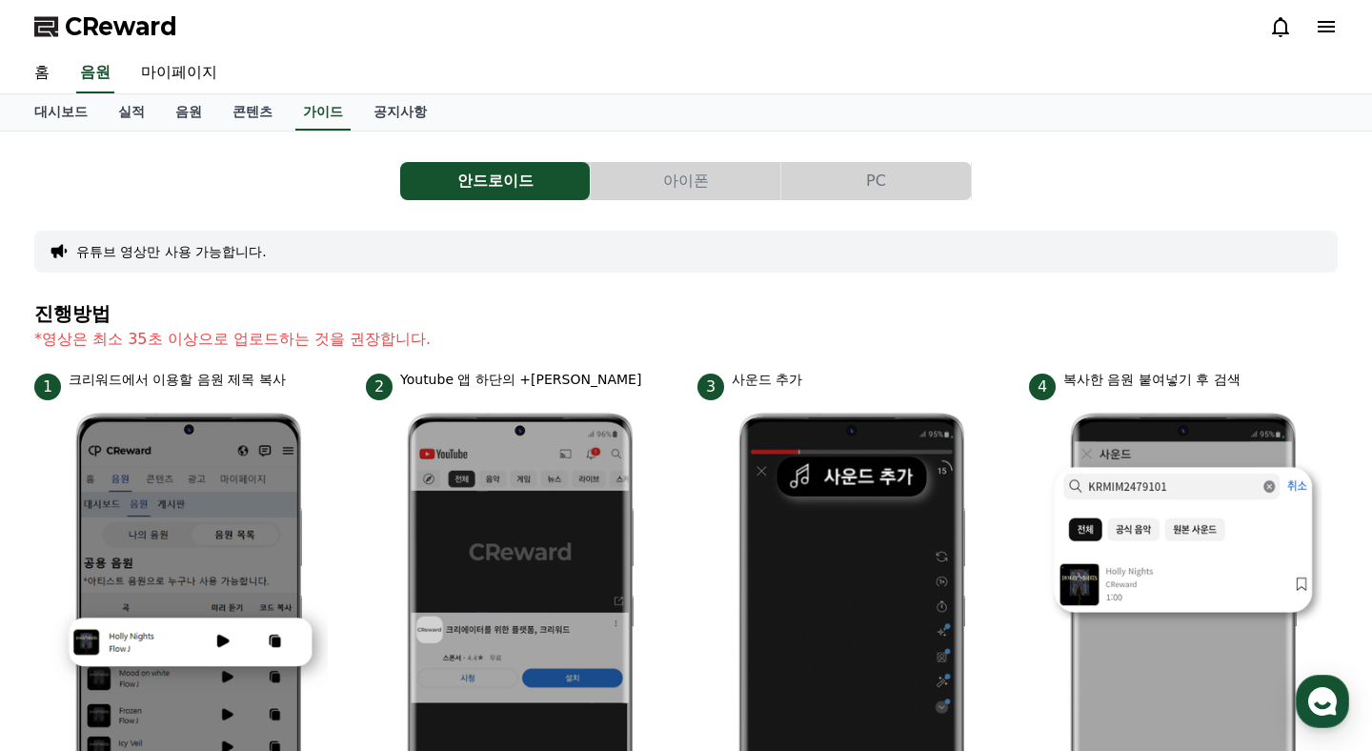
click at [668, 179] on button "아이폰" at bounding box center [686, 181] width 190 height 38
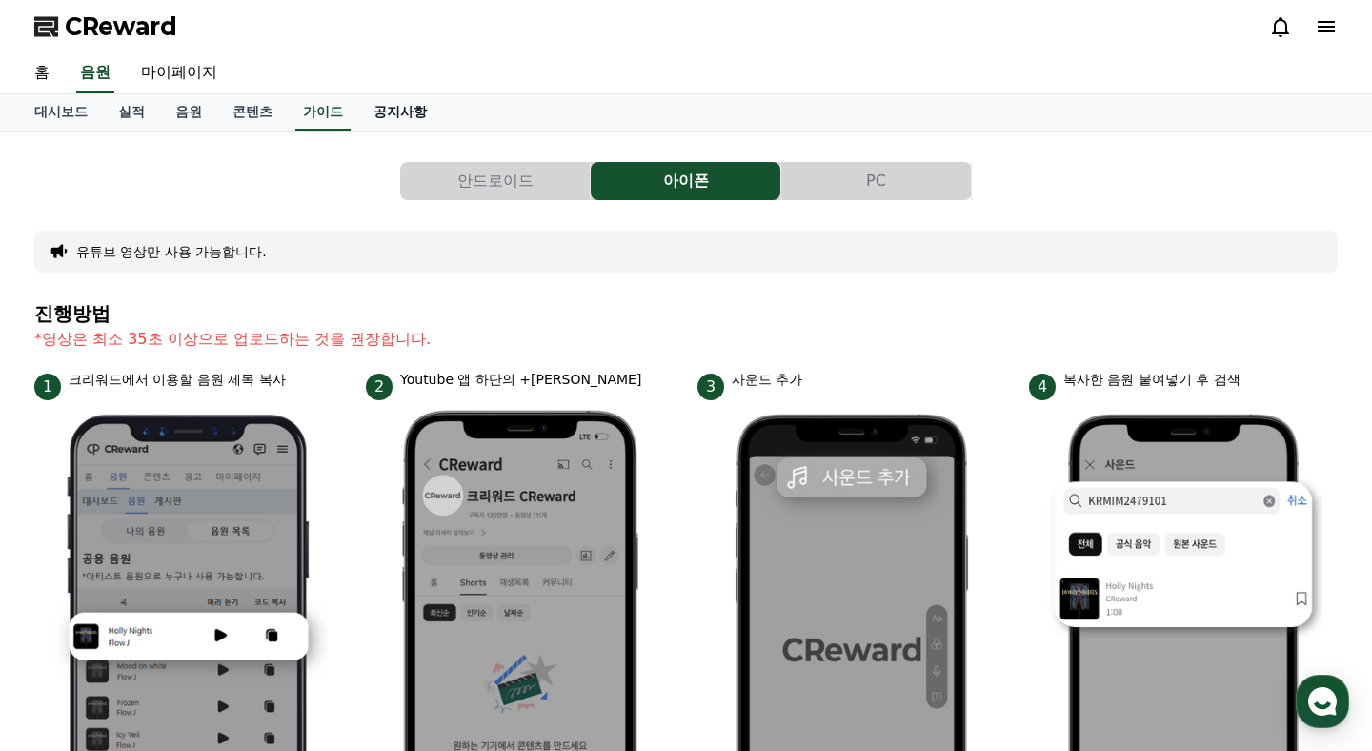
click at [367, 109] on link "공지사항" at bounding box center [400, 112] width 84 height 36
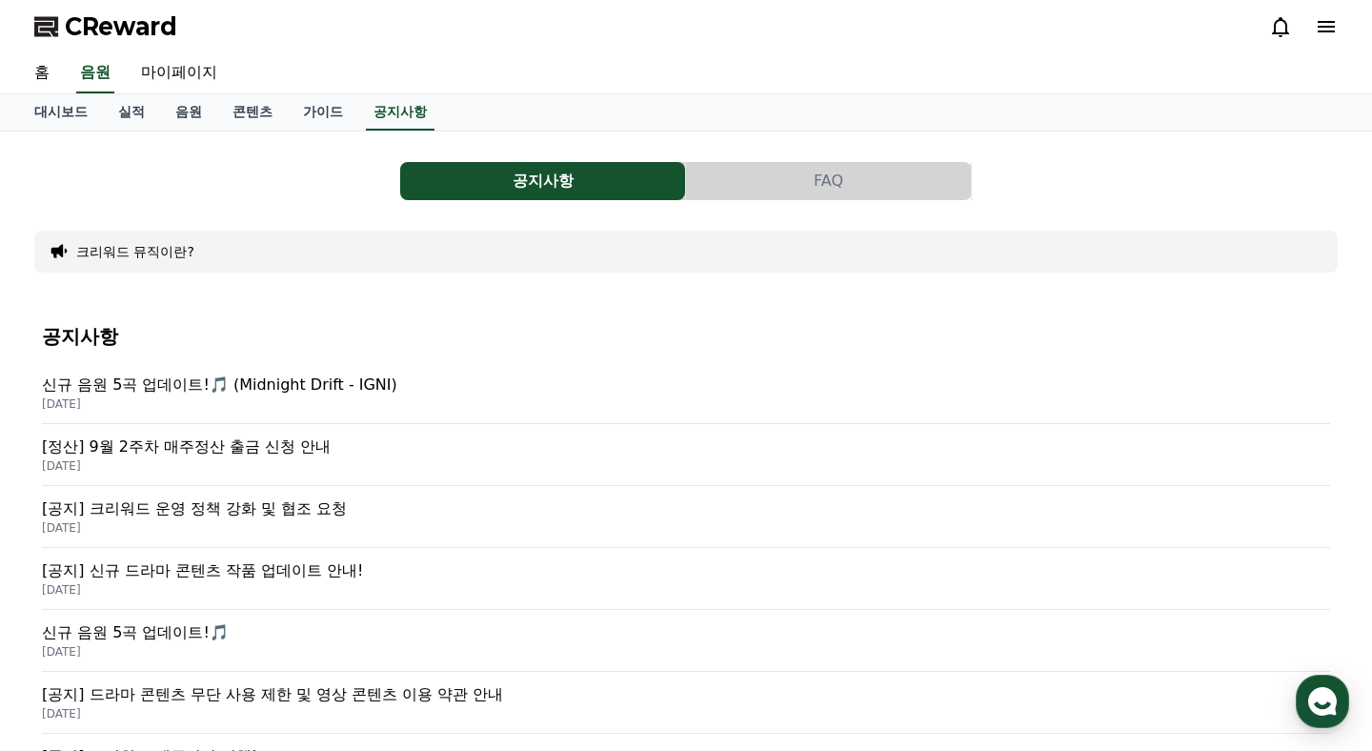
click at [296, 502] on p "[공지] 크리워드 운영 정책 강화 및 협조 요청" at bounding box center [686, 508] width 1288 height 23
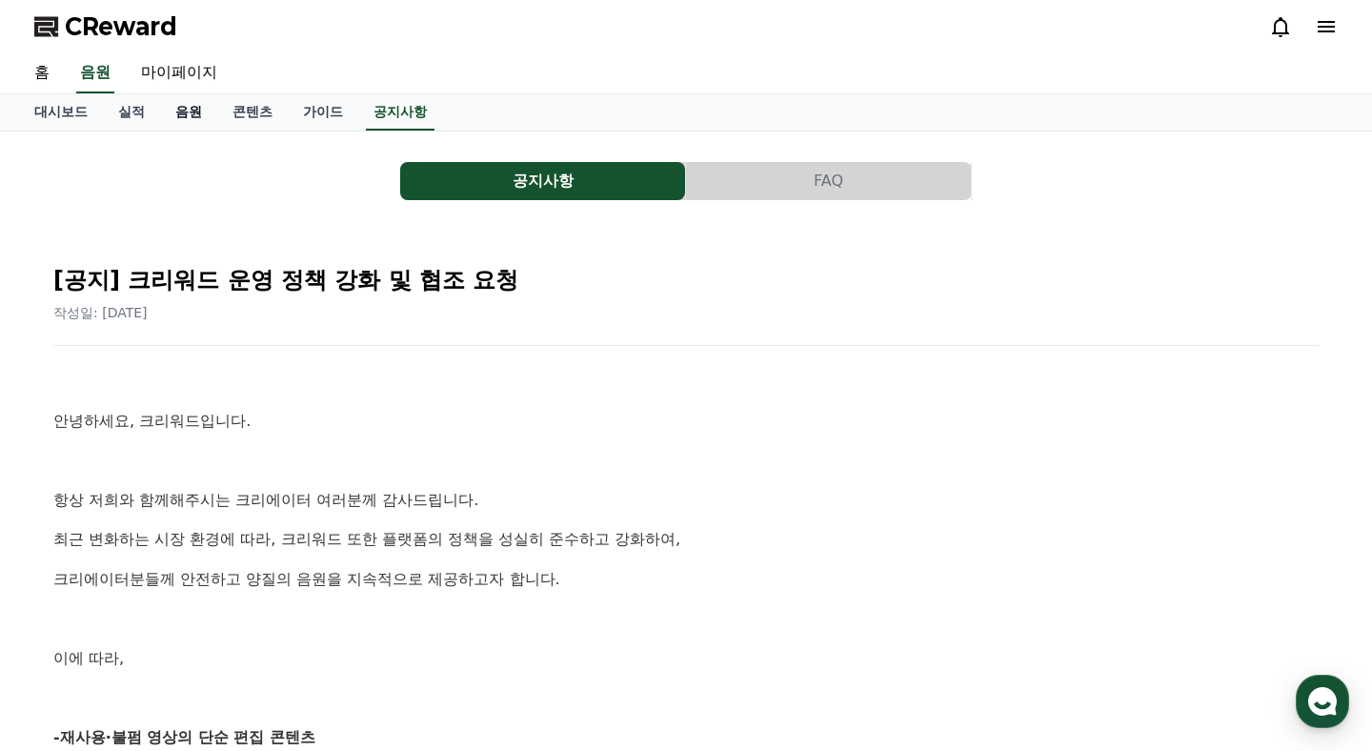
click at [192, 108] on link "음원" at bounding box center [188, 112] width 57 height 36
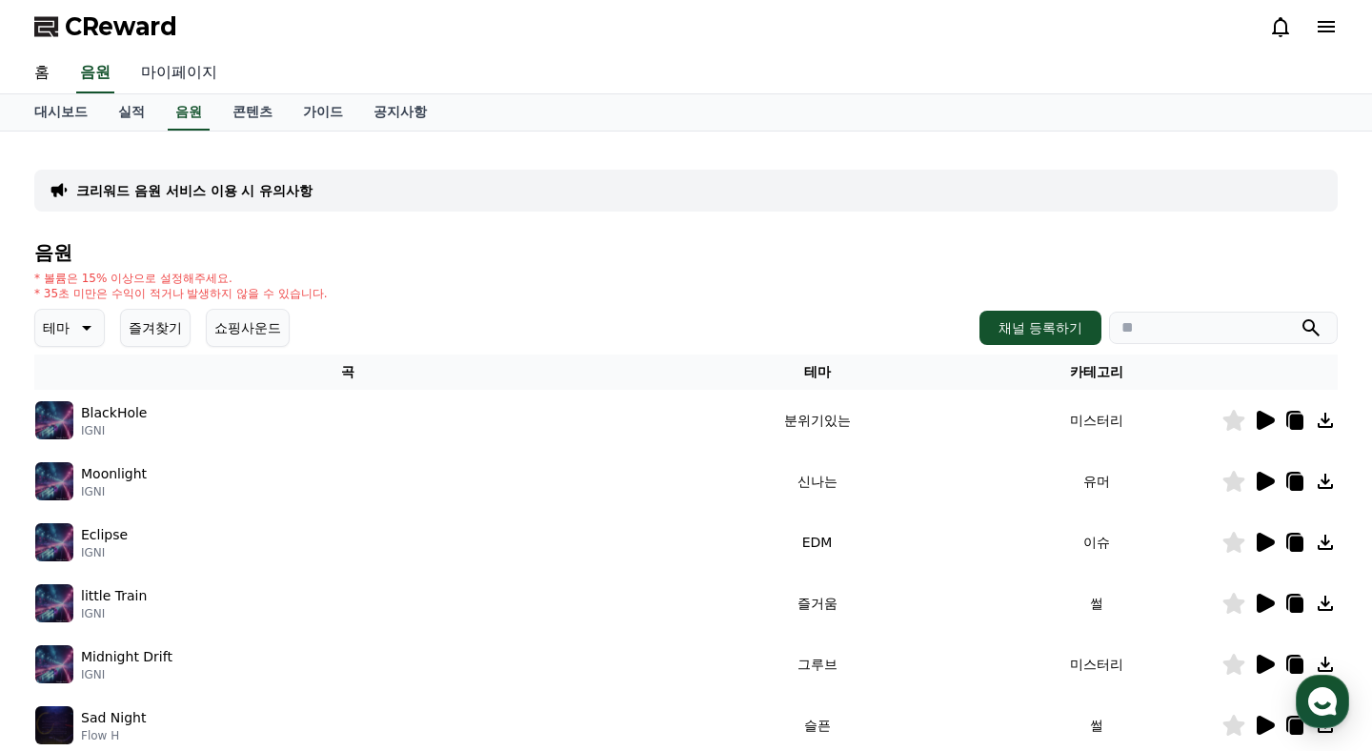
click at [185, 80] on link "마이페이지" at bounding box center [179, 73] width 107 height 40
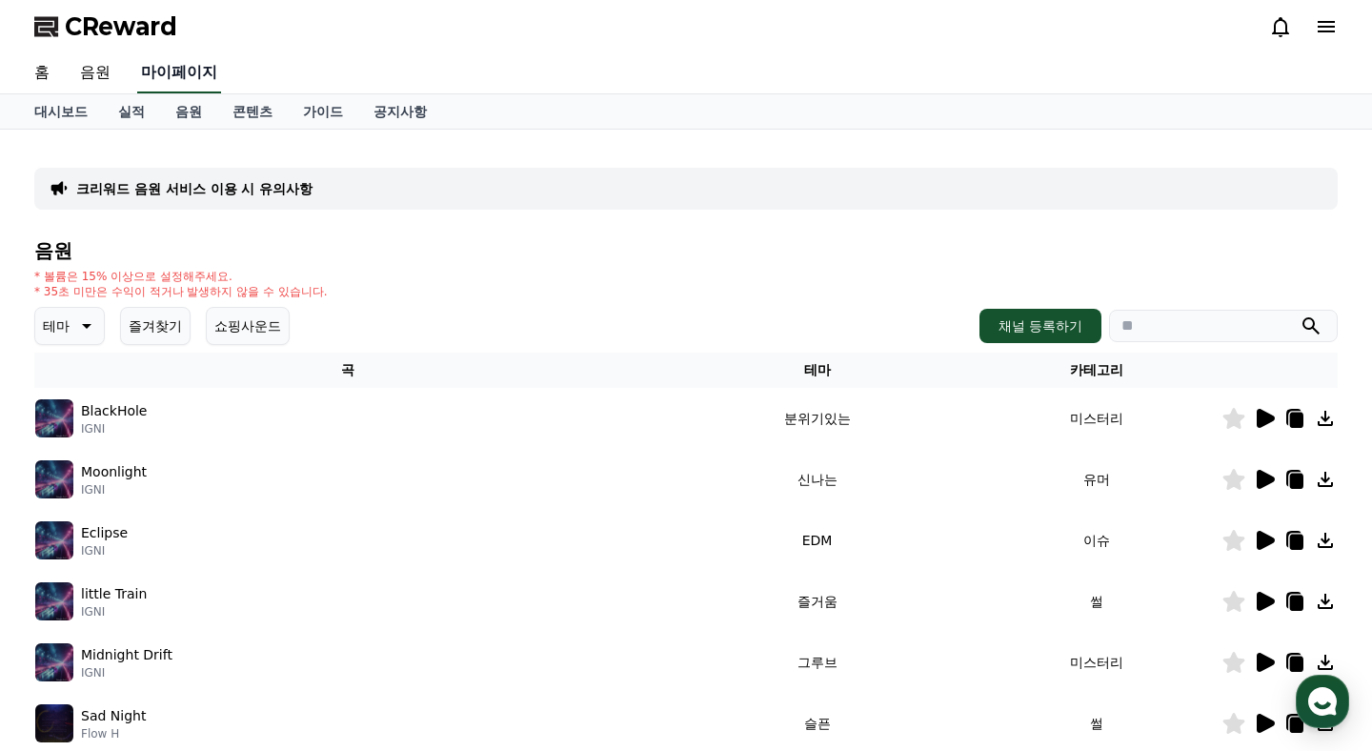
select select "**********"
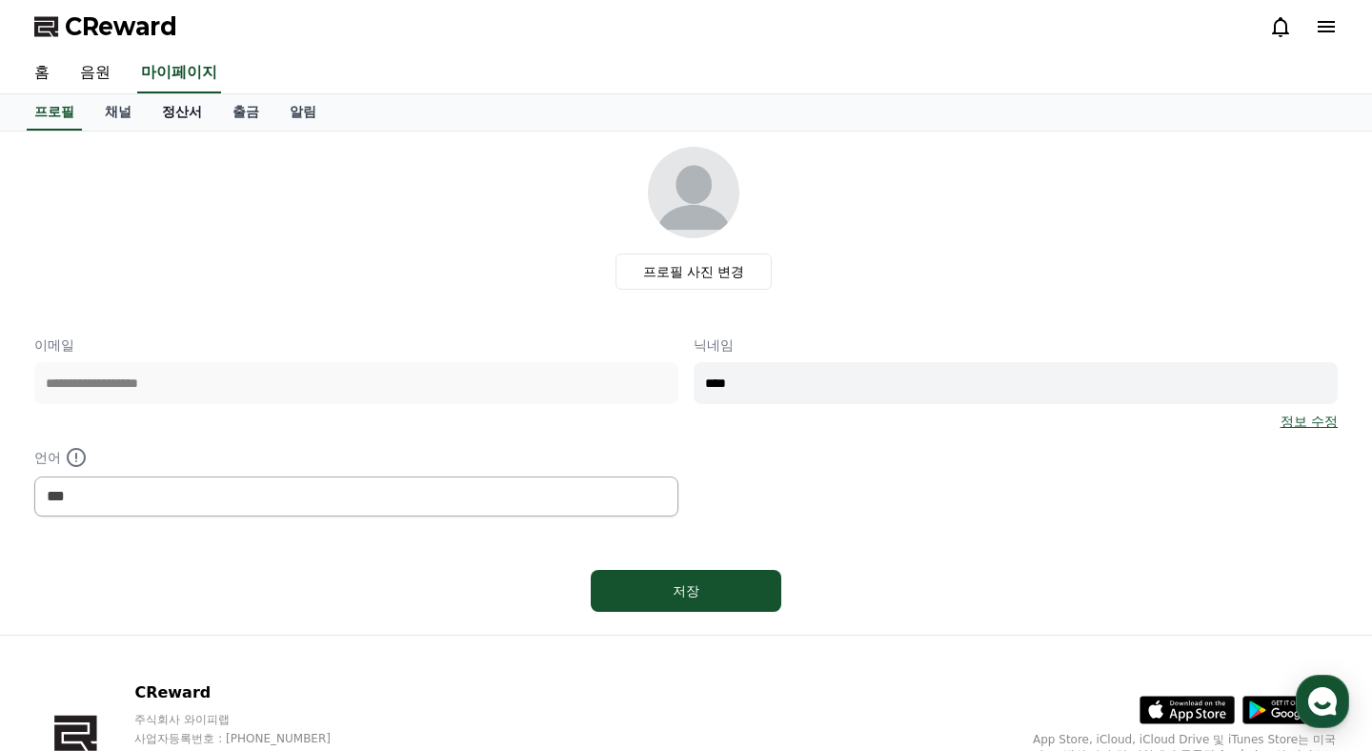
click at [168, 106] on link "정산서" at bounding box center [182, 112] width 71 height 36
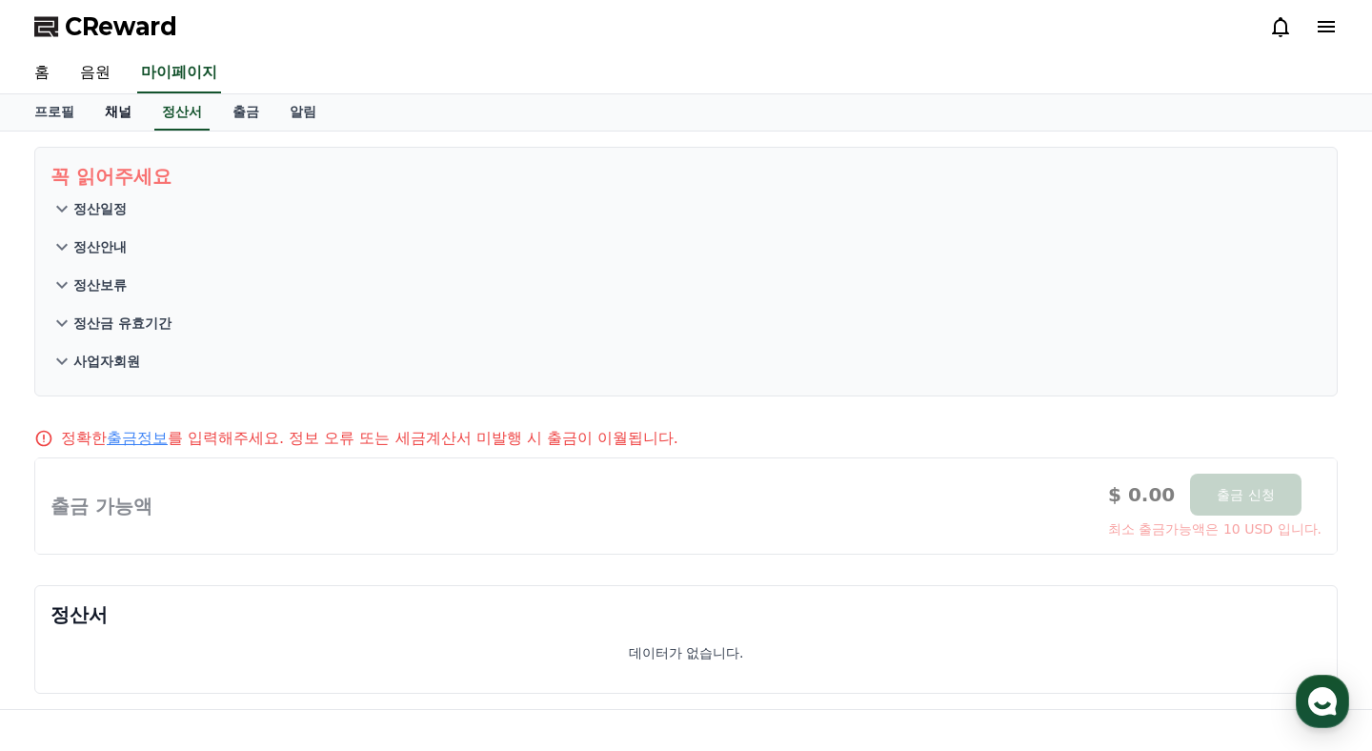
click at [133, 111] on link "채널" at bounding box center [118, 112] width 57 height 36
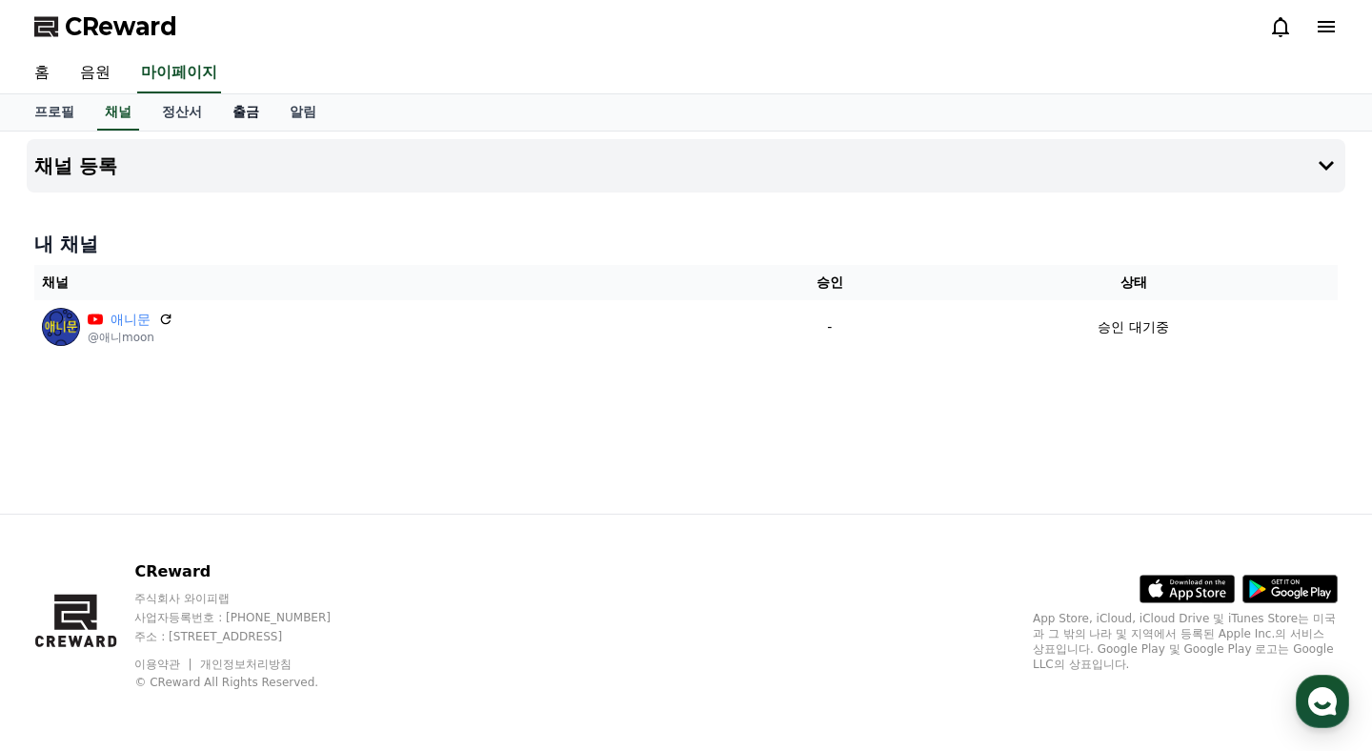
click at [217, 112] on link "출금" at bounding box center [245, 112] width 57 height 36
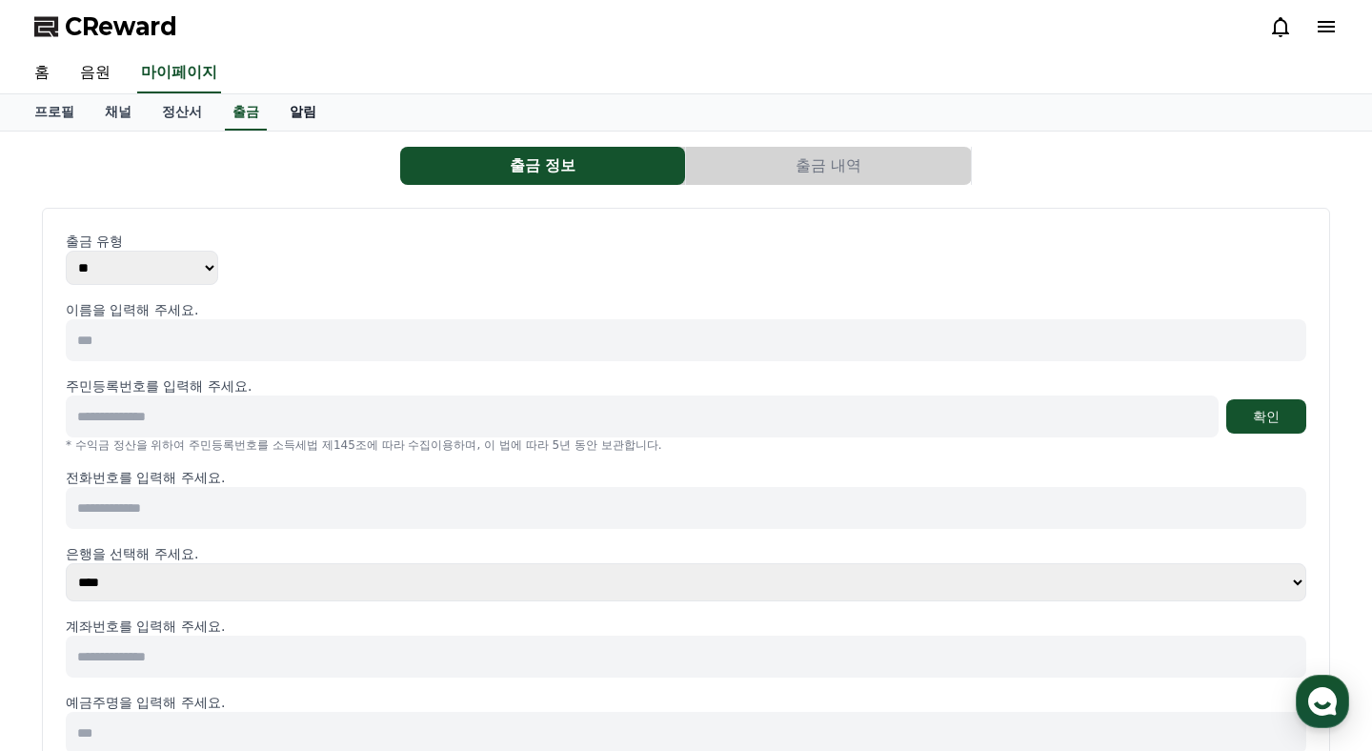
click at [282, 106] on link "알림" at bounding box center [302, 112] width 57 height 36
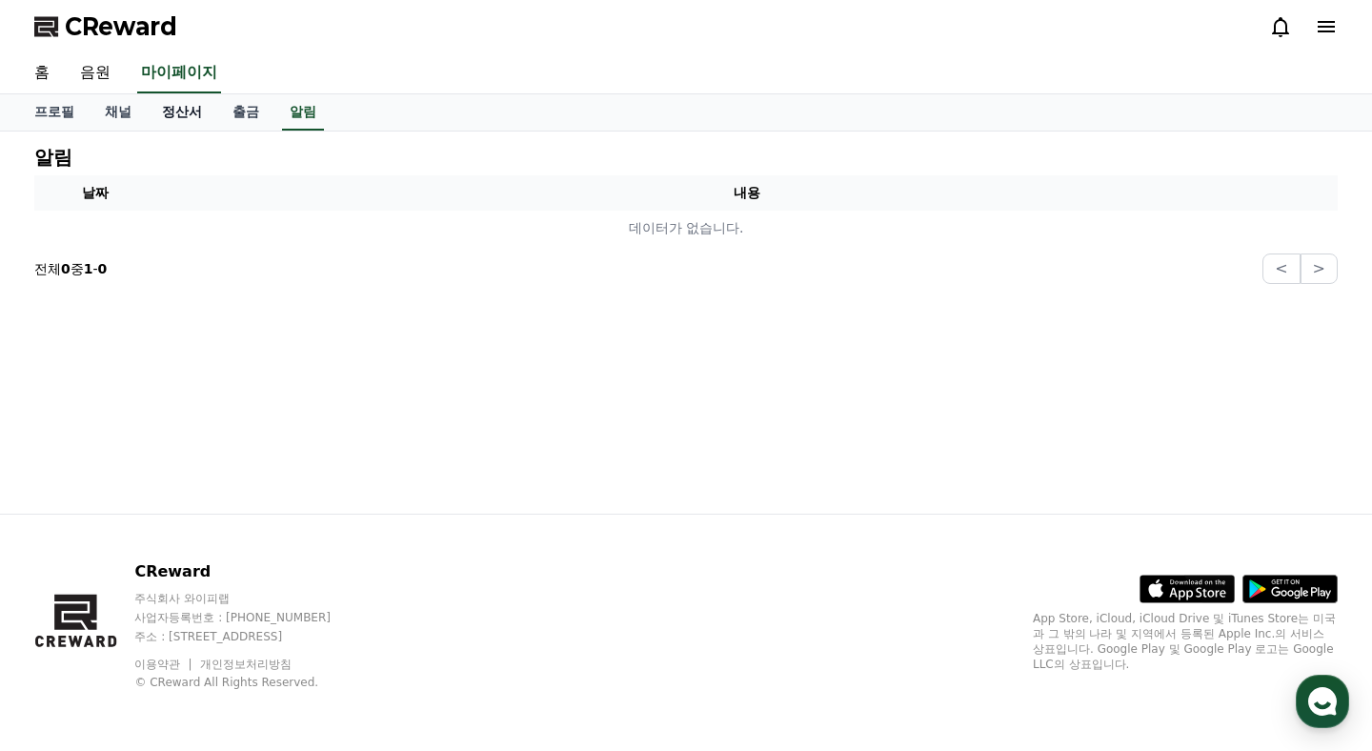
click at [197, 106] on link "정산서" at bounding box center [182, 112] width 71 height 36
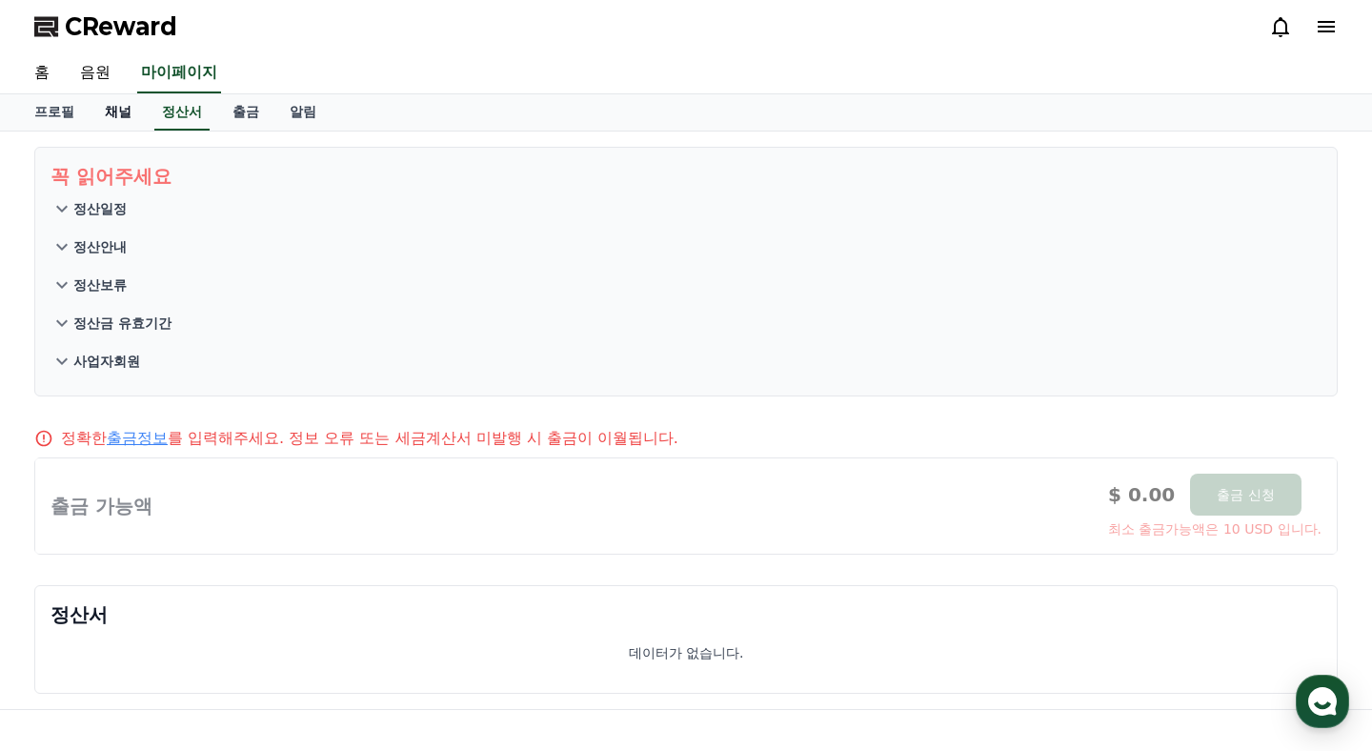
click at [113, 111] on link "채널" at bounding box center [118, 112] width 57 height 36
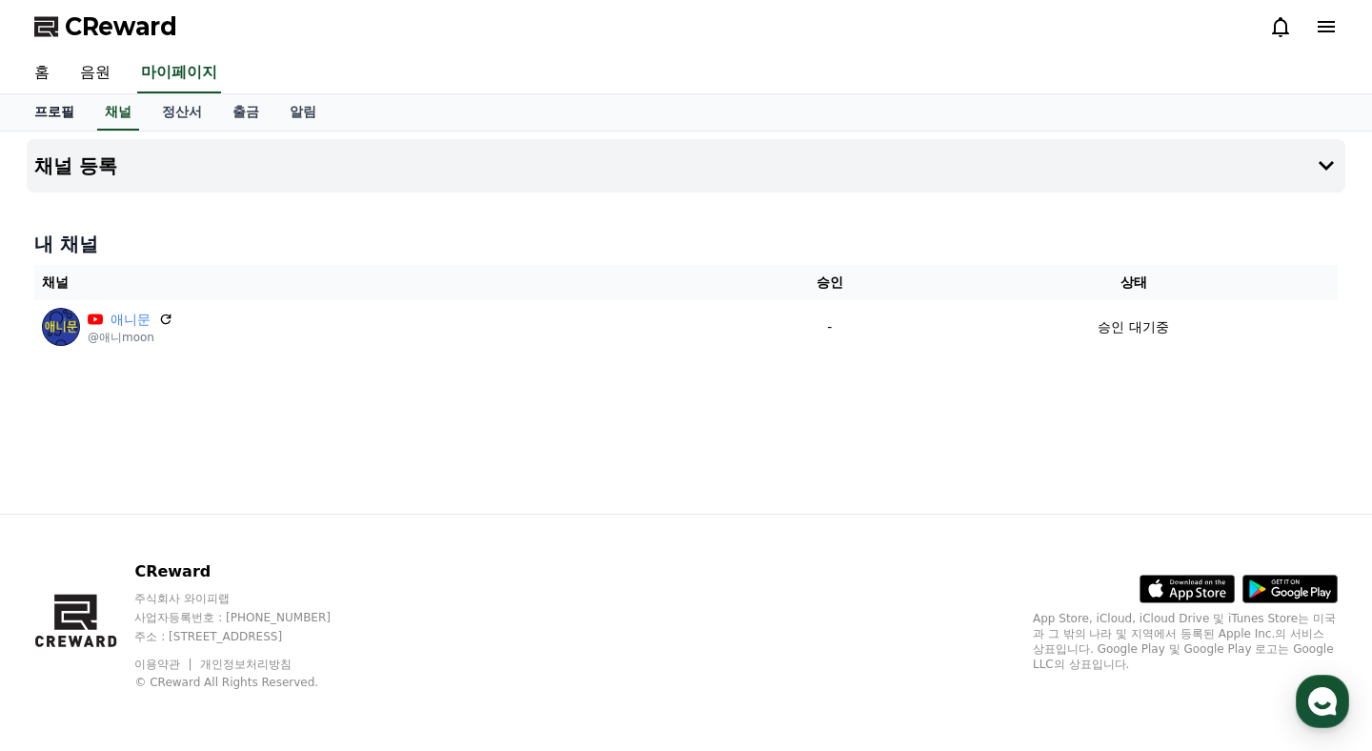
click at [60, 114] on link "프로필" at bounding box center [54, 112] width 71 height 36
select select "**********"
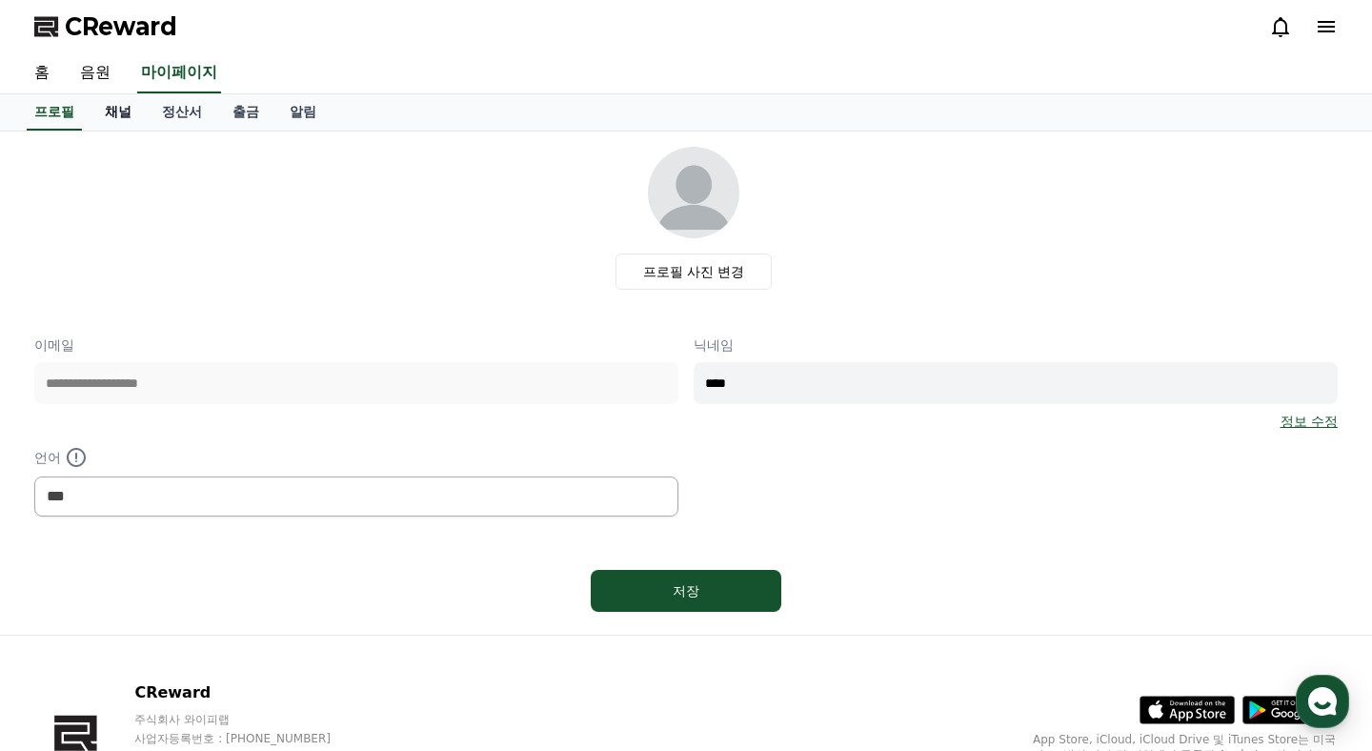
click at [95, 114] on link "채널" at bounding box center [118, 112] width 57 height 36
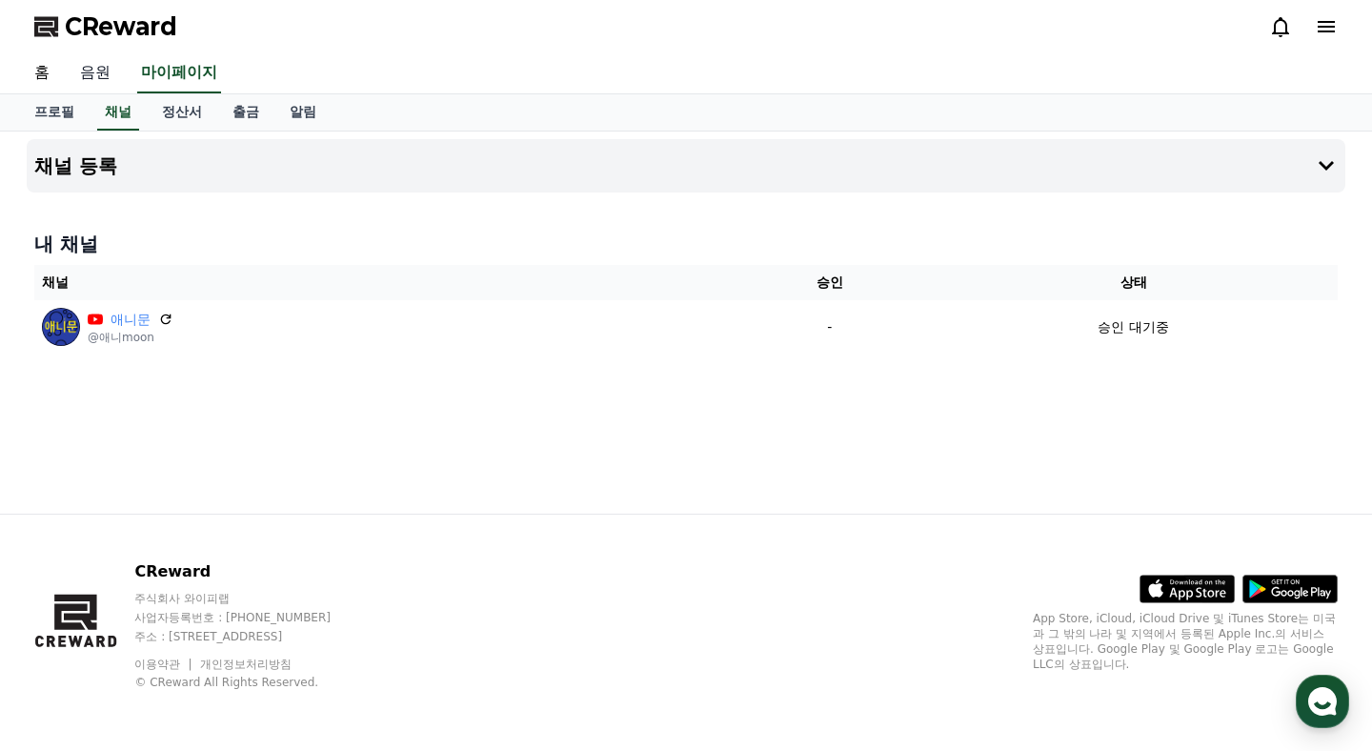
click at [98, 71] on link "음원" at bounding box center [95, 73] width 61 height 40
